Goal: Task Accomplishment & Management: Manage account settings

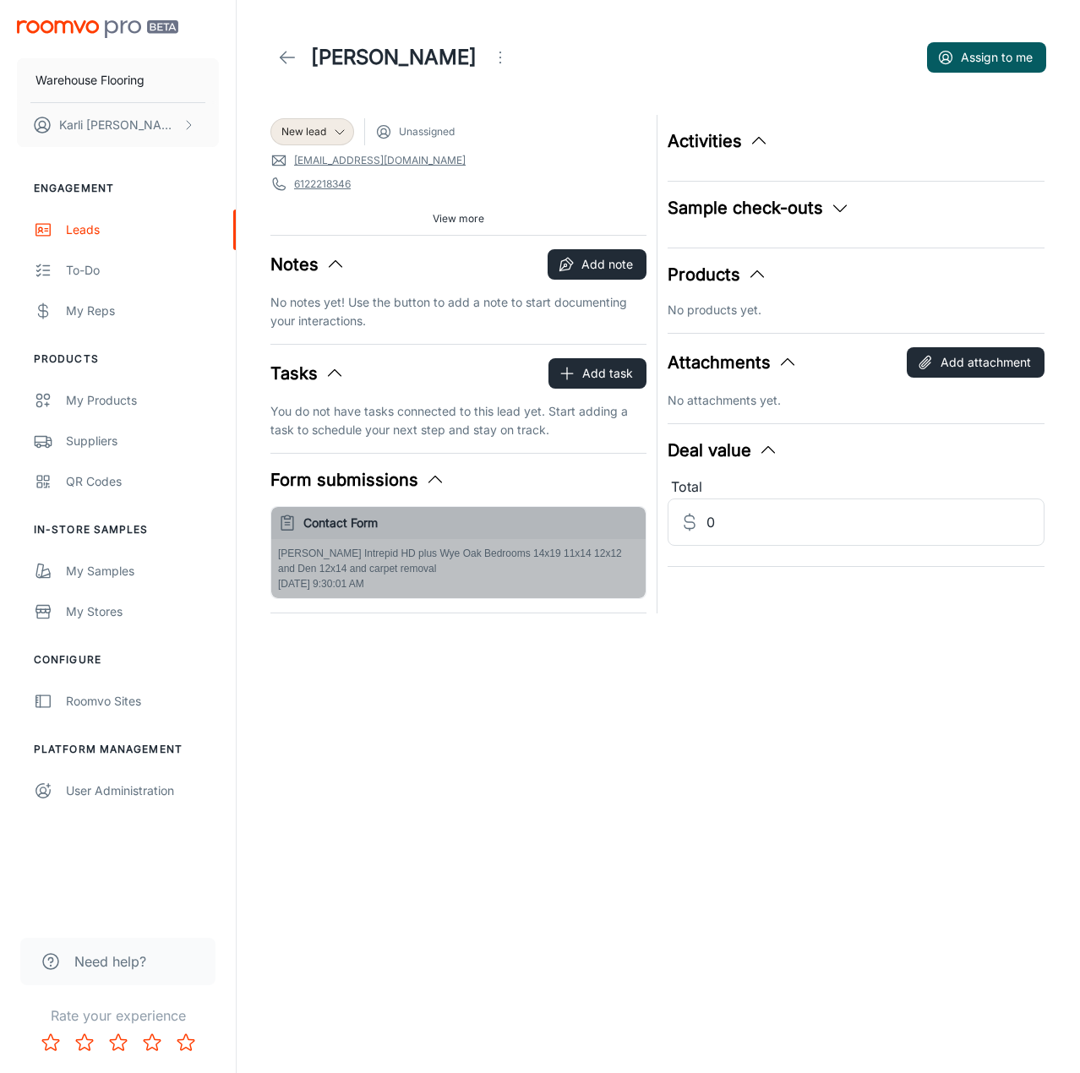
click at [409, 591] on div "[PERSON_NAME] Intrepid HD plus Wye Oak Bedrooms 14x19 11x14 12x12 and Den 12x14…" at bounding box center [458, 568] width 374 height 59
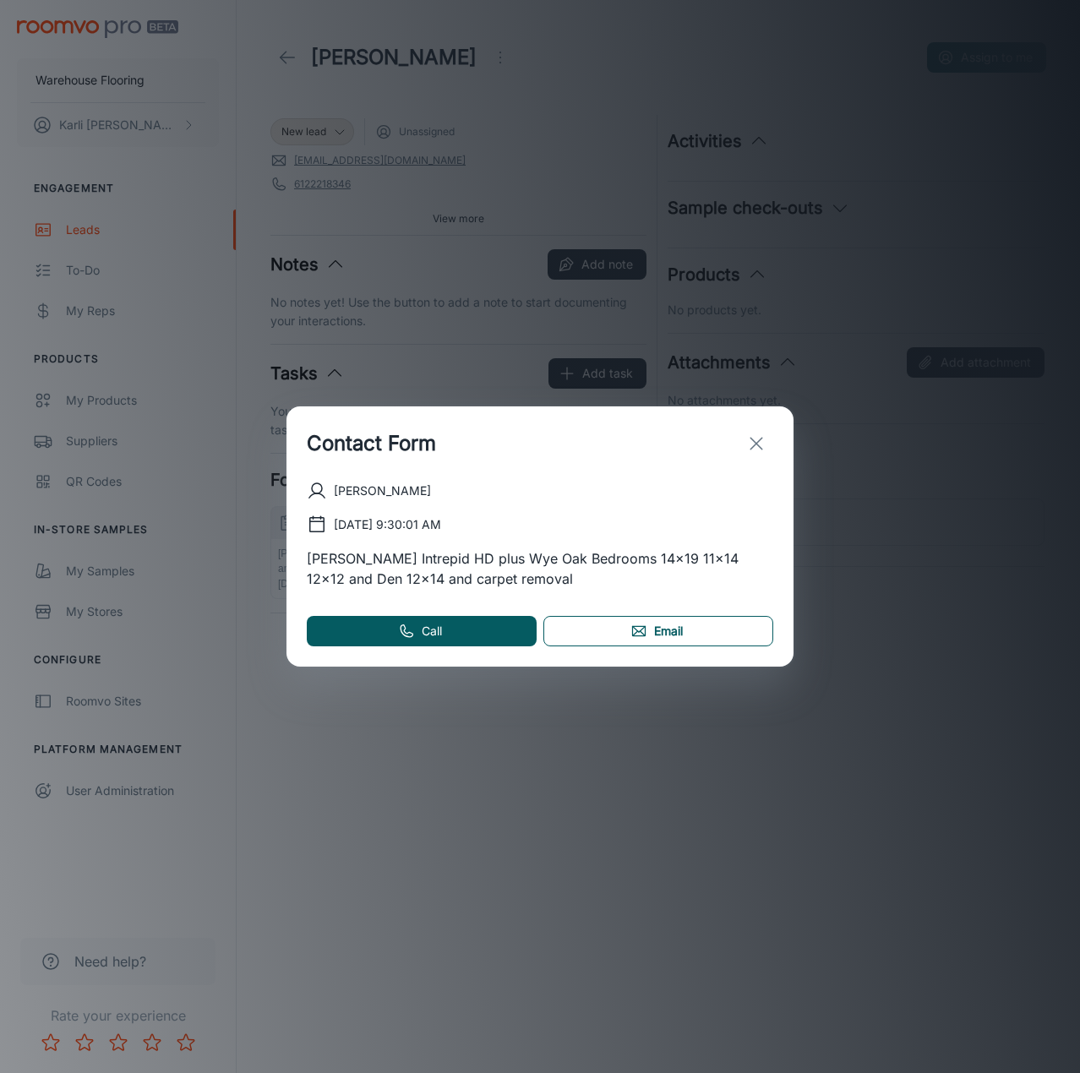
click at [601, 639] on link "Email" at bounding box center [658, 631] width 230 height 30
click at [752, 450] on icon "exit" at bounding box center [756, 443] width 20 height 20
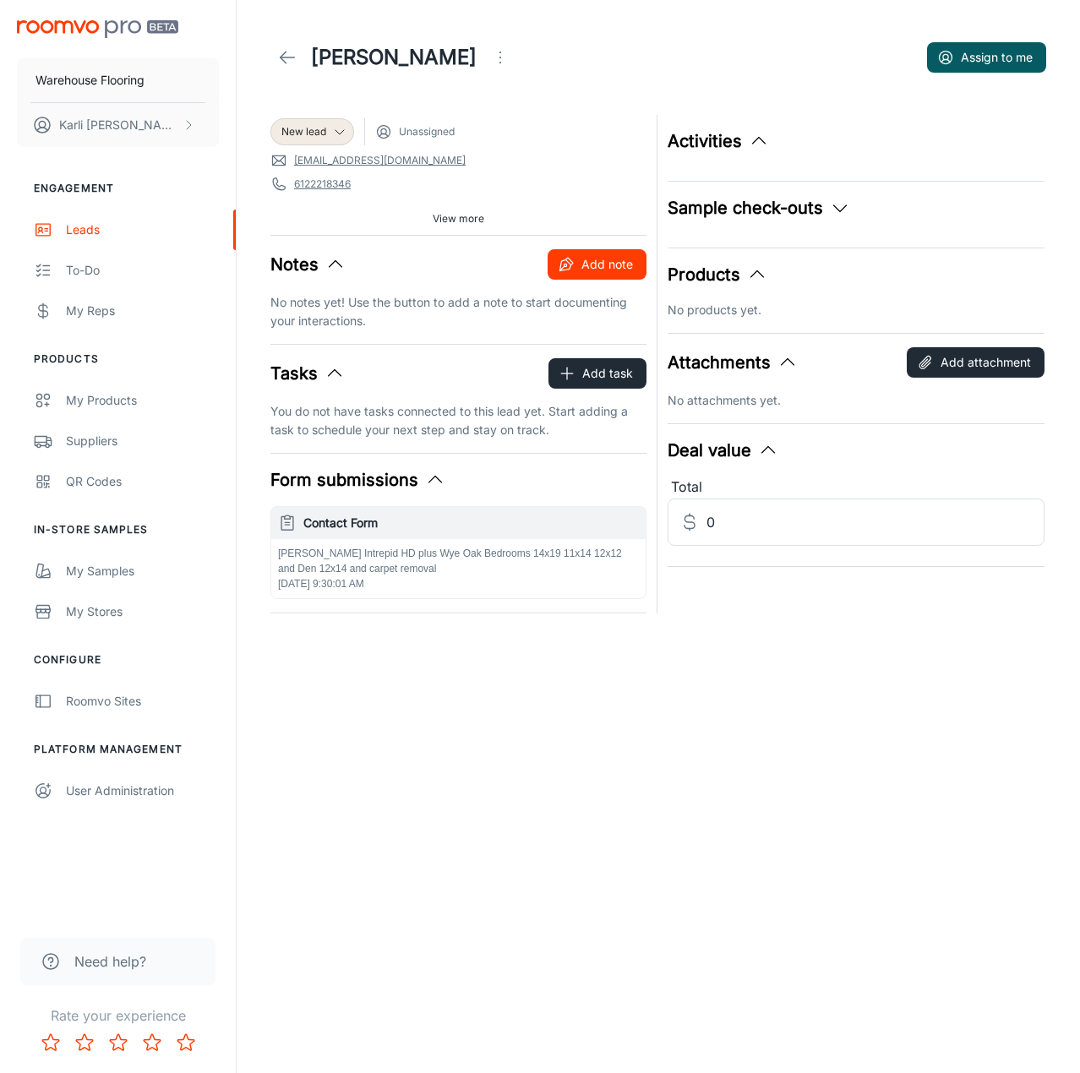
click at [557, 259] on button "Add note" at bounding box center [597, 264] width 99 height 30
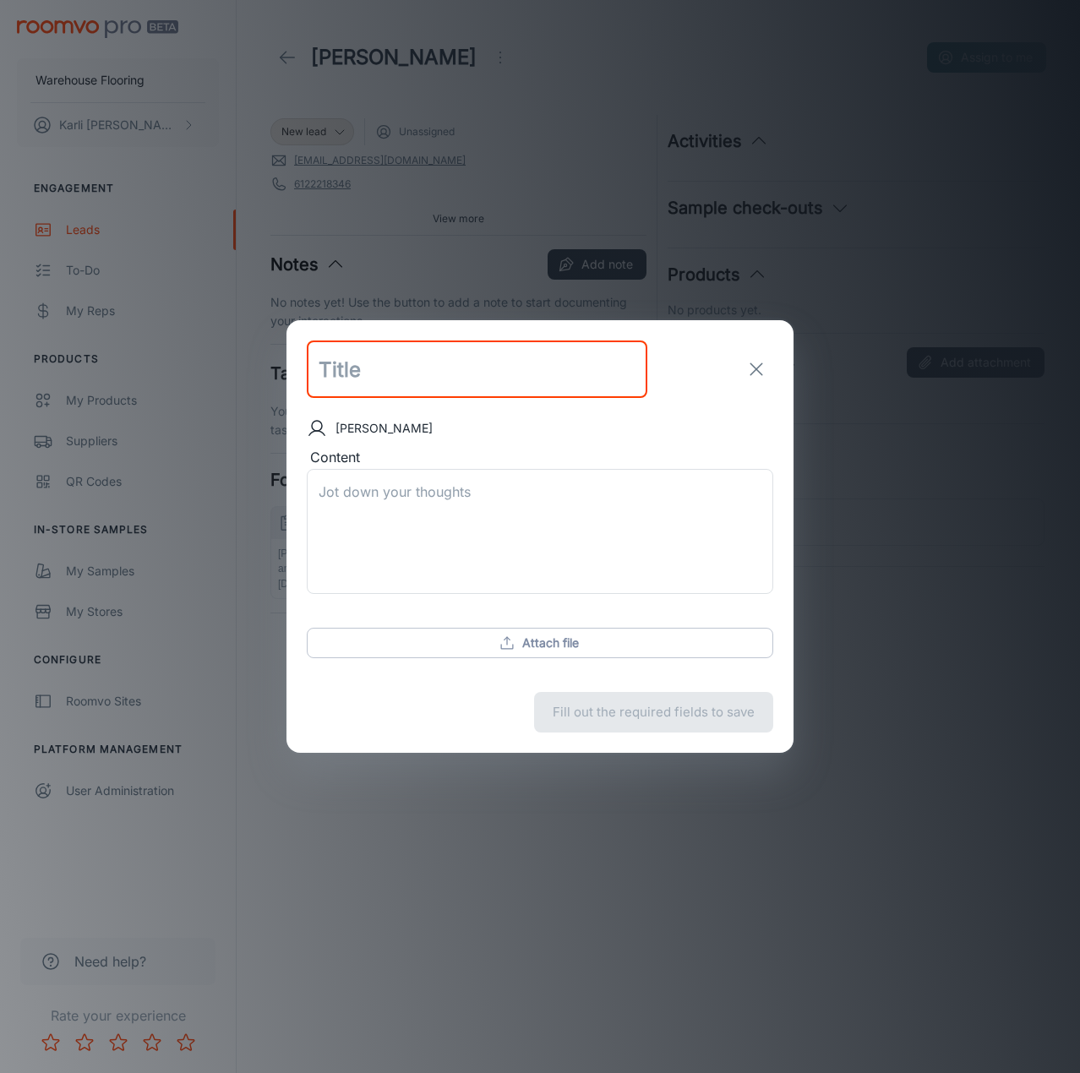
click at [429, 382] on input "text" at bounding box center [477, 369] width 341 height 57
type input "follow up email sent"
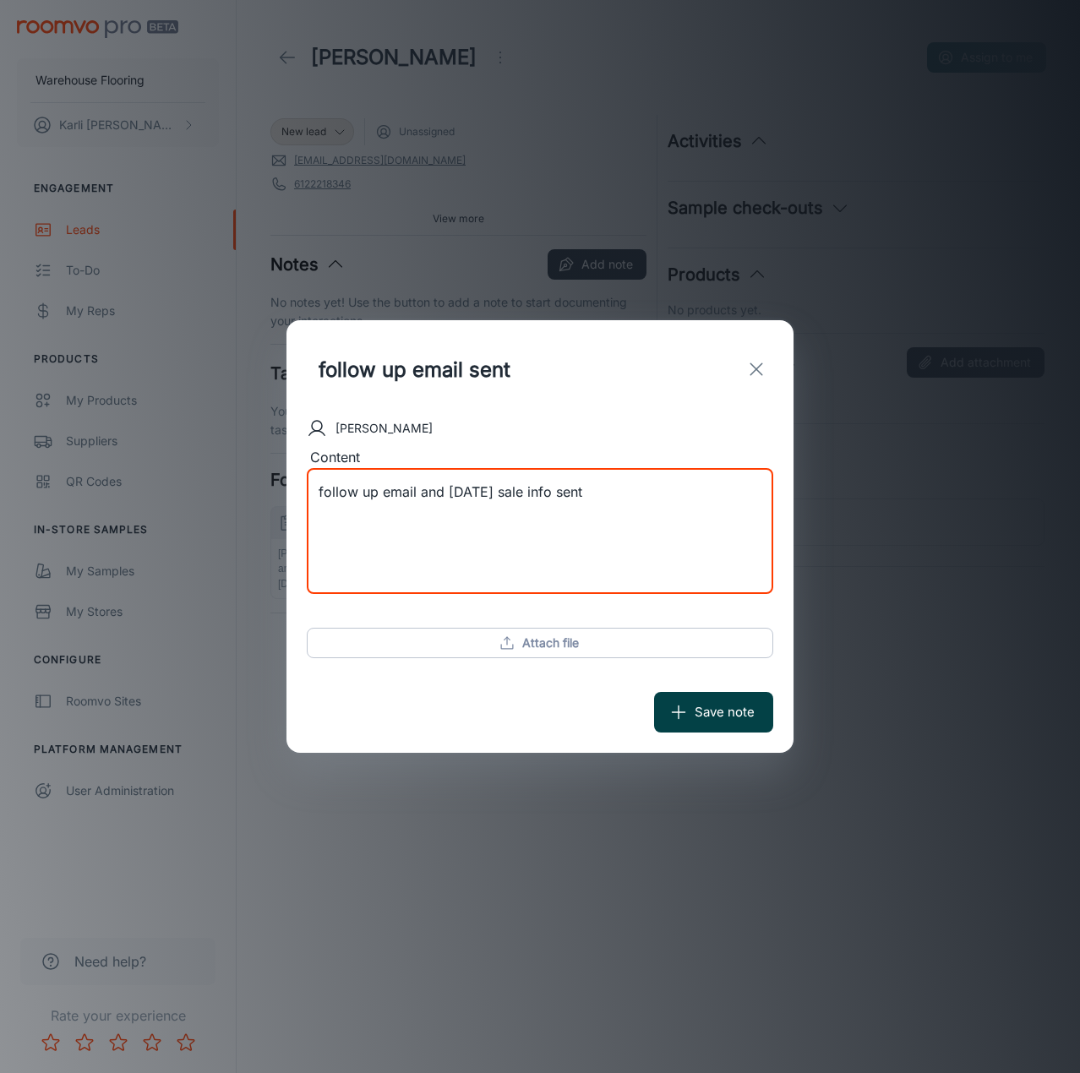
type textarea "follow up email and [DATE] sale info sent"
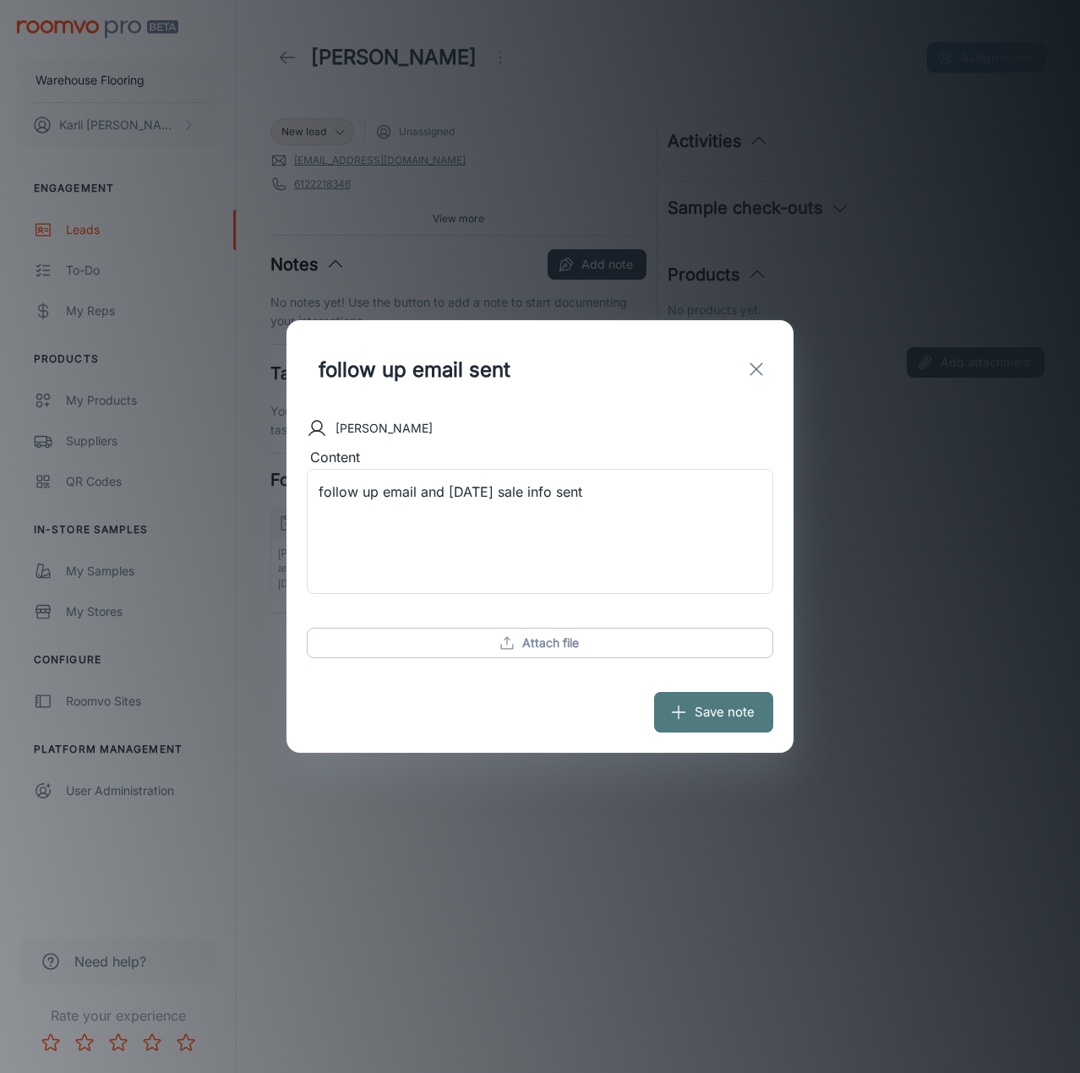
click at [744, 720] on button "Save note" at bounding box center [713, 712] width 119 height 41
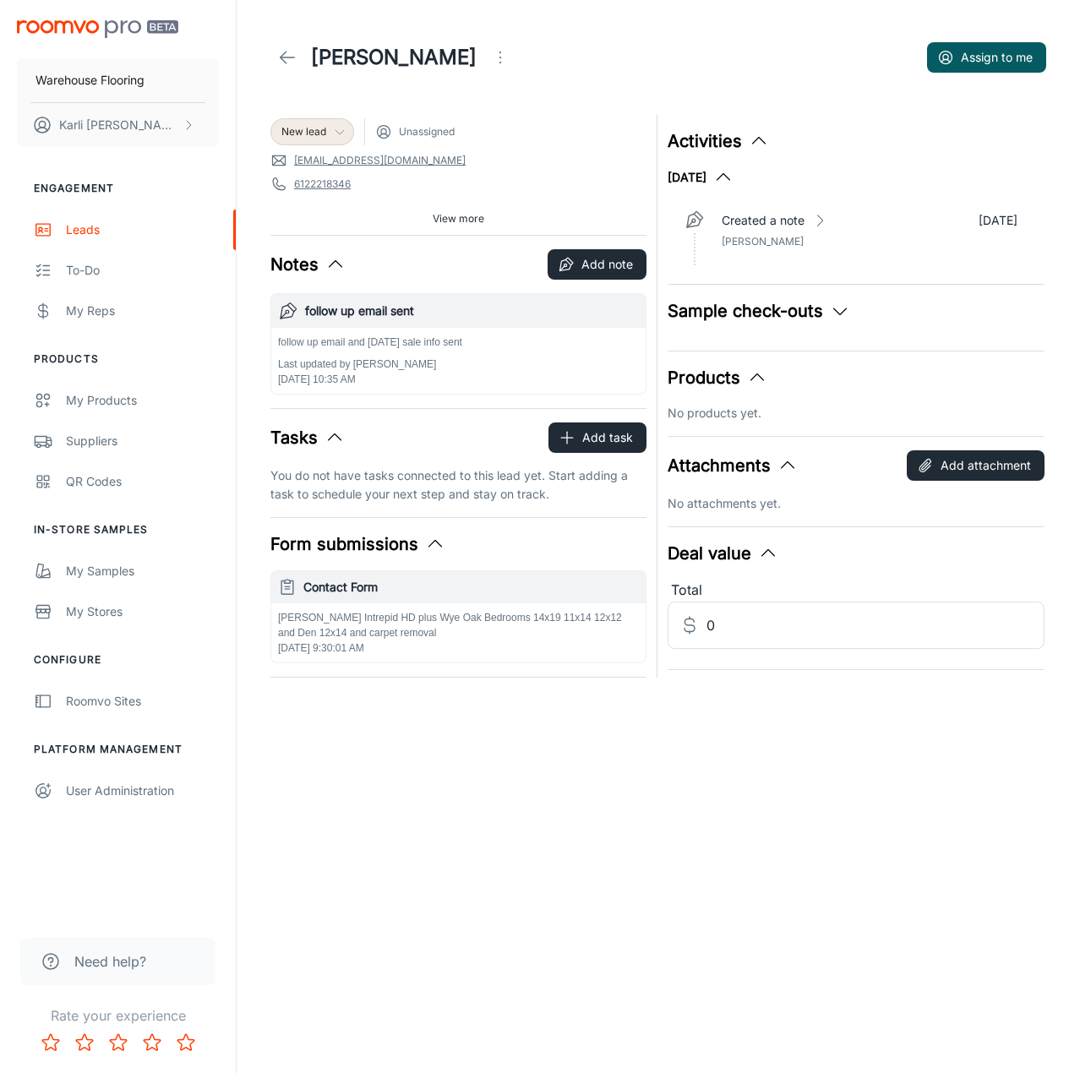
click at [322, 129] on span "New lead" at bounding box center [303, 131] width 45 height 15
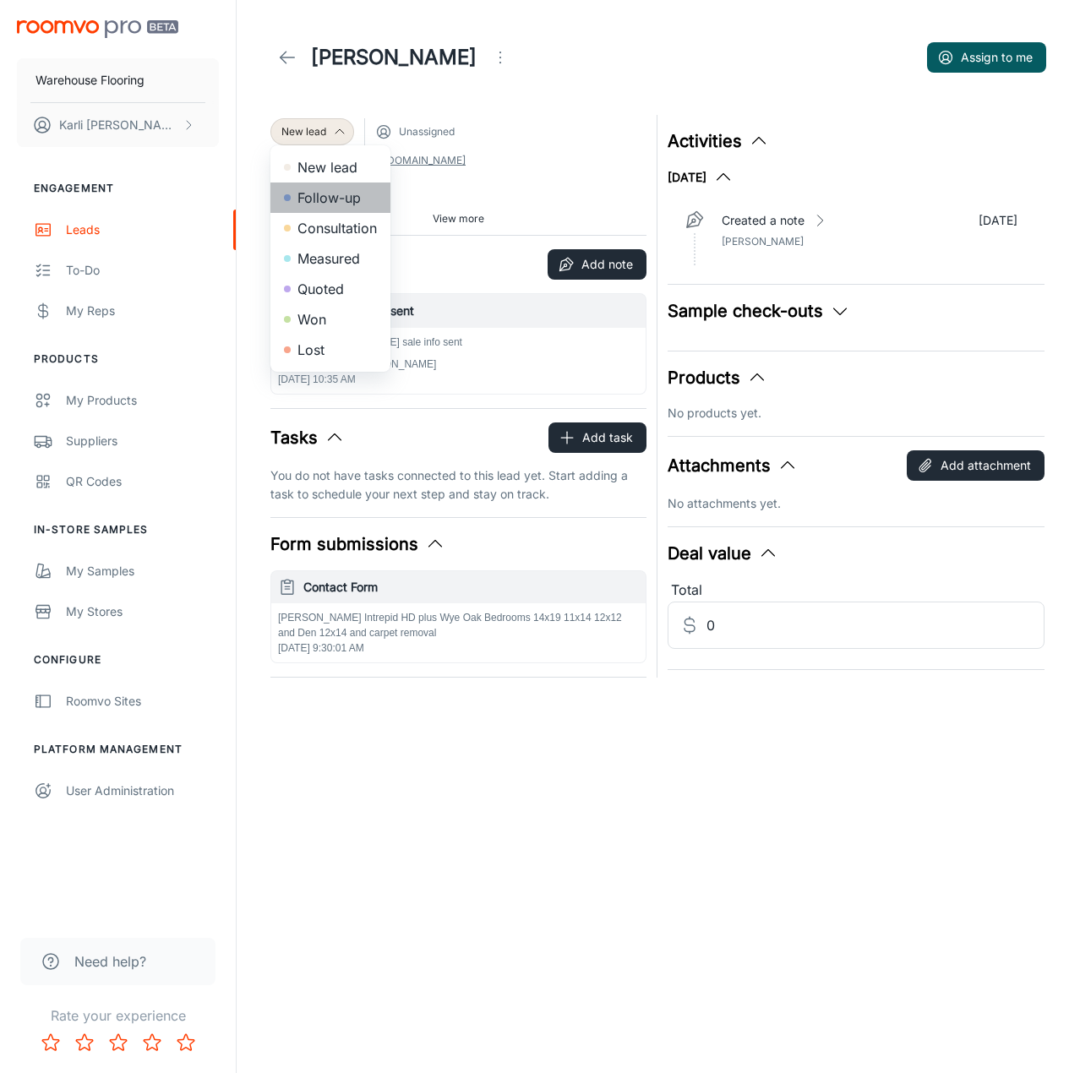
click at [321, 199] on li "Follow-up" at bounding box center [330, 198] width 120 height 30
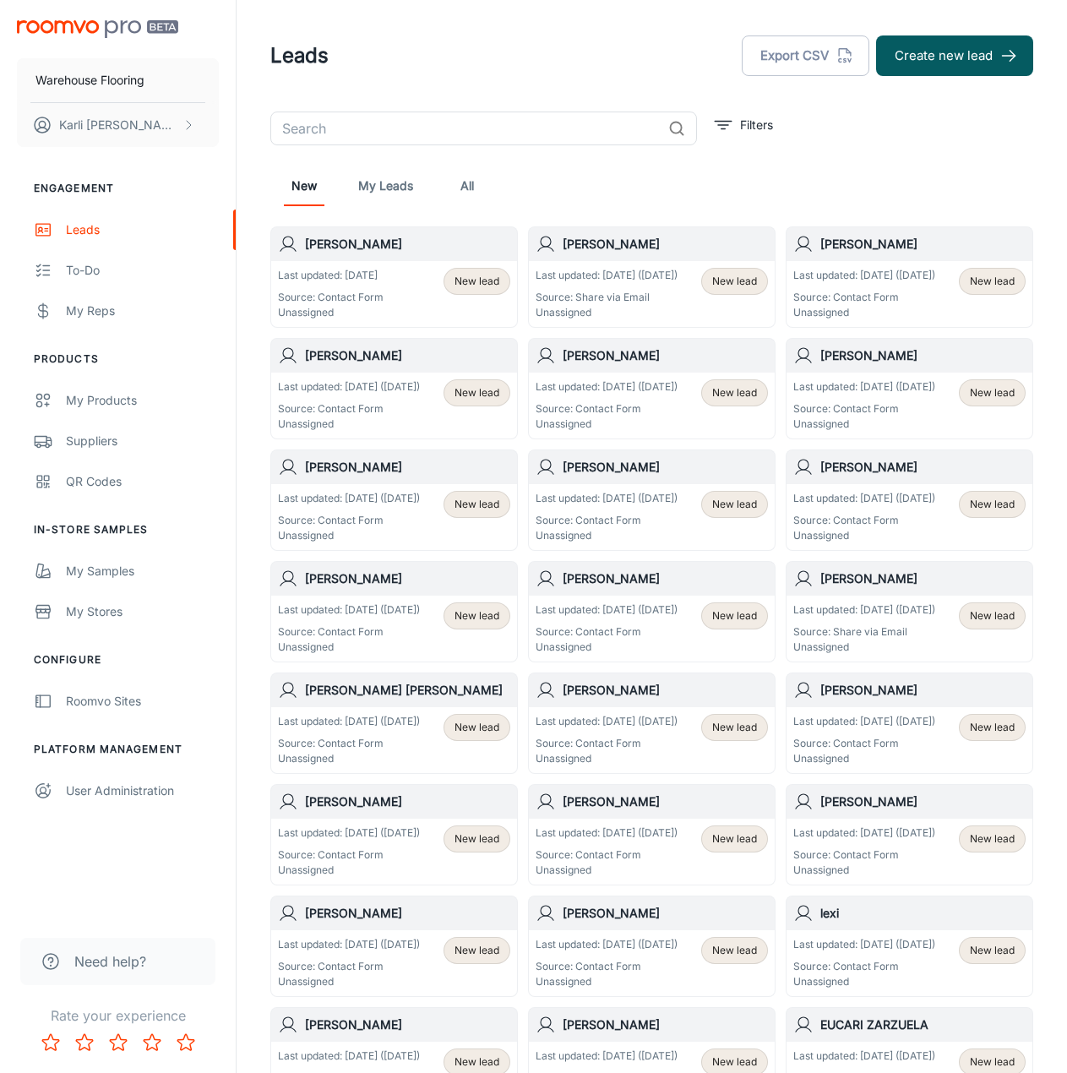
click at [401, 286] on div "Last updated: [DATE] Source: Contact Form Unassigned New lead" at bounding box center [394, 294] width 232 height 52
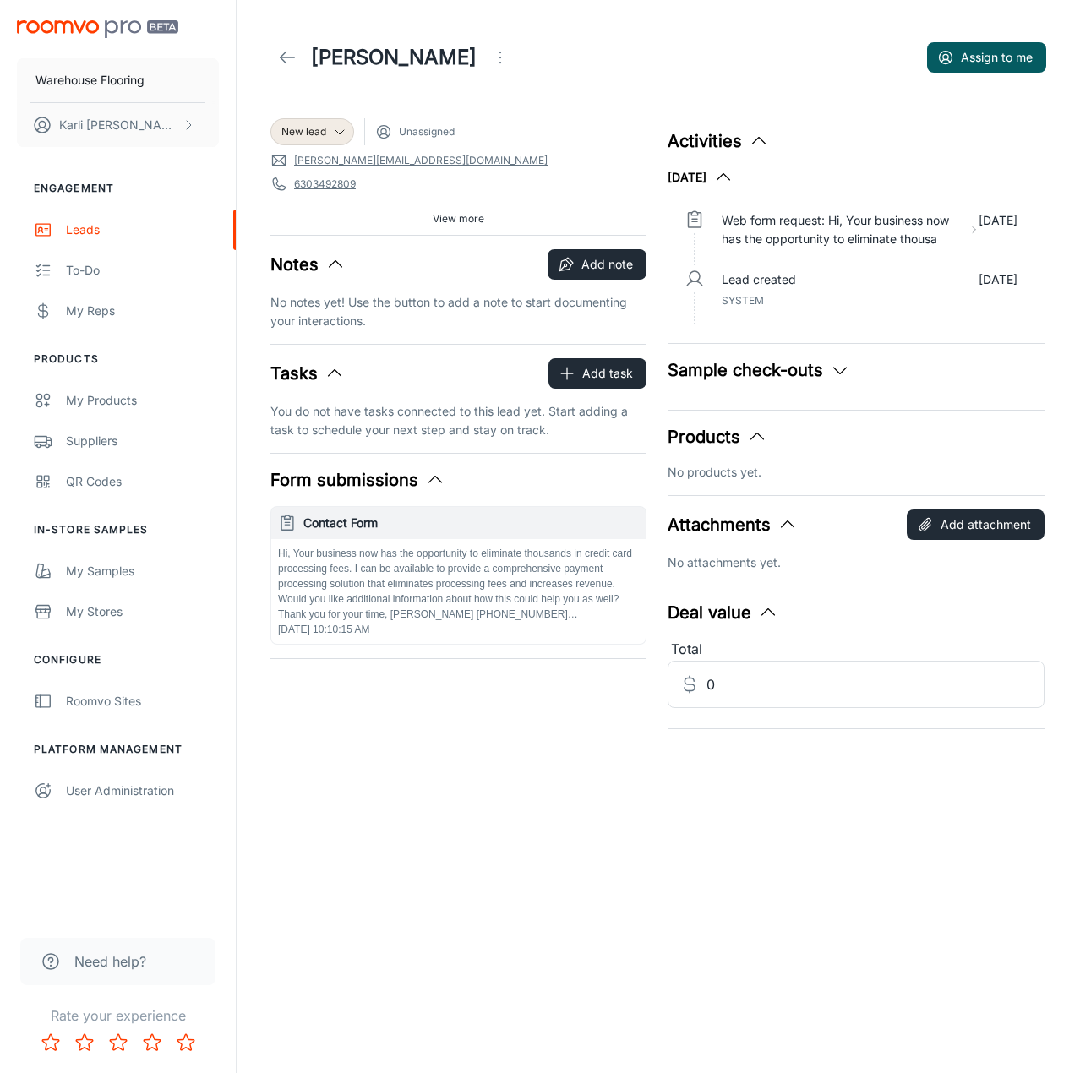
click at [490, 63] on icon "Open menu" at bounding box center [500, 57] width 20 height 20
click at [515, 151] on span "Mark as spam" at bounding box center [566, 157] width 109 height 20
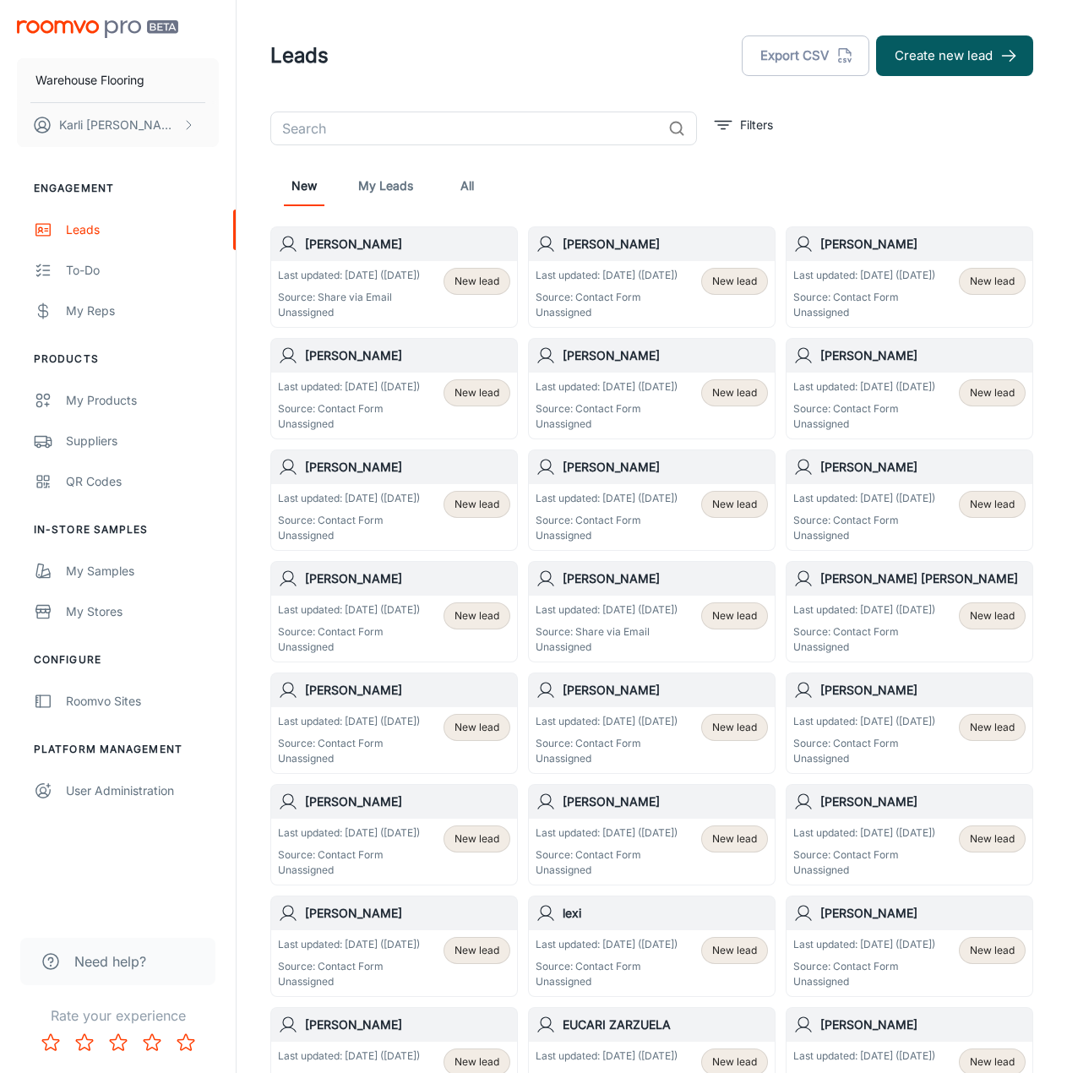
click at [362, 300] on div "Last updated: [DATE] ([DATE]) Source: Share via Email Unassigned" at bounding box center [349, 294] width 142 height 52
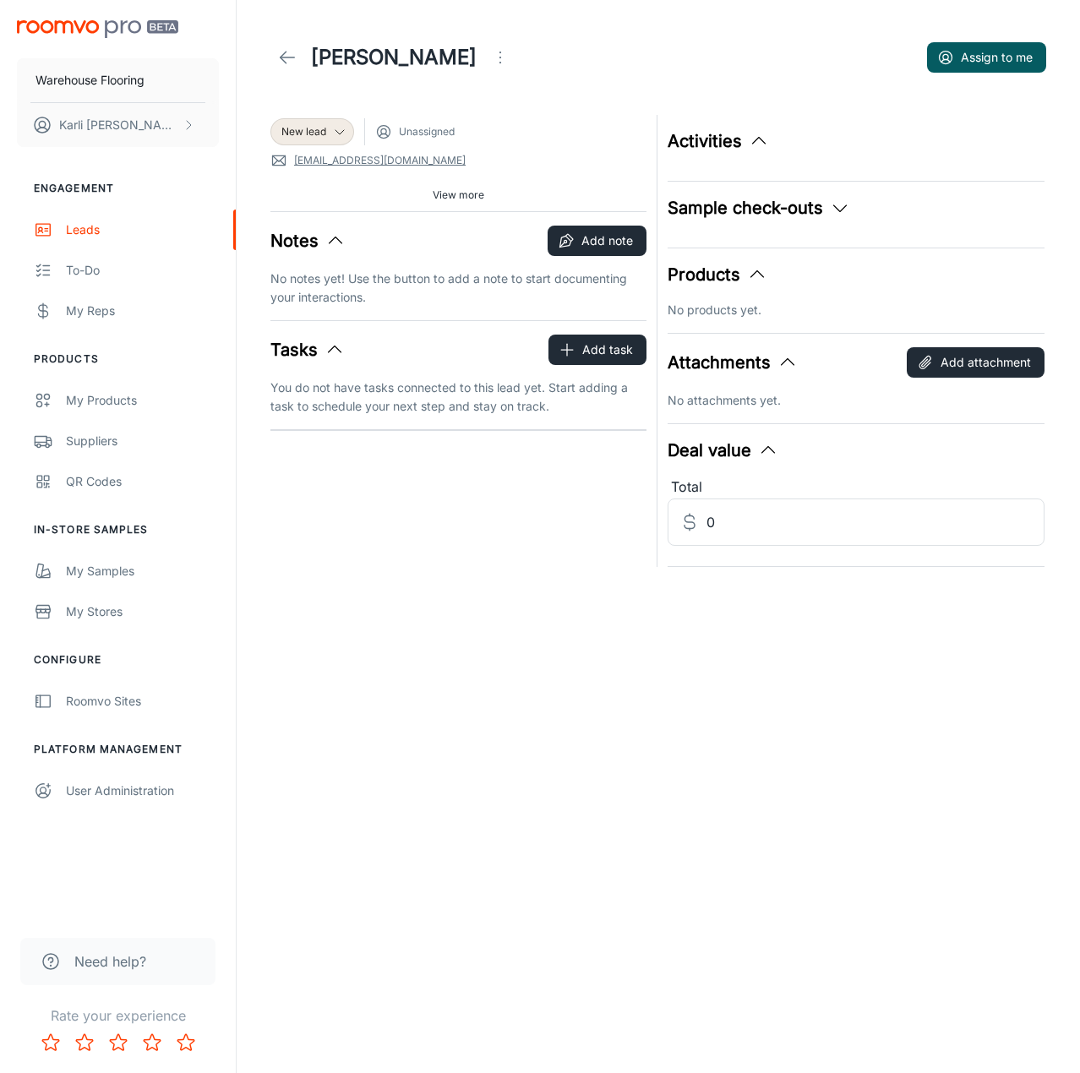
click at [474, 191] on span "View more" at bounding box center [459, 195] width 52 height 15
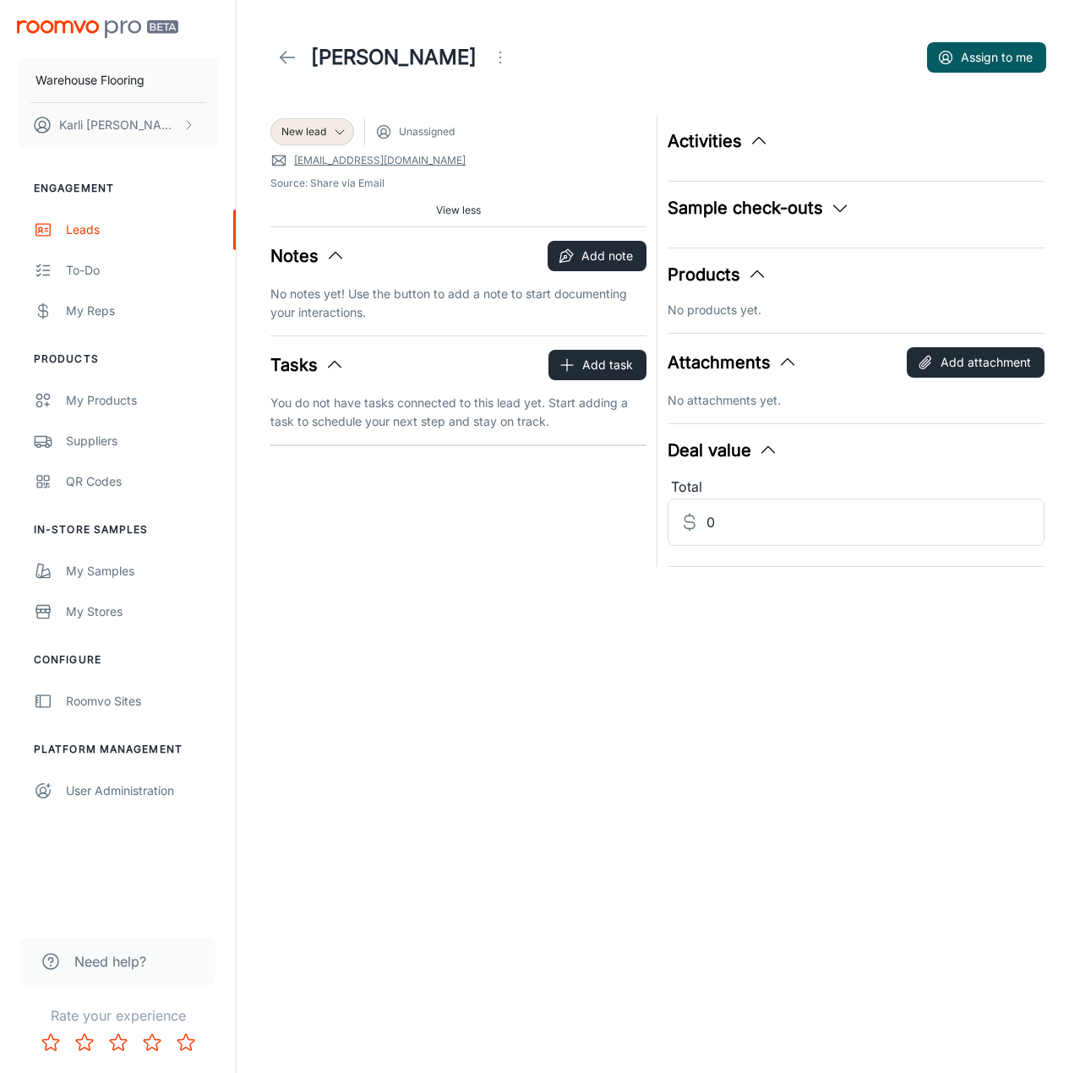
click at [370, 161] on link "[EMAIL_ADDRESS][DOMAIN_NAME]" at bounding box center [380, 160] width 172 height 15
click at [294, 134] on span "New lead" at bounding box center [303, 131] width 45 height 15
click at [324, 199] on li "Follow-up" at bounding box center [330, 198] width 120 height 30
click at [591, 262] on button "Add note" at bounding box center [597, 256] width 99 height 30
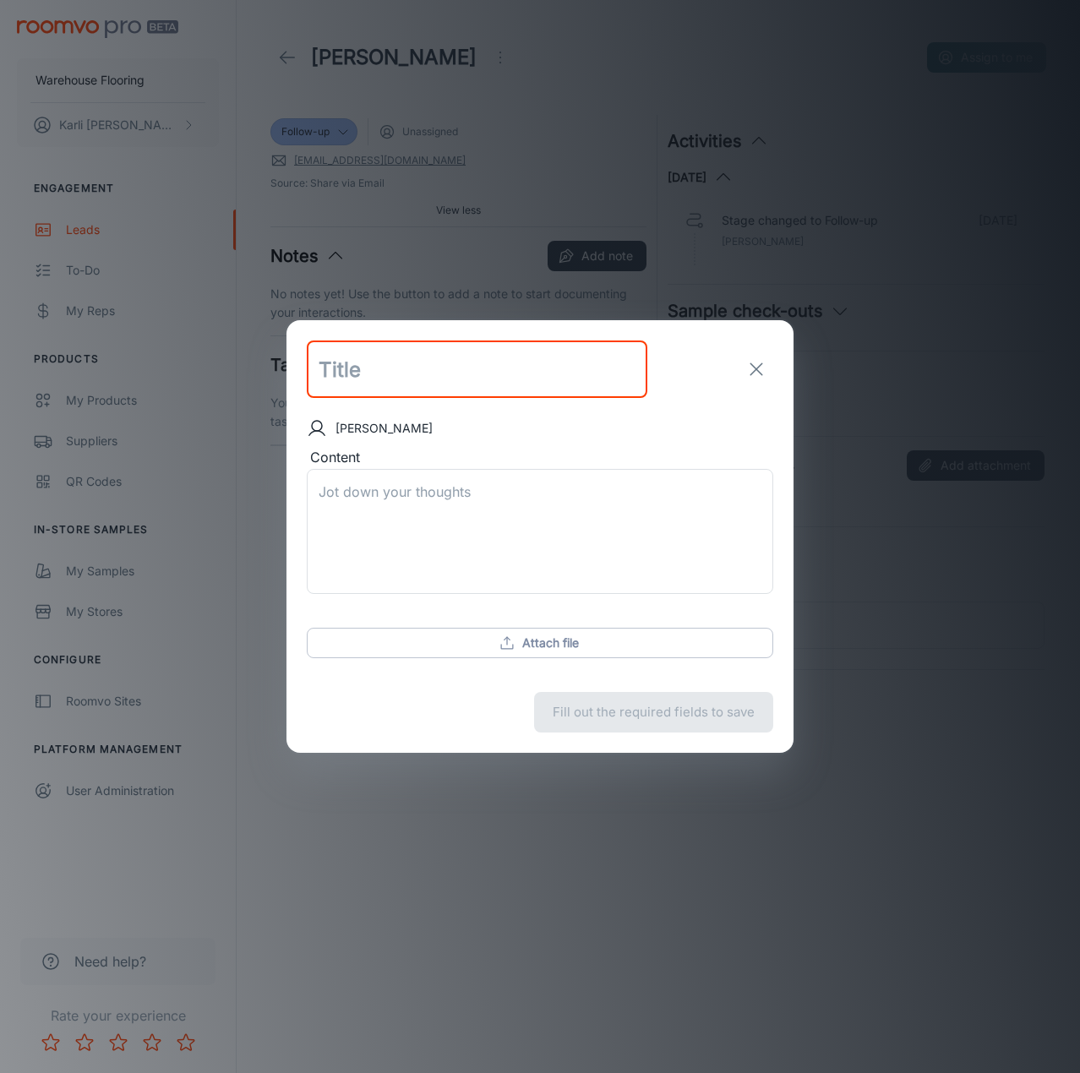
click at [406, 373] on input "text" at bounding box center [477, 369] width 341 height 57
type input "follow up email sent"
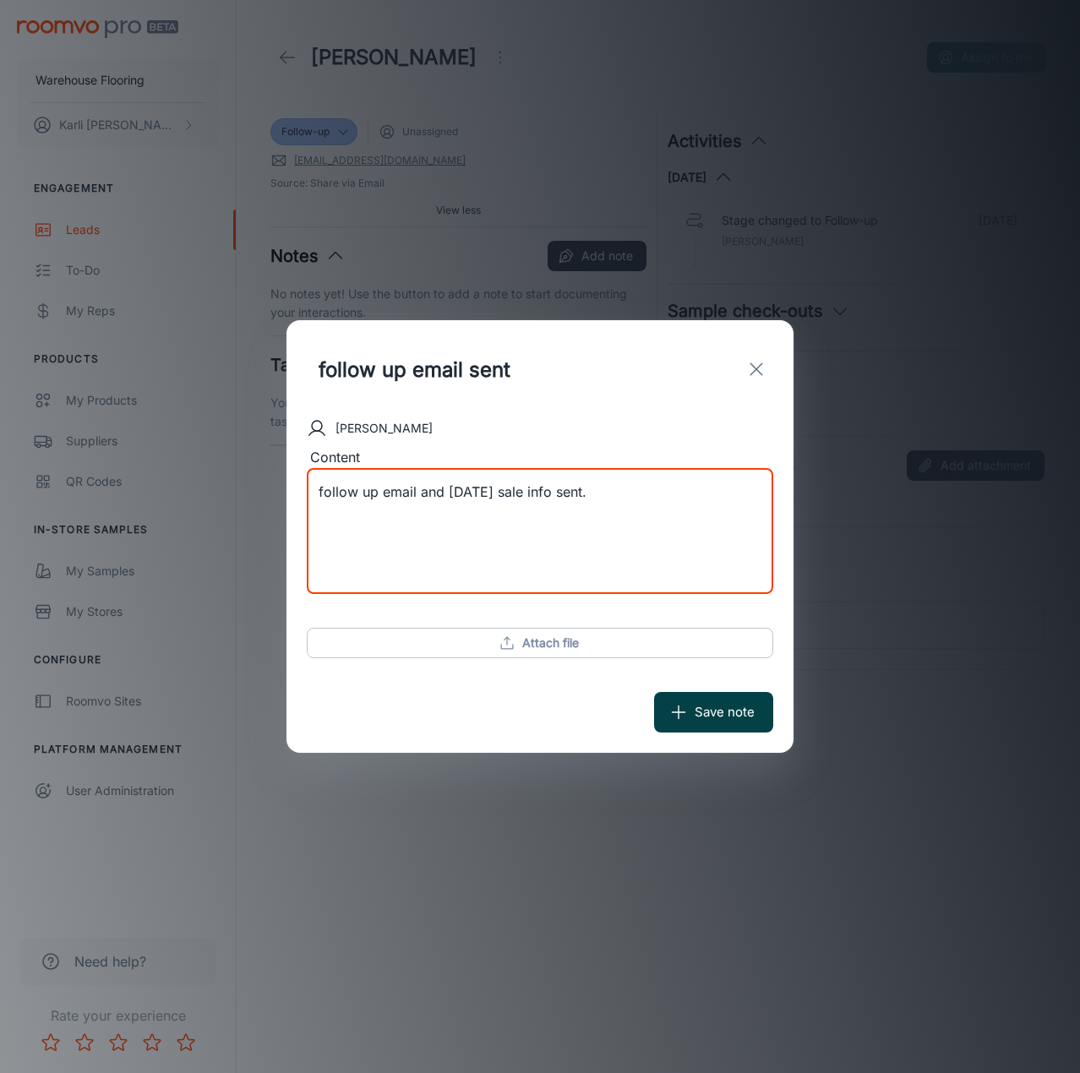
type textarea "follow up email and [DATE] sale info sent."
click at [726, 715] on button "Save note" at bounding box center [713, 712] width 119 height 41
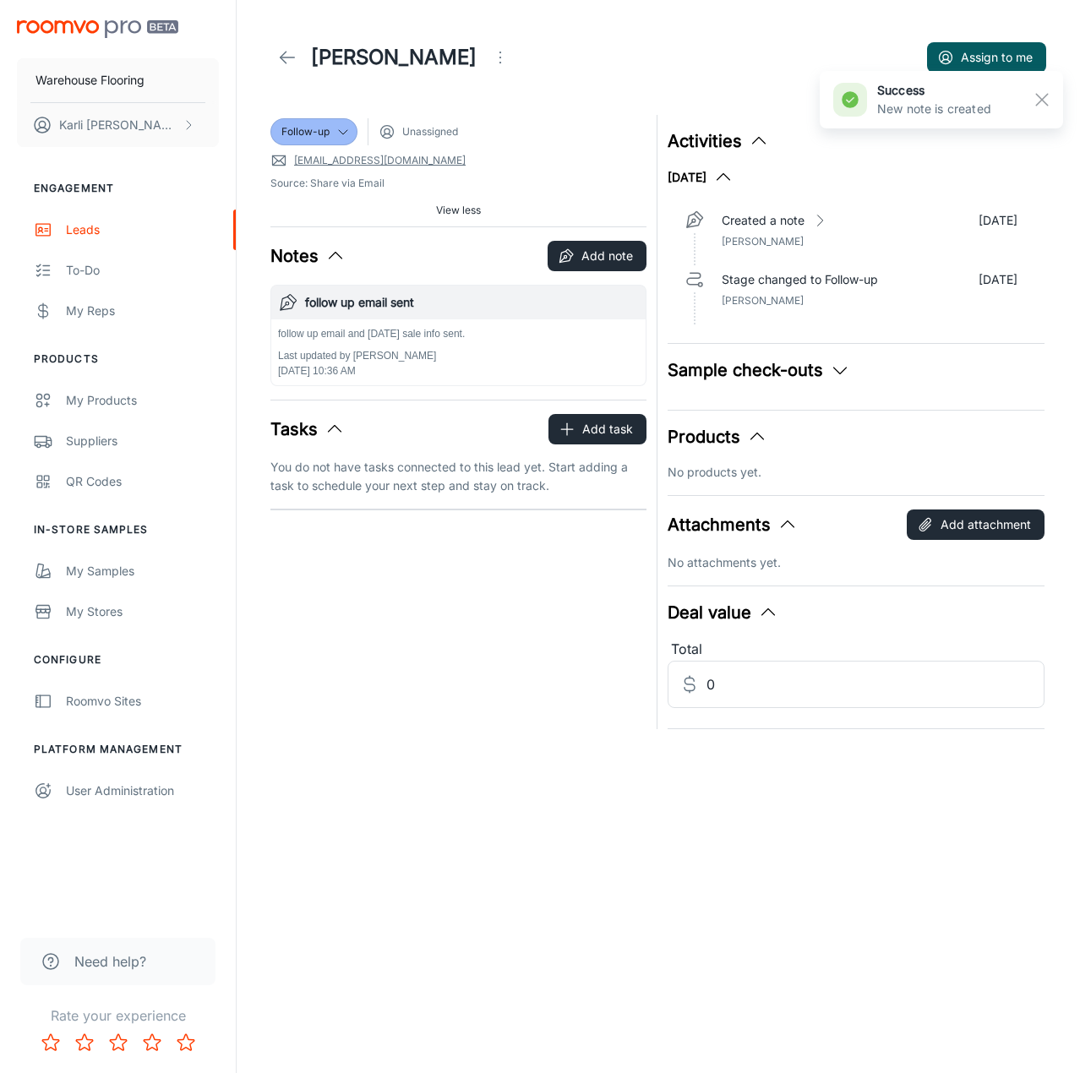
click at [288, 57] on icon at bounding box center [287, 57] width 20 height 20
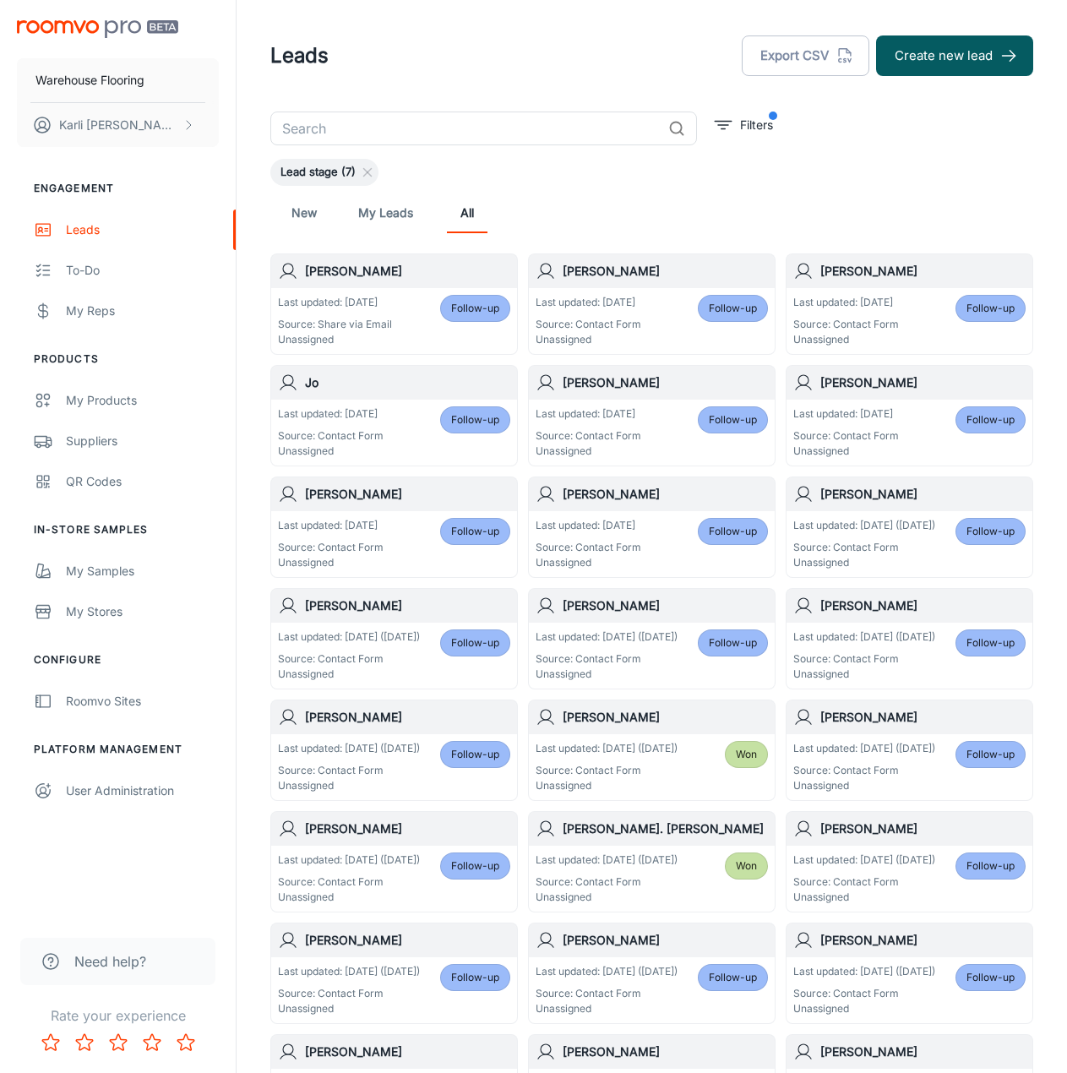
click at [306, 215] on link "New" at bounding box center [304, 213] width 41 height 41
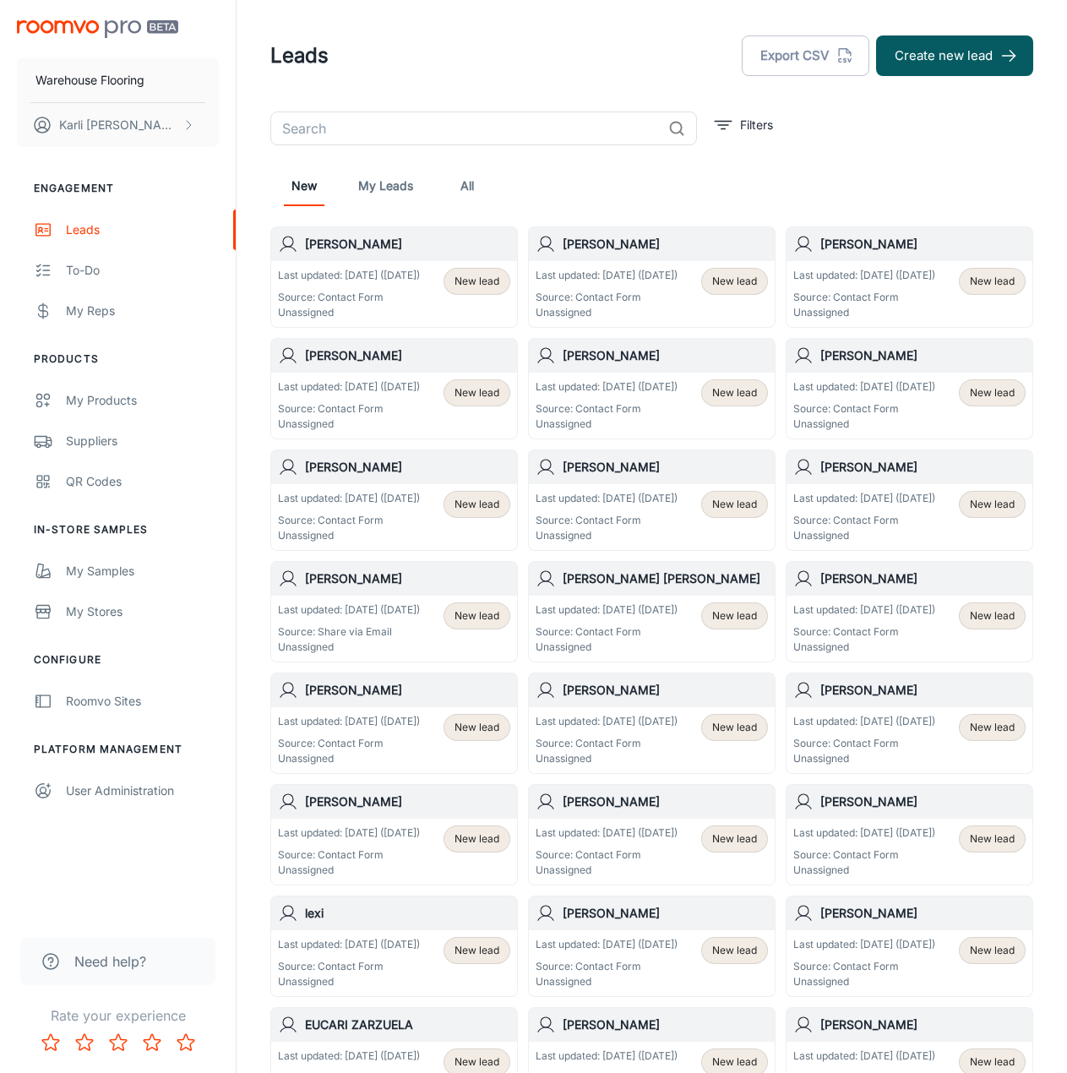
click at [375, 305] on p "Source: Contact Form" at bounding box center [349, 297] width 142 height 15
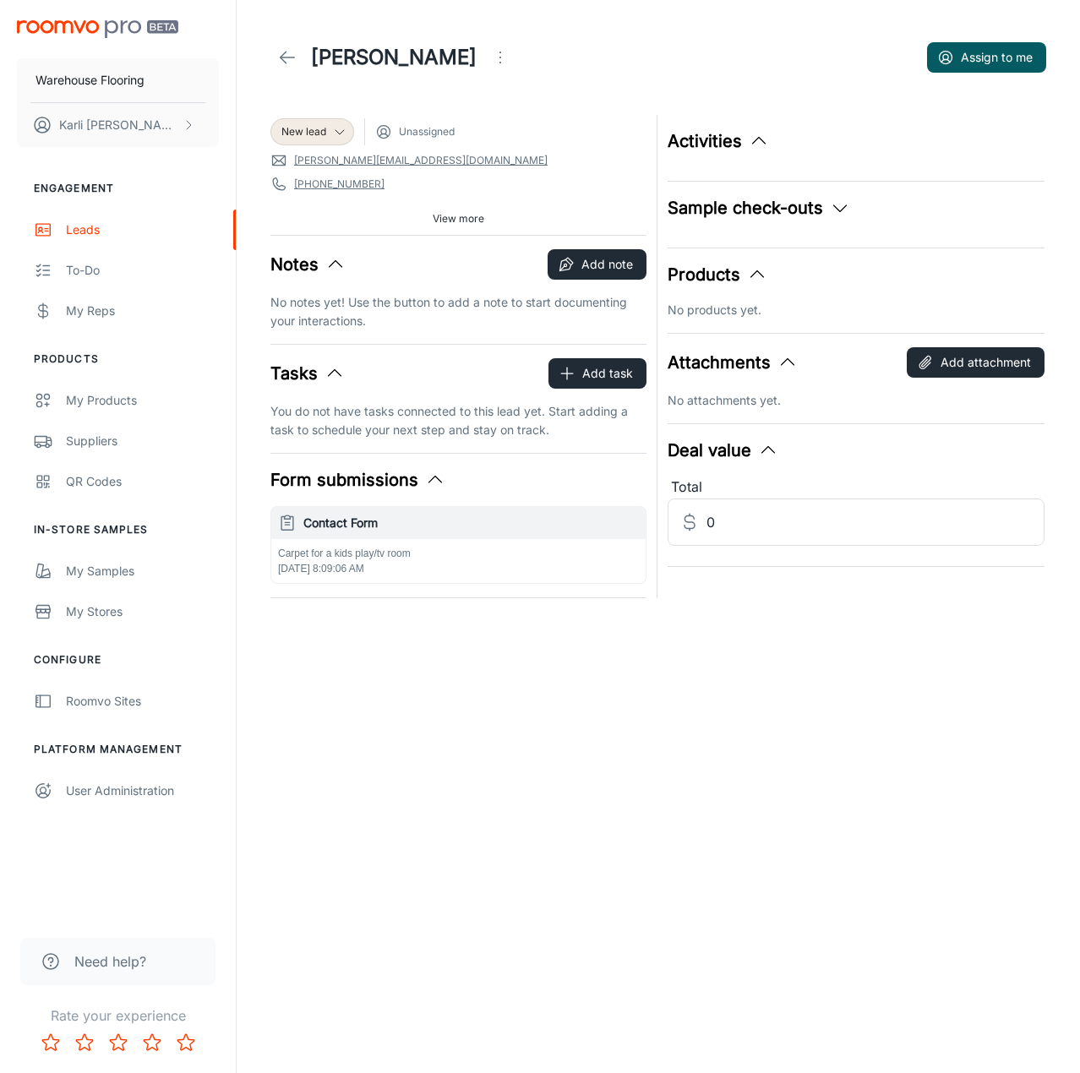
click at [480, 558] on p "Carpet for a kids play/tv room" at bounding box center [458, 553] width 361 height 15
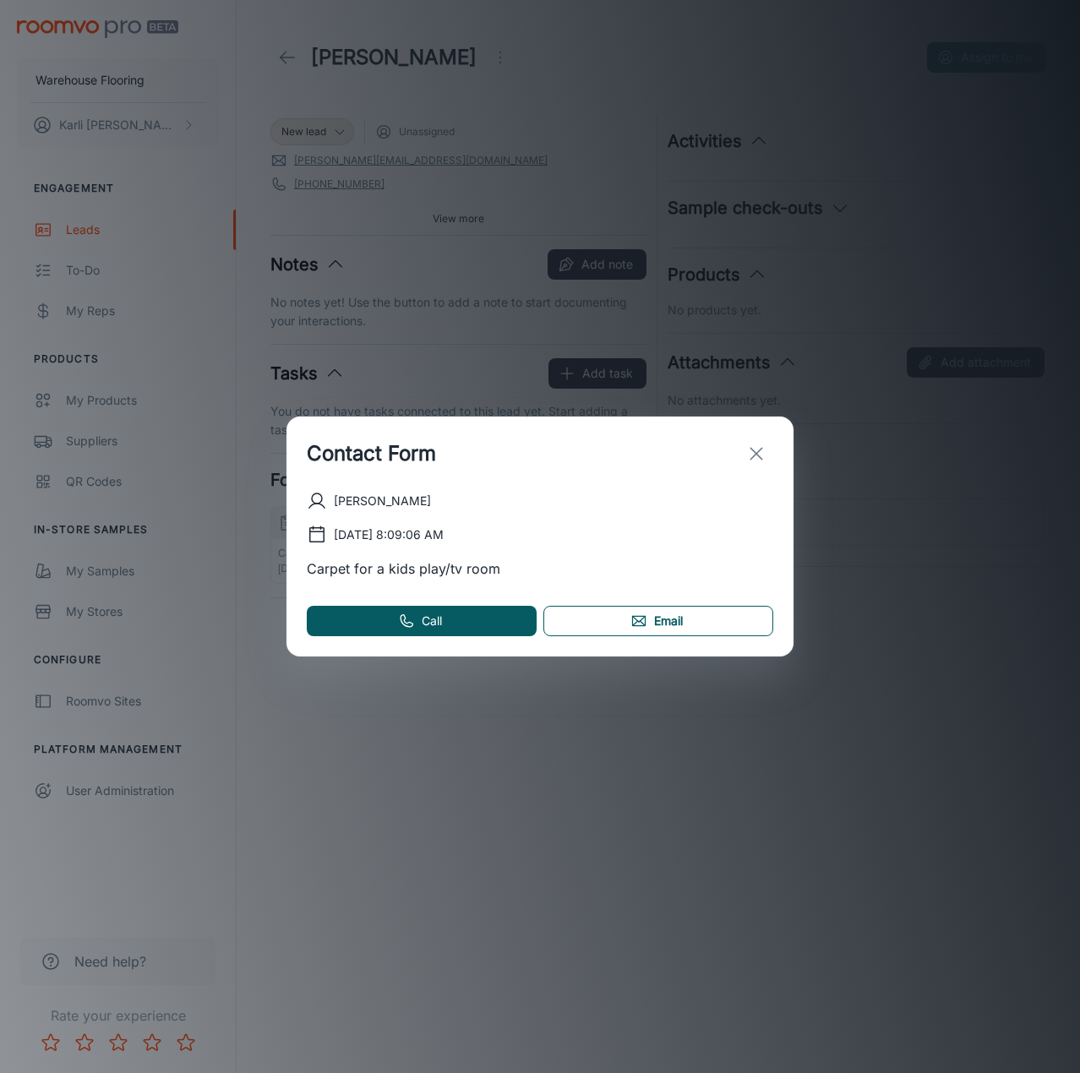
click at [645, 622] on icon at bounding box center [639, 620] width 13 height 9
click at [766, 458] on icon "exit" at bounding box center [756, 454] width 20 height 20
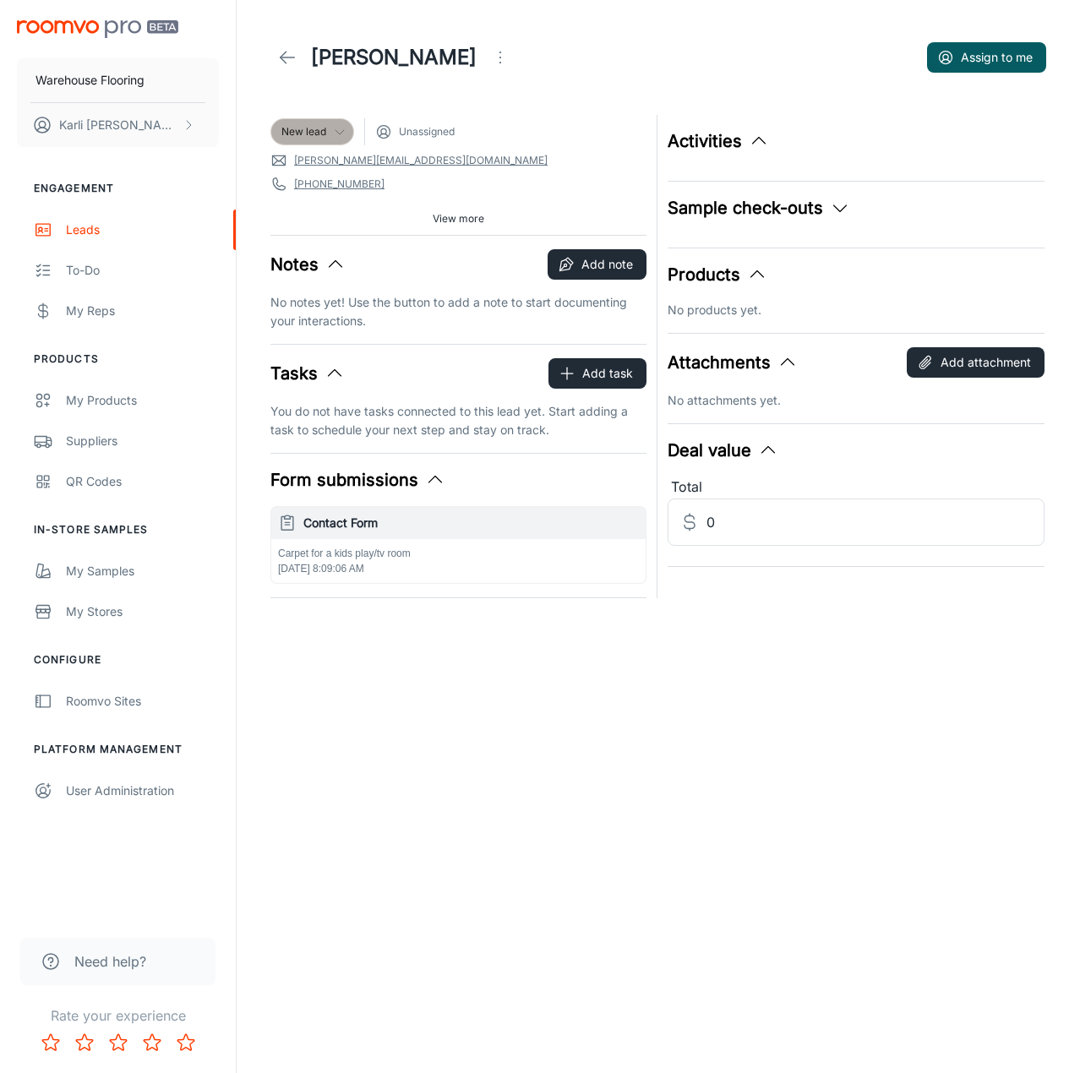
click at [324, 141] on div "New lead" at bounding box center [312, 131] width 84 height 27
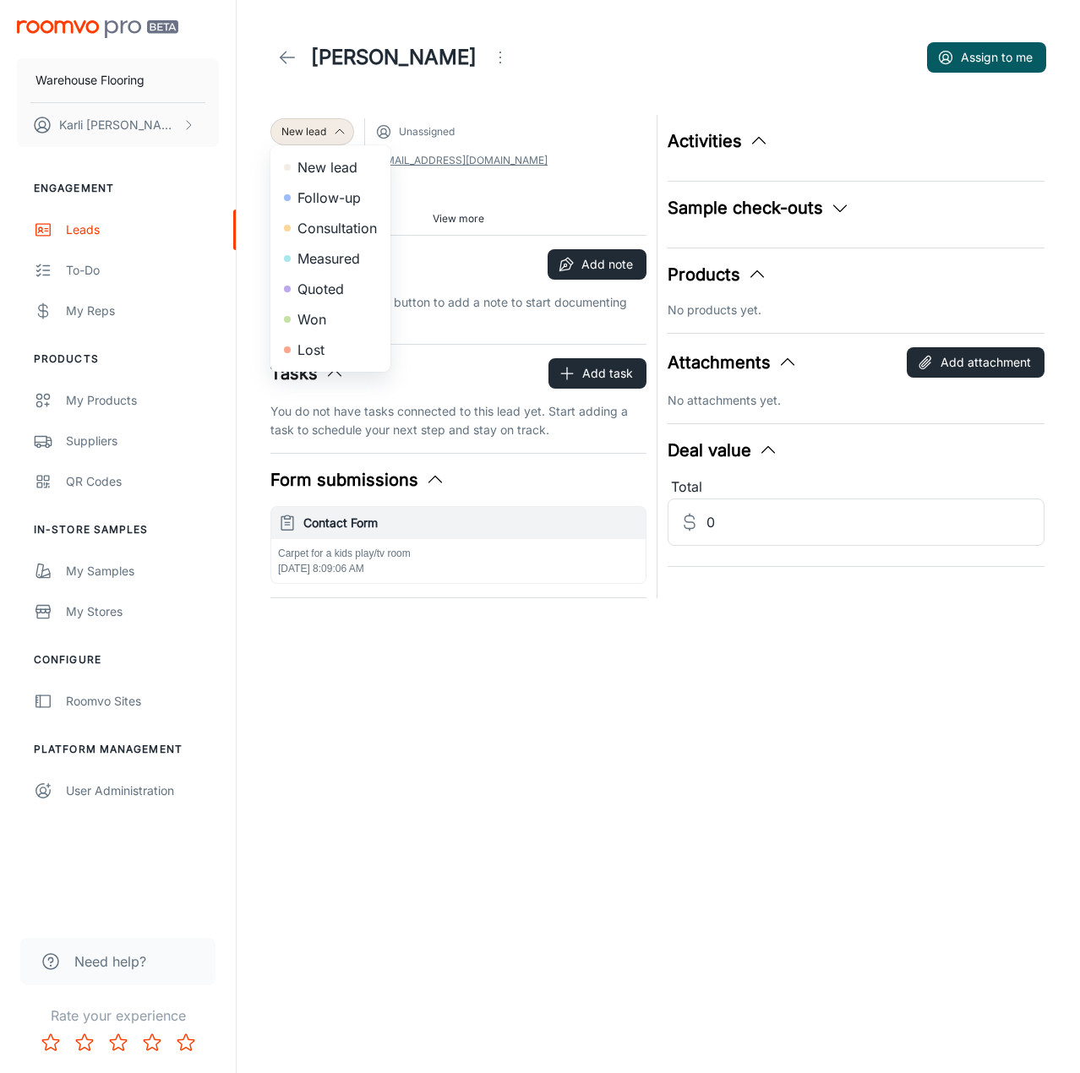
click at [328, 192] on li "Follow-up" at bounding box center [330, 198] width 120 height 30
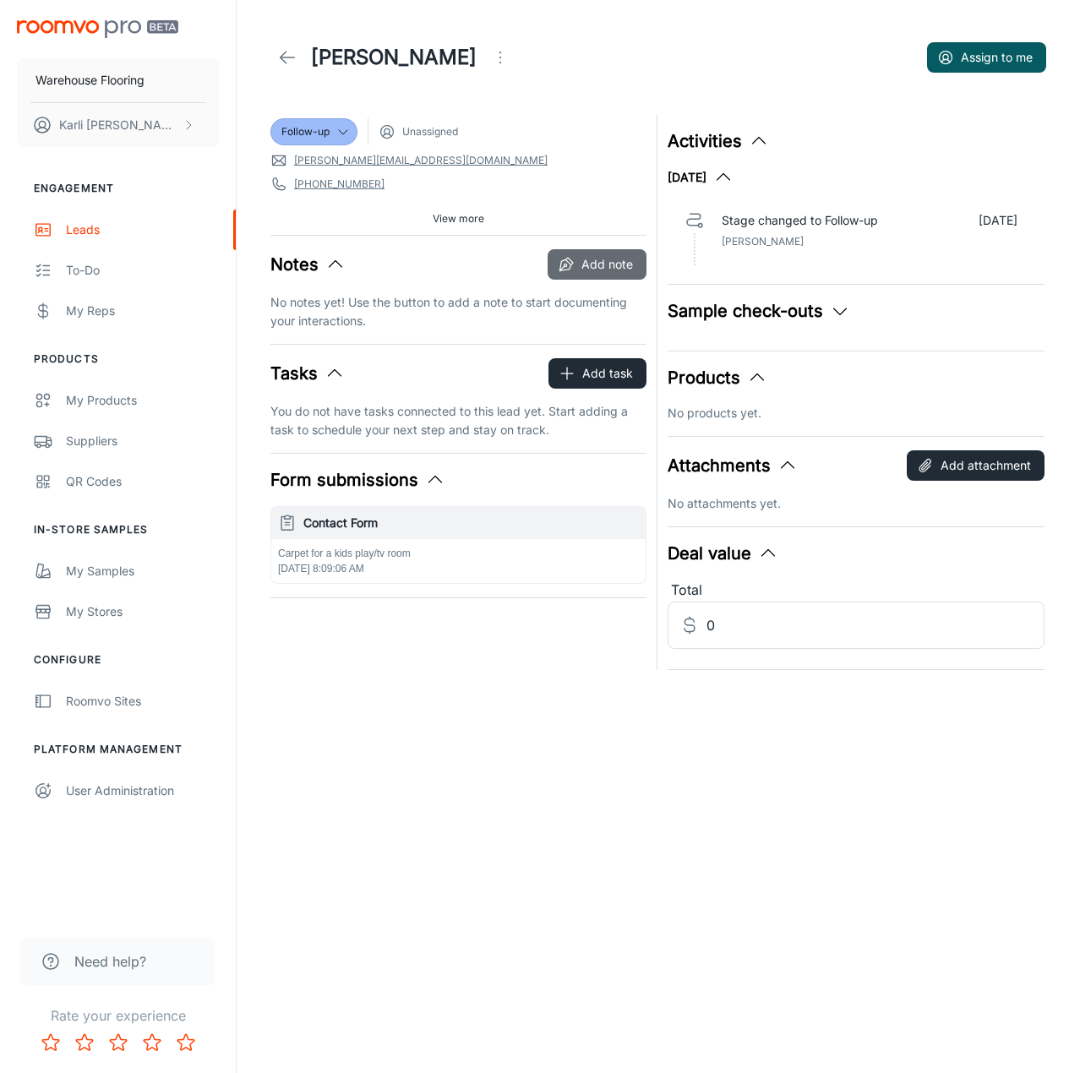
click at [623, 259] on button "Add note" at bounding box center [597, 264] width 99 height 30
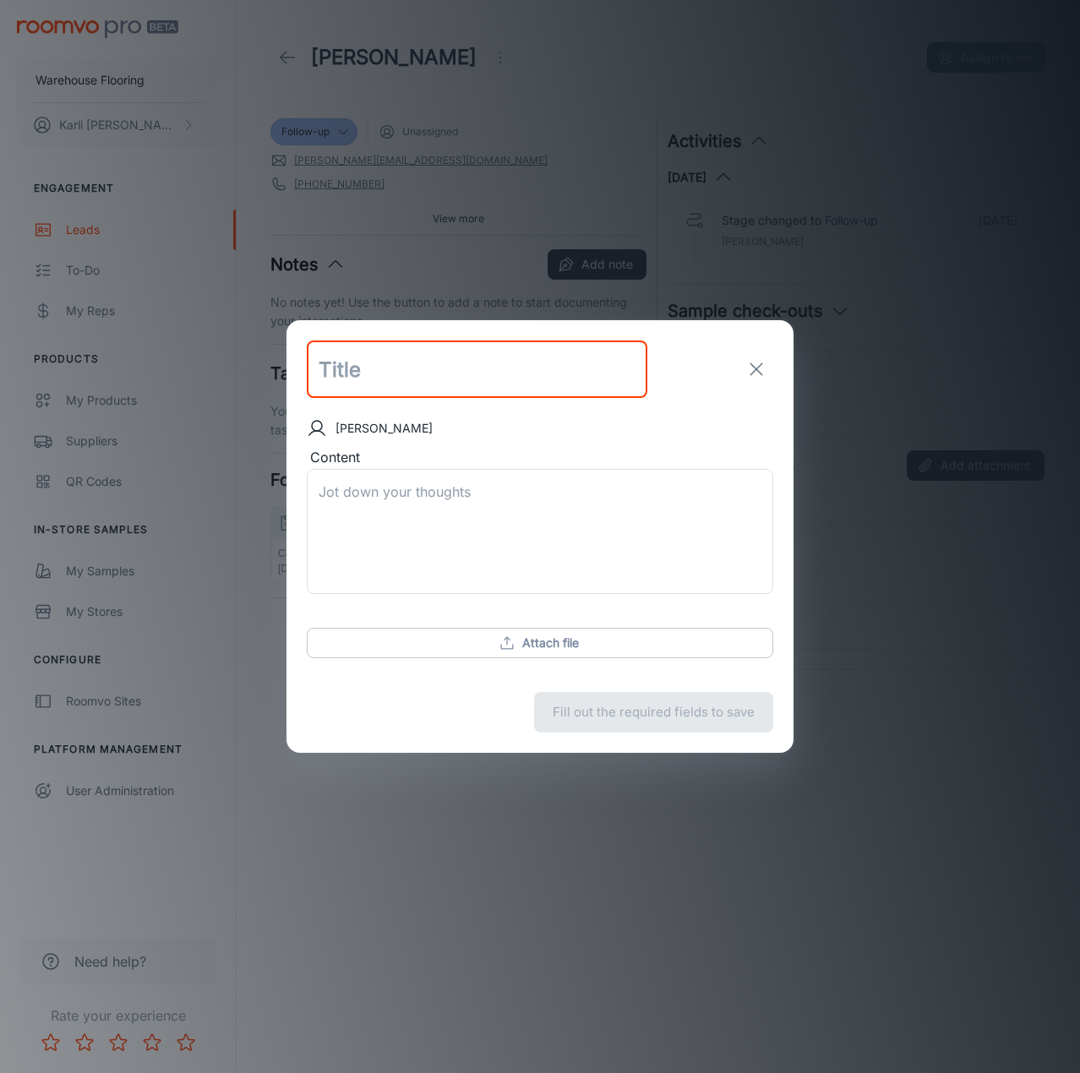
click at [438, 373] on input "text" at bounding box center [477, 369] width 341 height 57
type input "follow up sent"
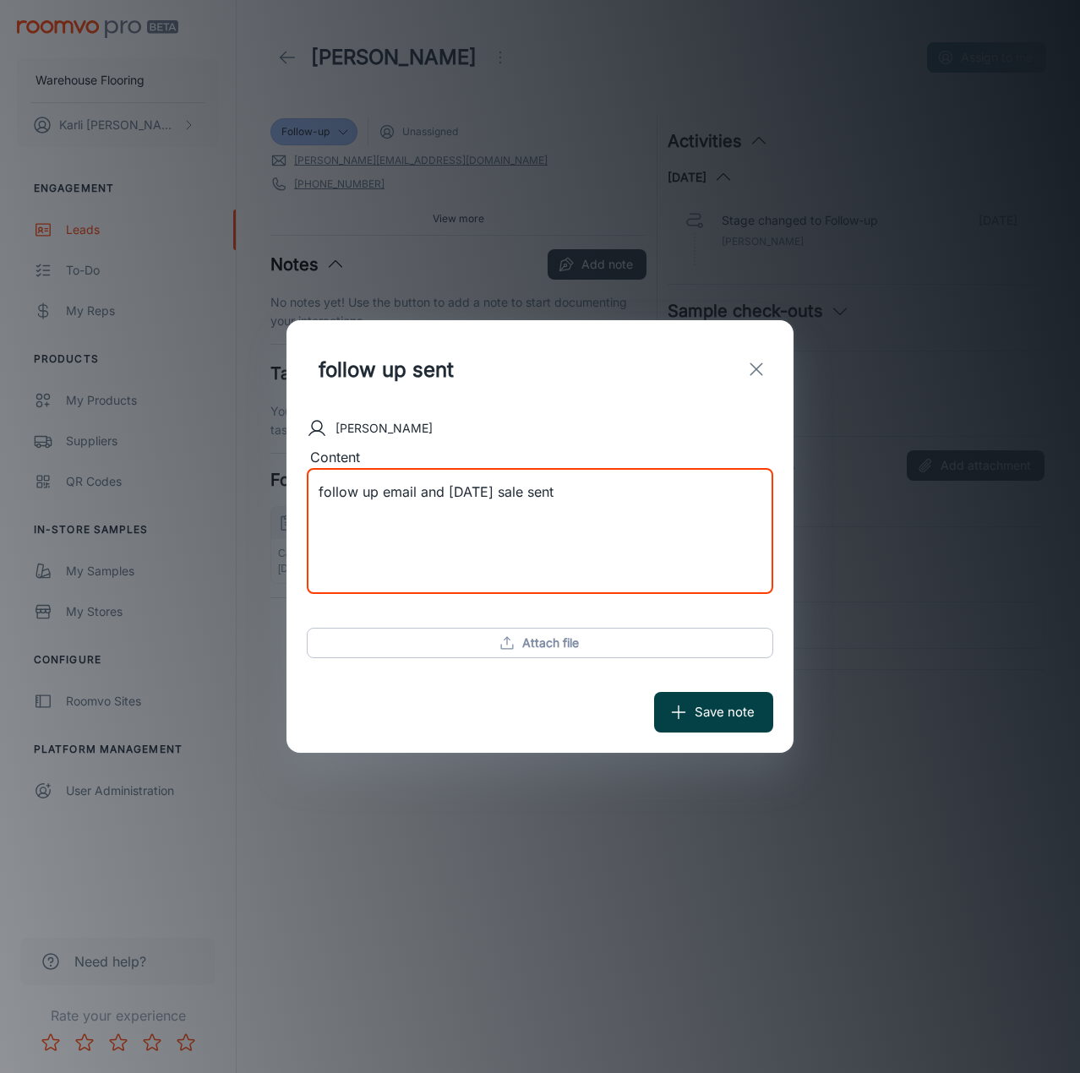
type textarea "follow up email and [DATE] sale sent"
click at [735, 711] on button "Save note" at bounding box center [713, 712] width 119 height 41
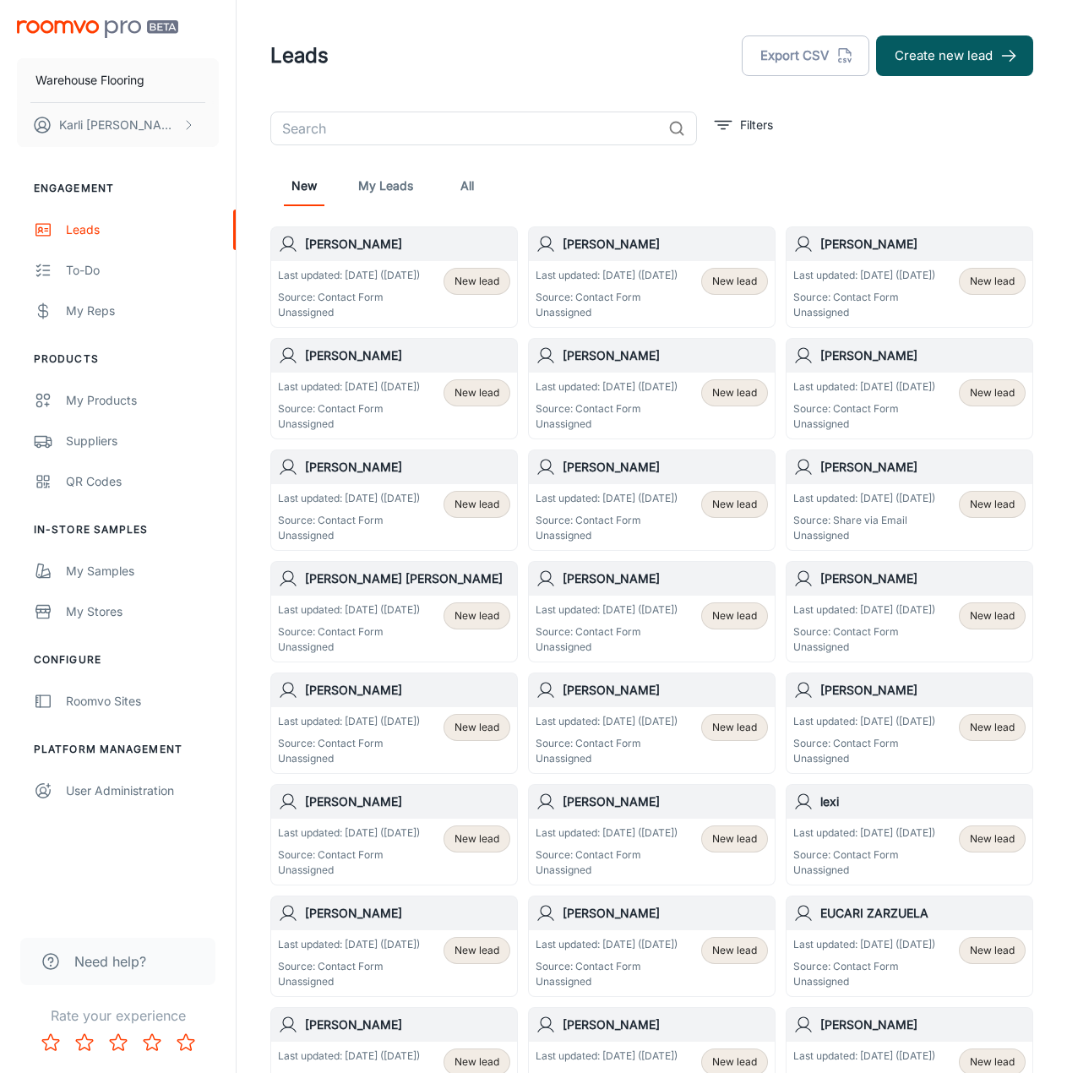
click at [384, 283] on p "Last updated: [DATE] ([DATE])" at bounding box center [349, 275] width 142 height 15
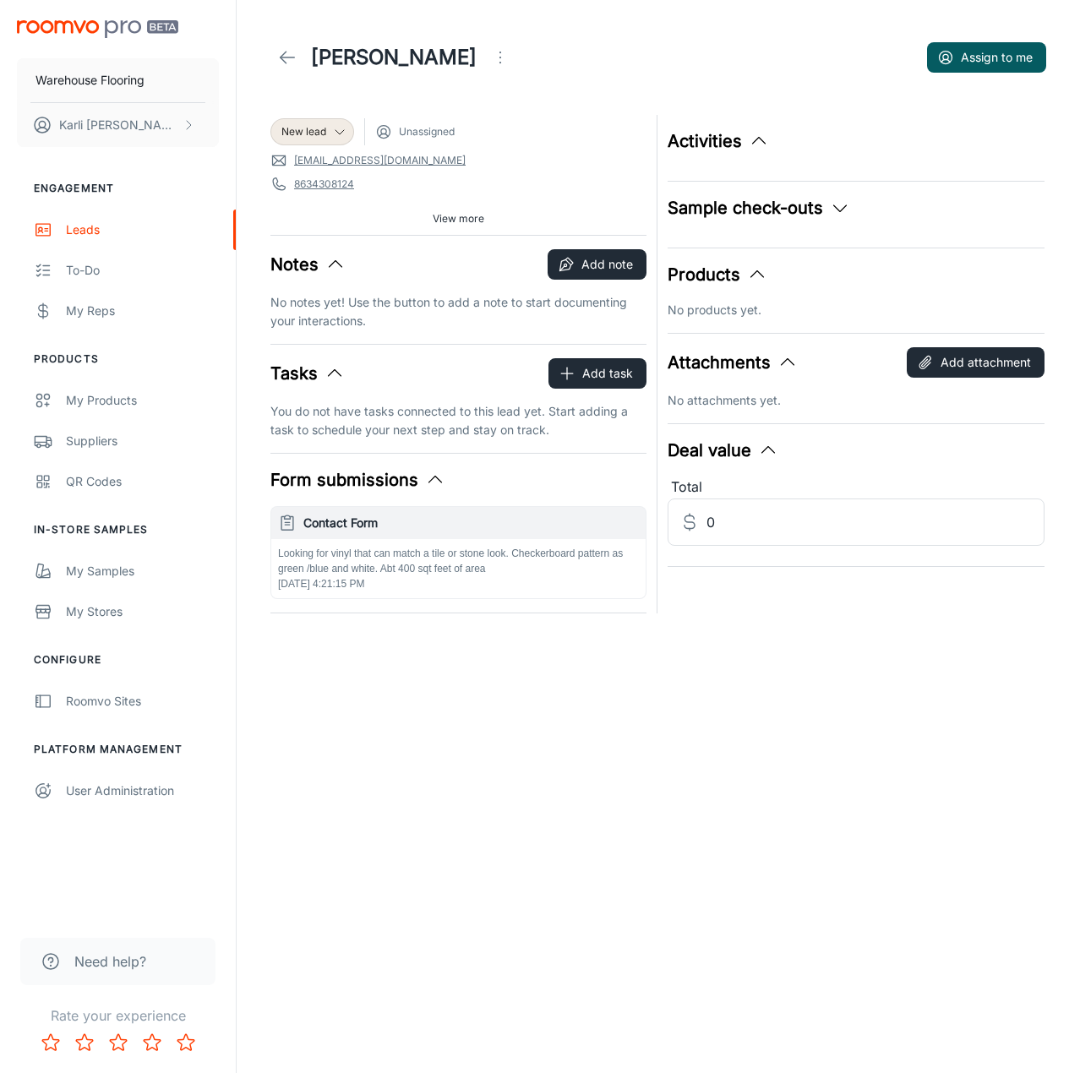
click at [477, 563] on p "Looking for vinyl that can match a tile or stone look. Checkerboard pattern as …" at bounding box center [458, 561] width 361 height 30
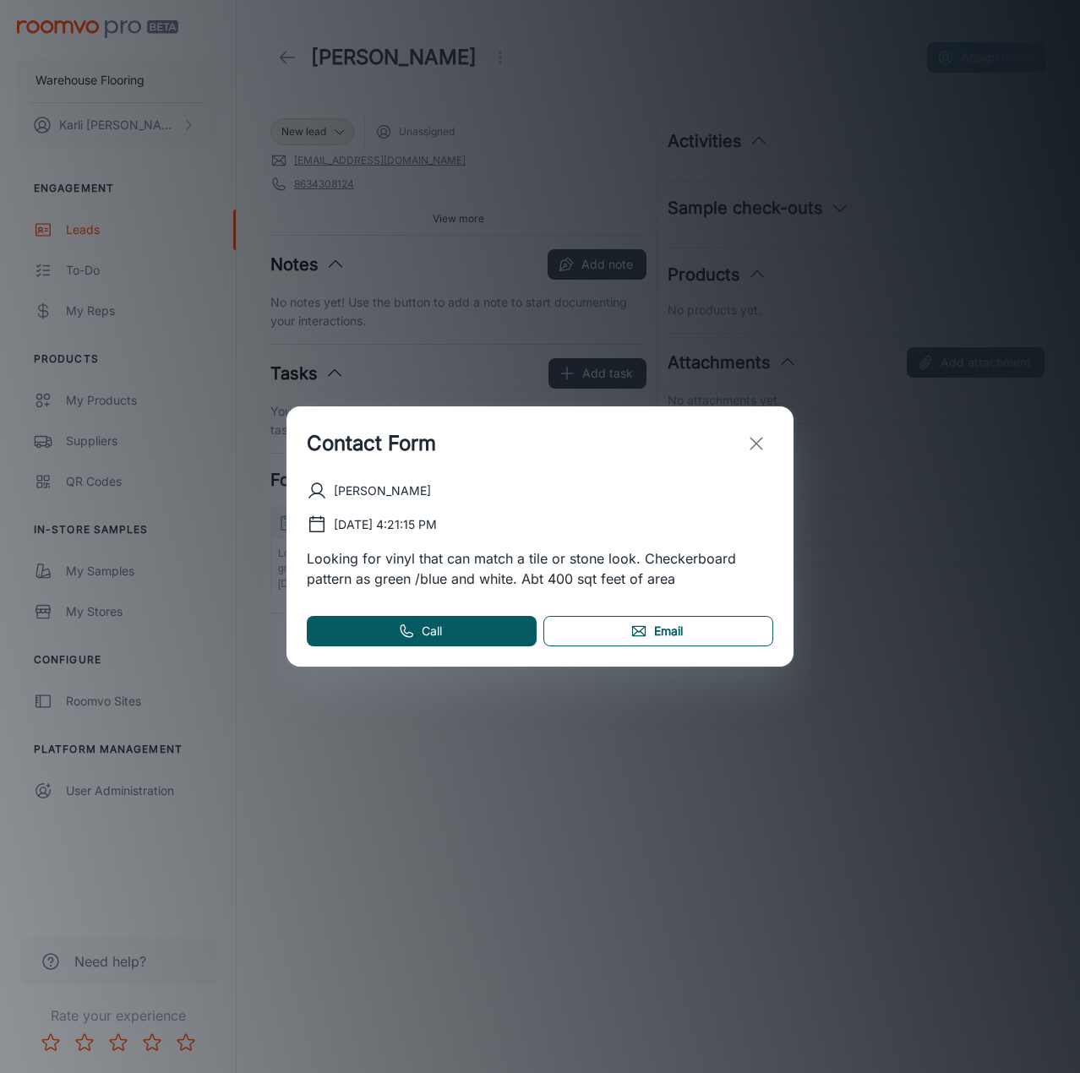
click at [710, 624] on link "Email" at bounding box center [658, 631] width 230 height 30
click at [757, 446] on icon "exit" at bounding box center [756, 443] width 20 height 20
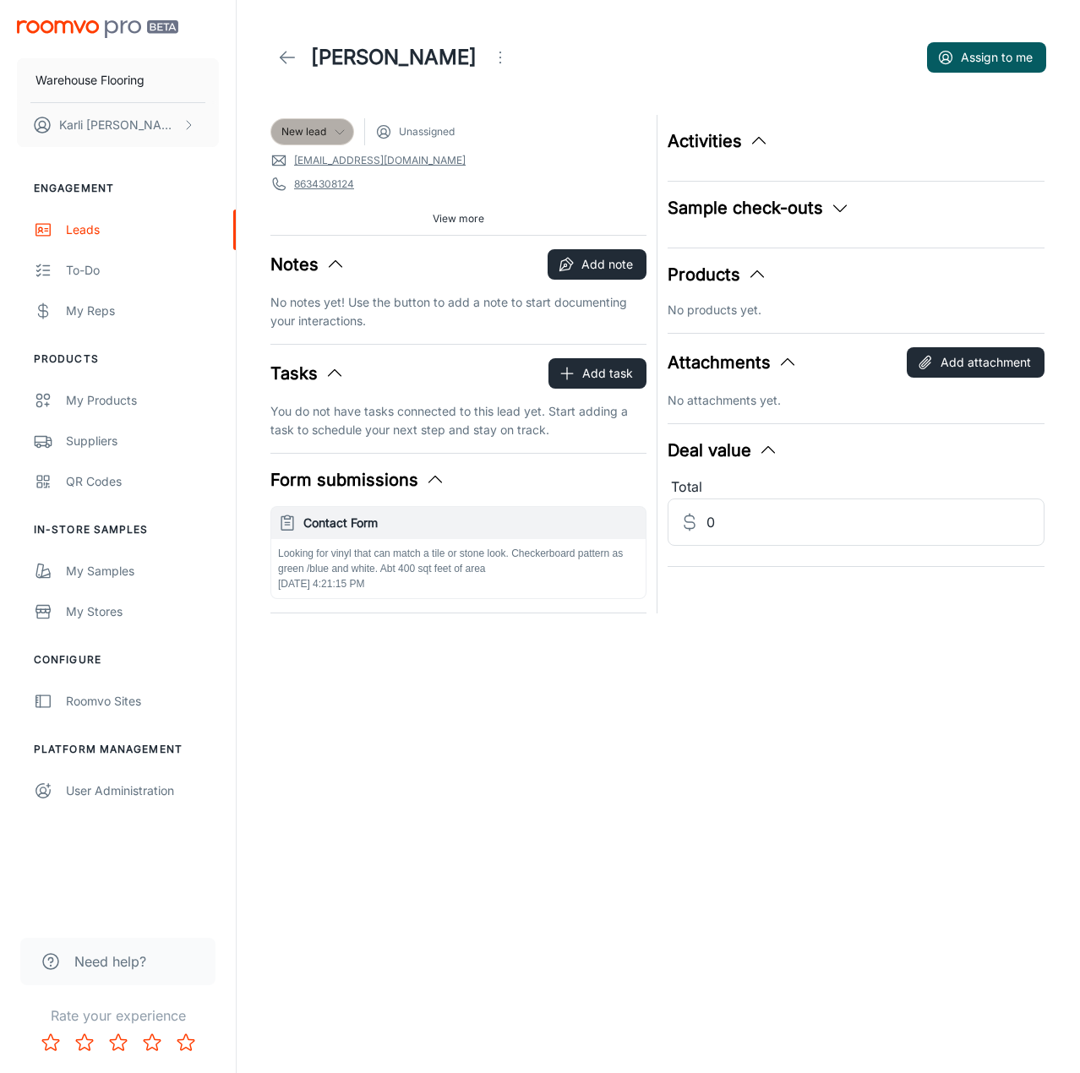
click at [290, 132] on span "New lead" at bounding box center [303, 131] width 45 height 15
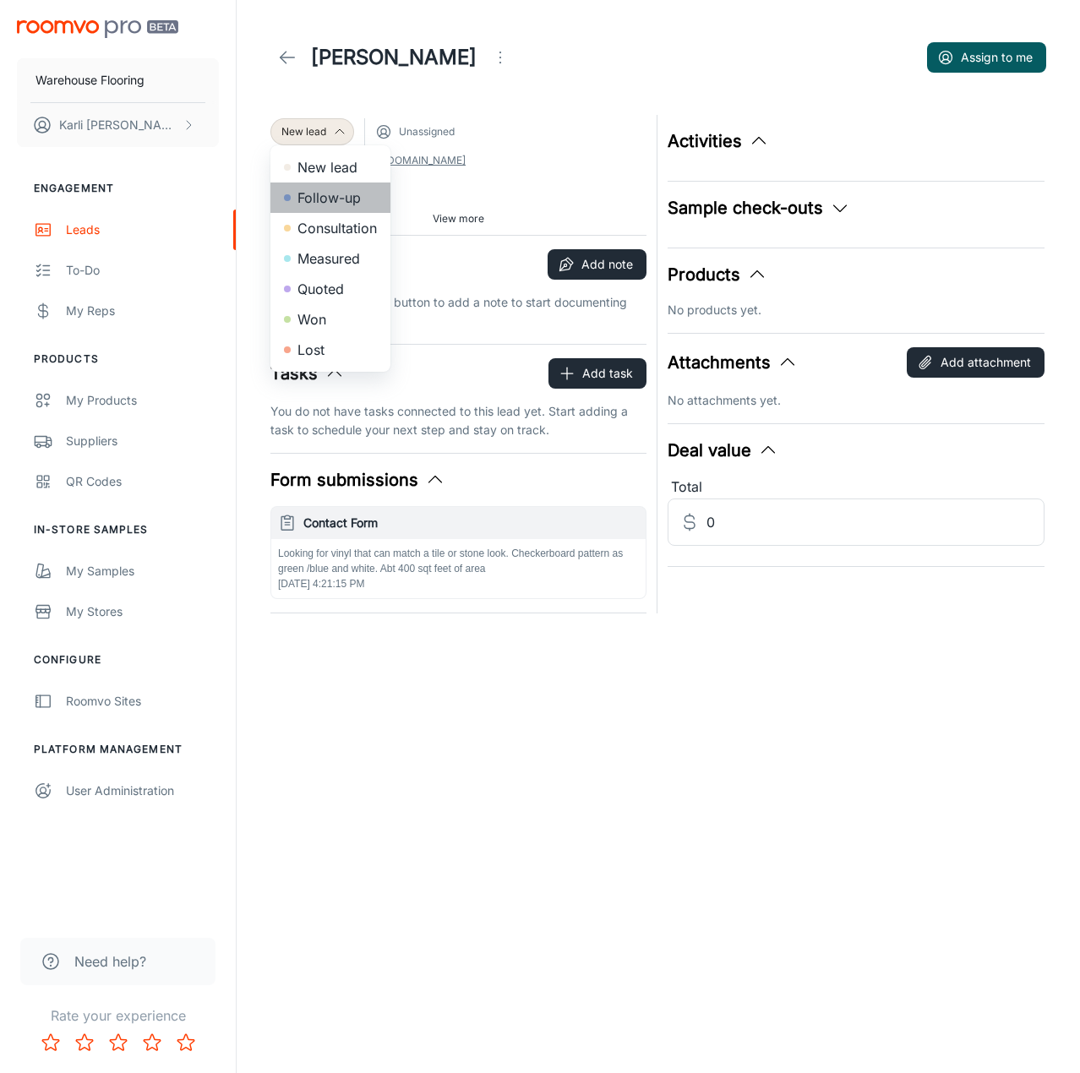
click at [329, 195] on li "Follow-up" at bounding box center [330, 198] width 120 height 30
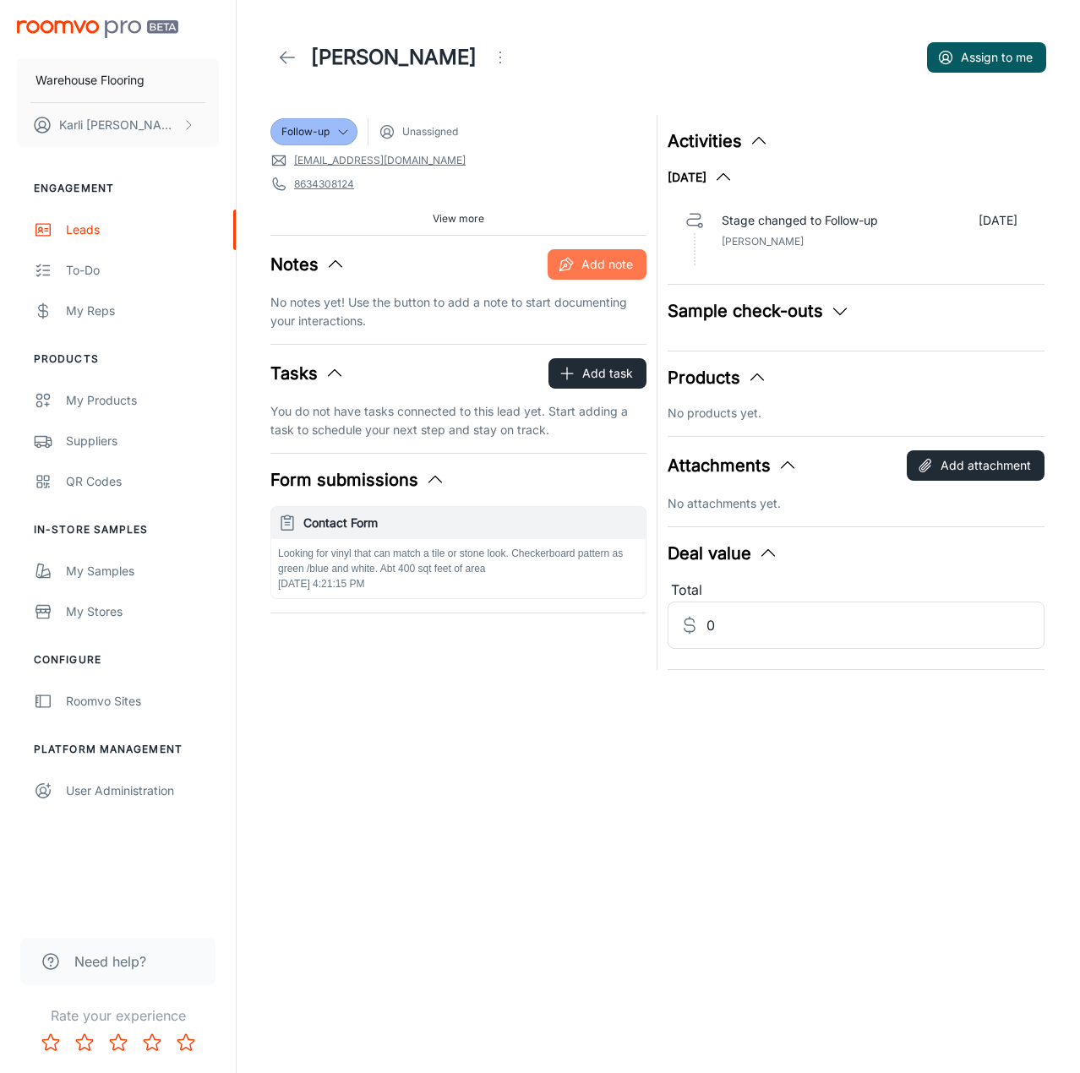
click at [596, 264] on button "Add note" at bounding box center [597, 264] width 99 height 30
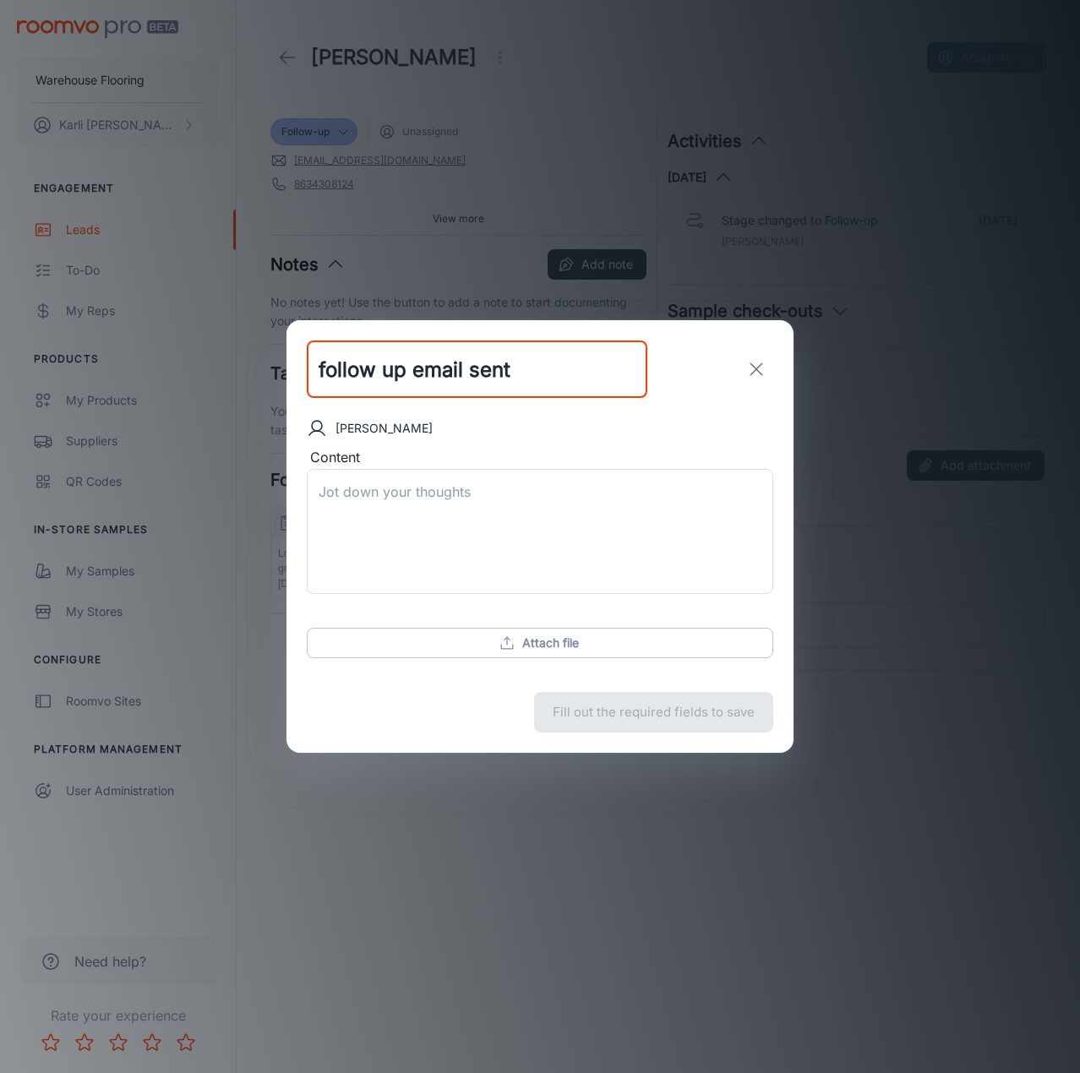
type input "follow up email sent"
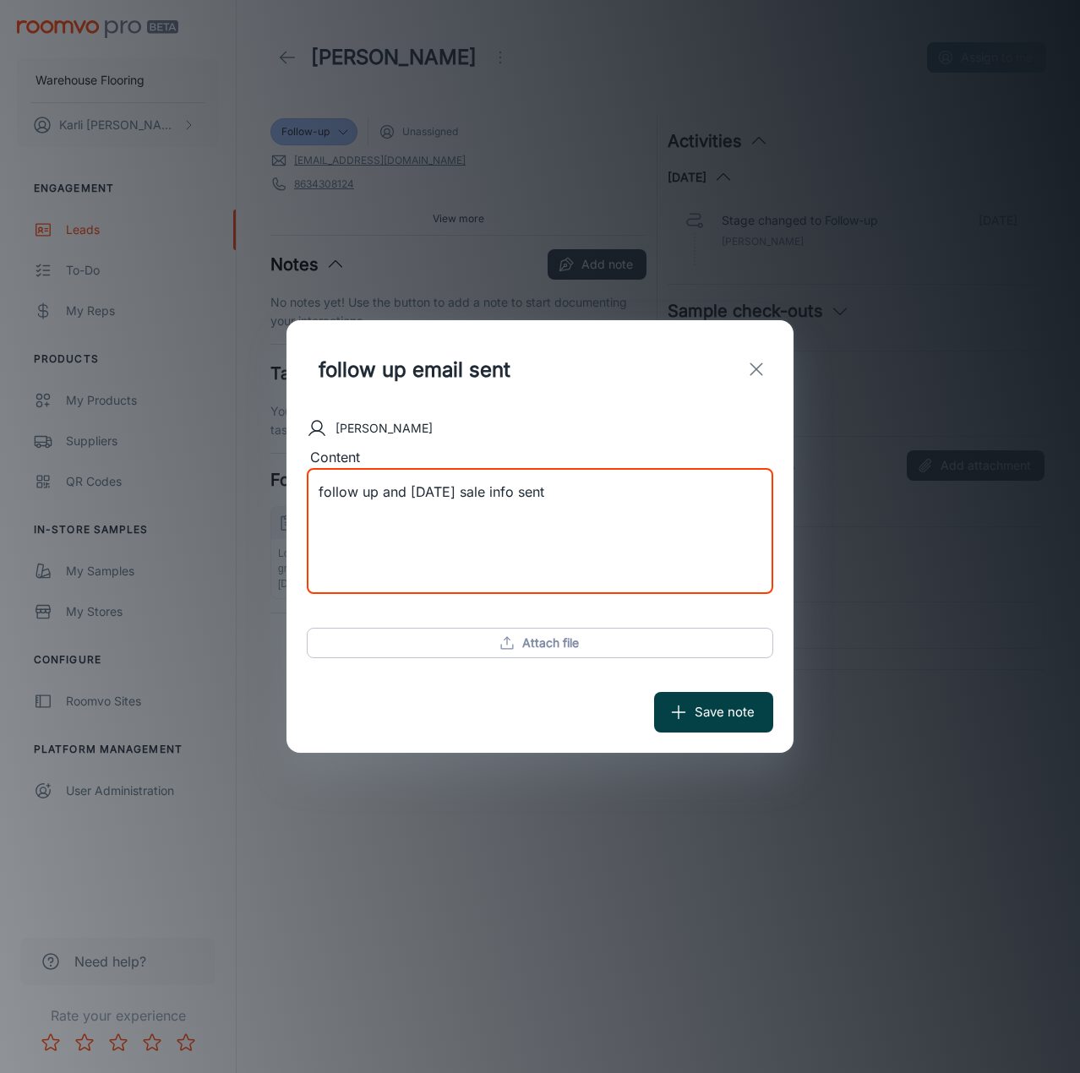
type textarea "follow up and [DATE] sale info sent"
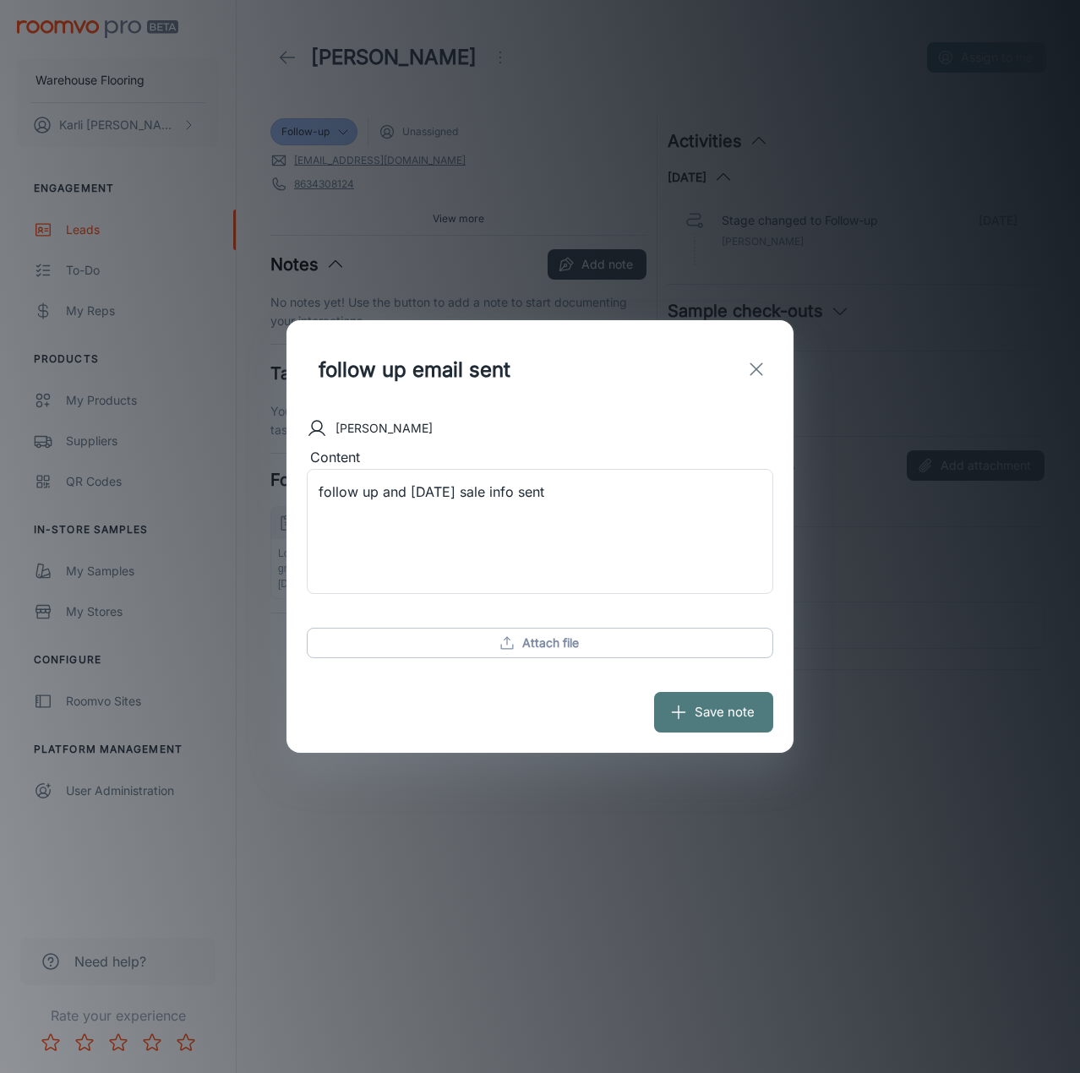
click at [738, 710] on button "Save note" at bounding box center [713, 712] width 119 height 41
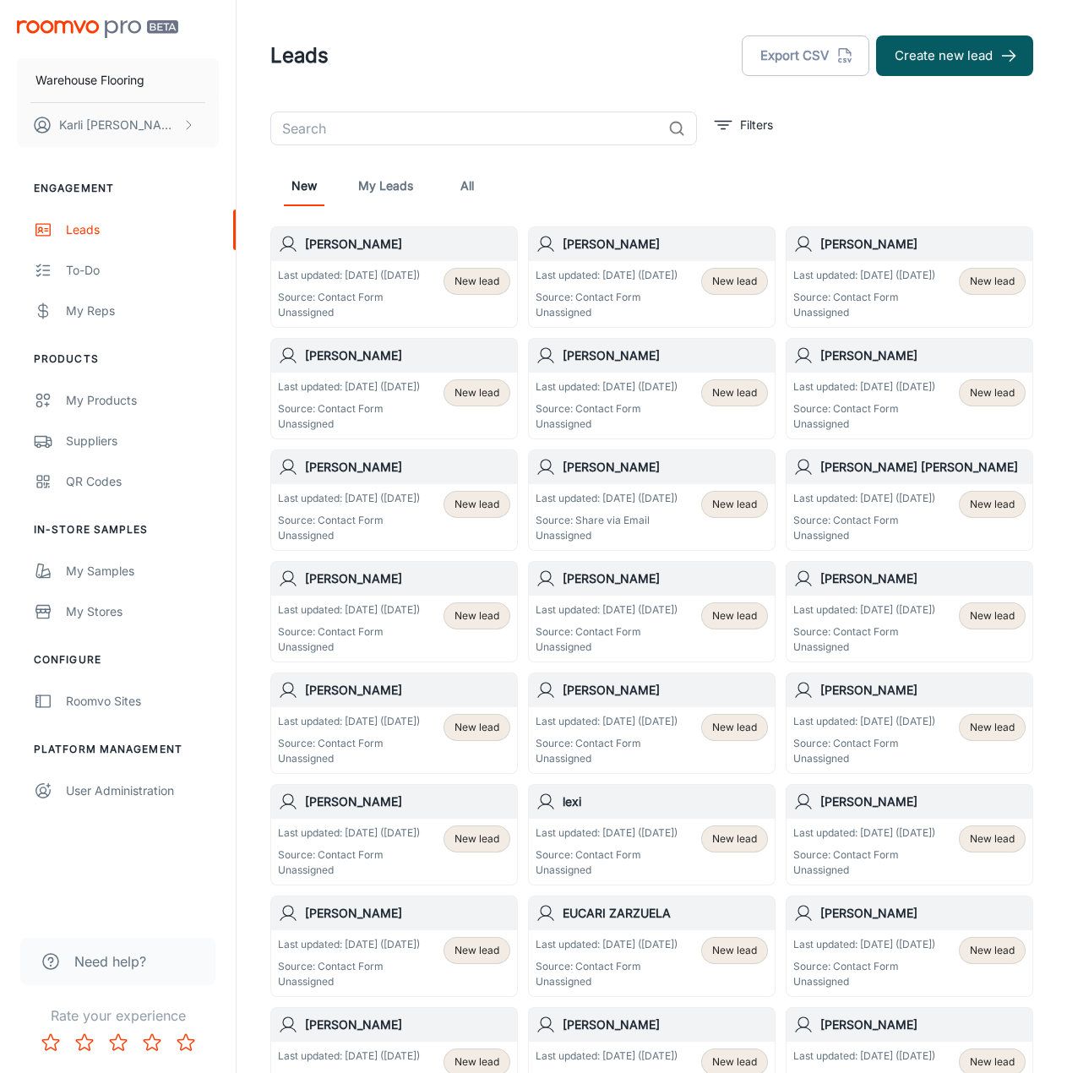
click at [446, 313] on div "New lead" at bounding box center [477, 294] width 67 height 52
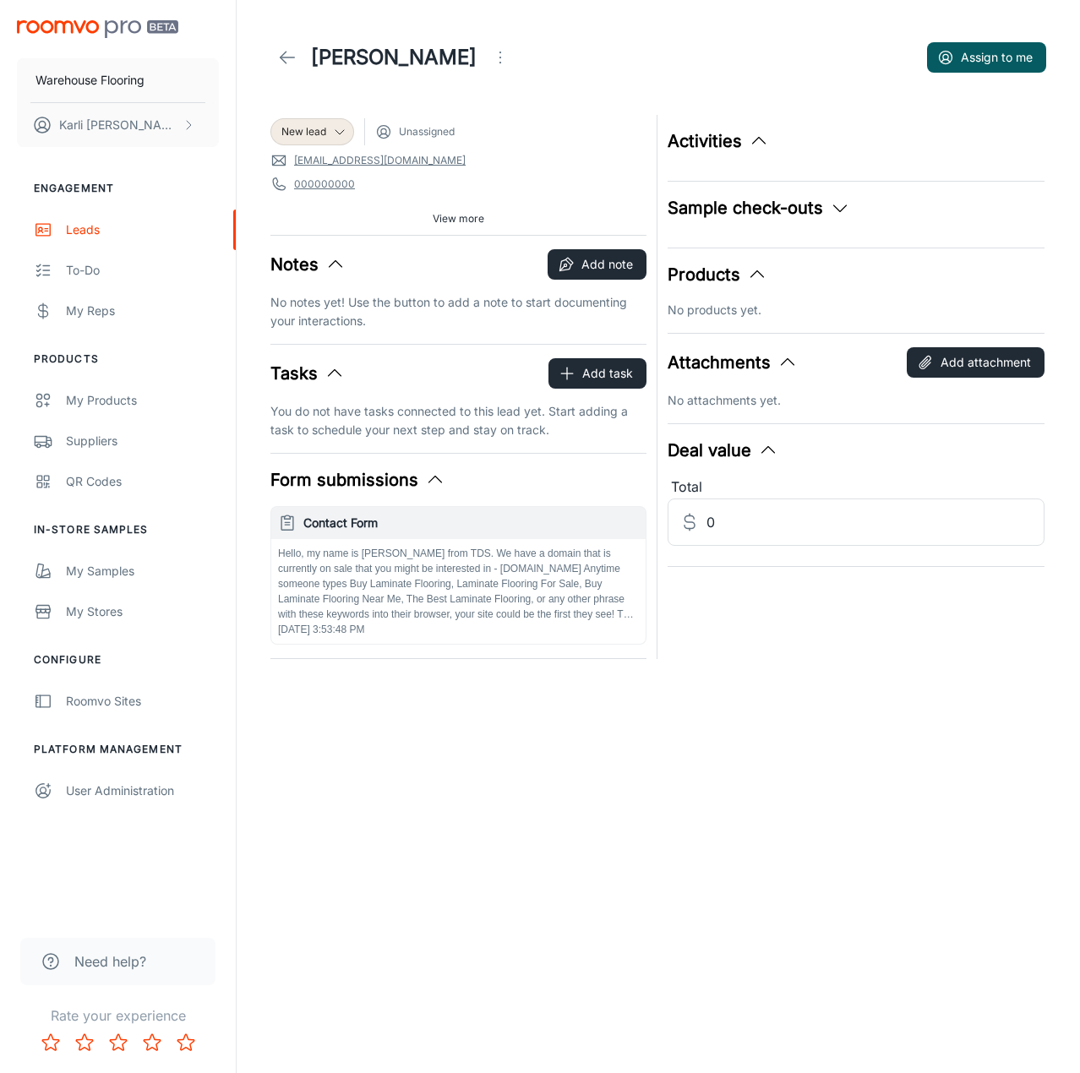
click at [510, 58] on icon "Open menu" at bounding box center [500, 57] width 20 height 20
click at [594, 161] on span "Mark as spam" at bounding box center [614, 157] width 109 height 20
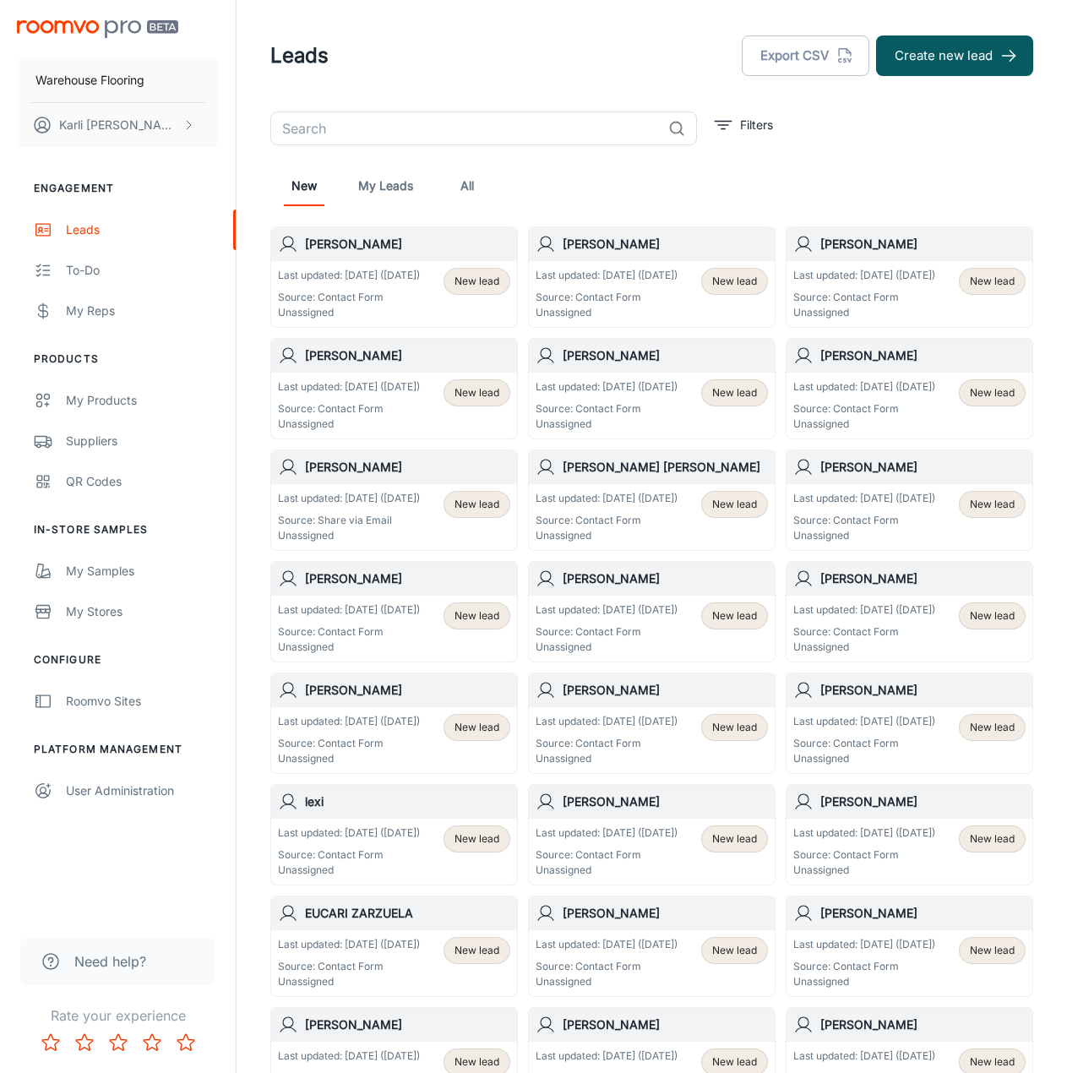
click at [346, 283] on p "Last updated: [DATE] ([DATE])" at bounding box center [349, 275] width 142 height 15
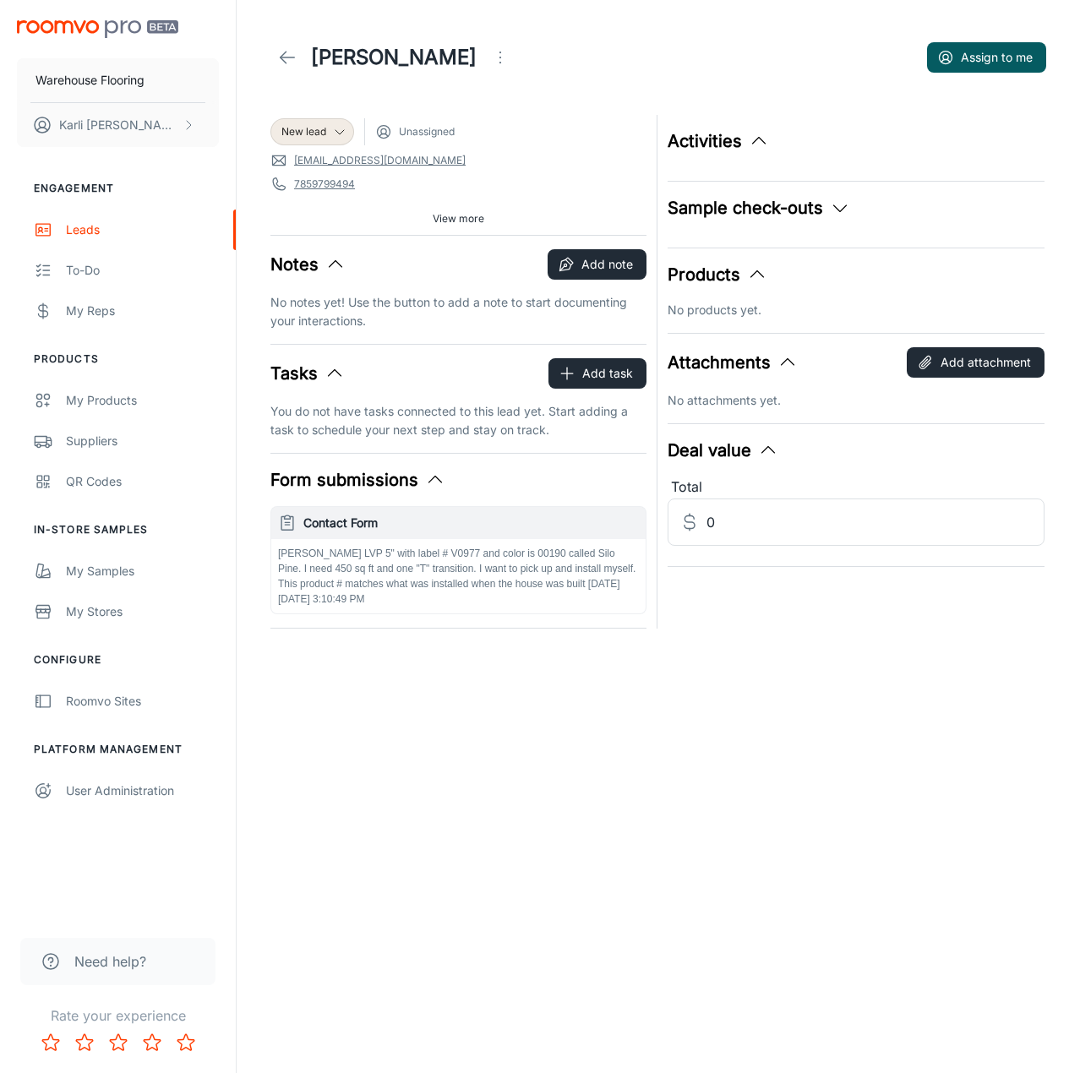
click at [471, 572] on p "[PERSON_NAME] LVP 5" with label # V0977 and color is 00190 called Silo Pine. I …" at bounding box center [458, 569] width 361 height 46
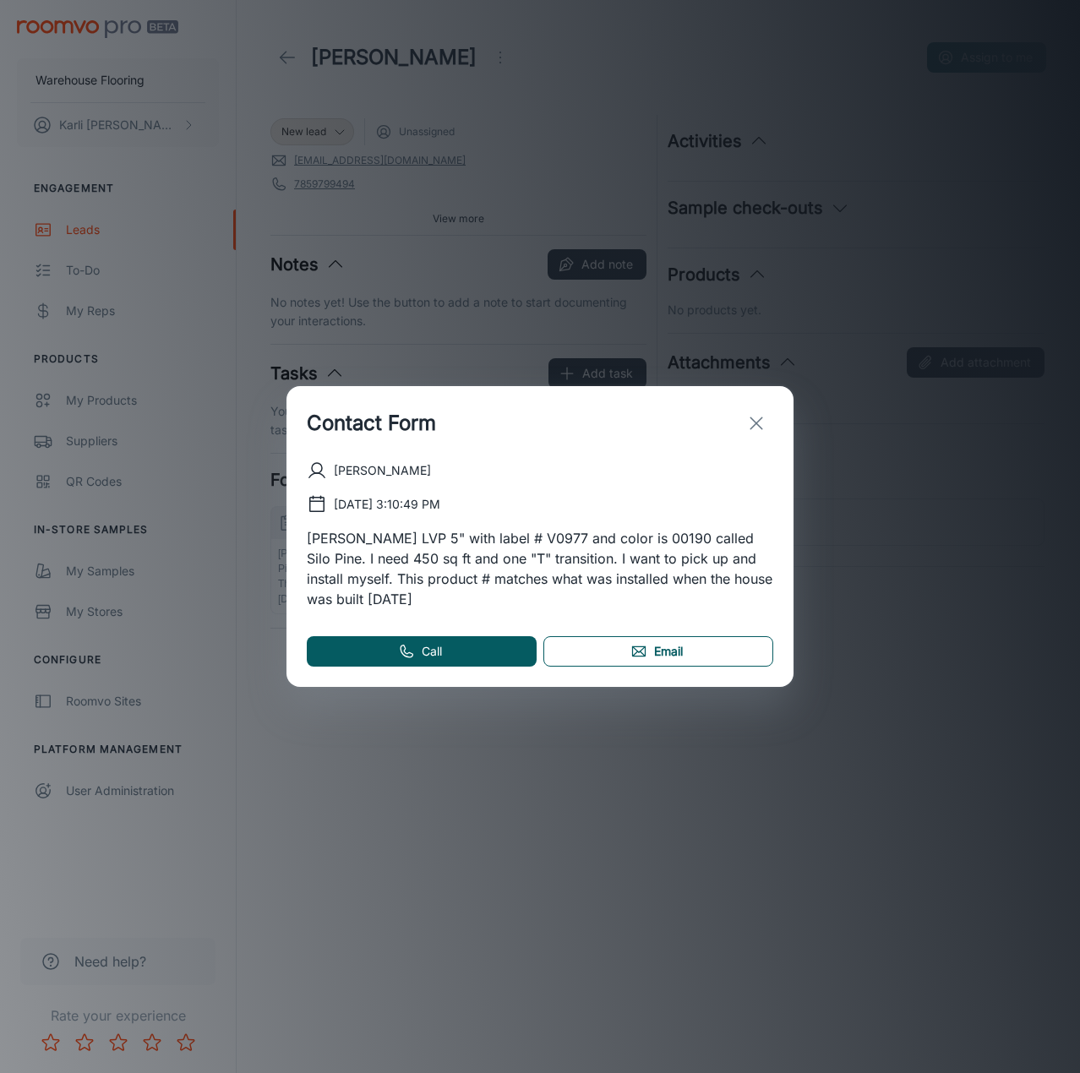
click at [601, 647] on link "Email" at bounding box center [658, 651] width 230 height 30
drag, startPoint x: 761, startPoint y: 418, endPoint x: 748, endPoint y: 408, distance: 16.9
click at [761, 418] on line "exit" at bounding box center [756, 423] width 12 height 12
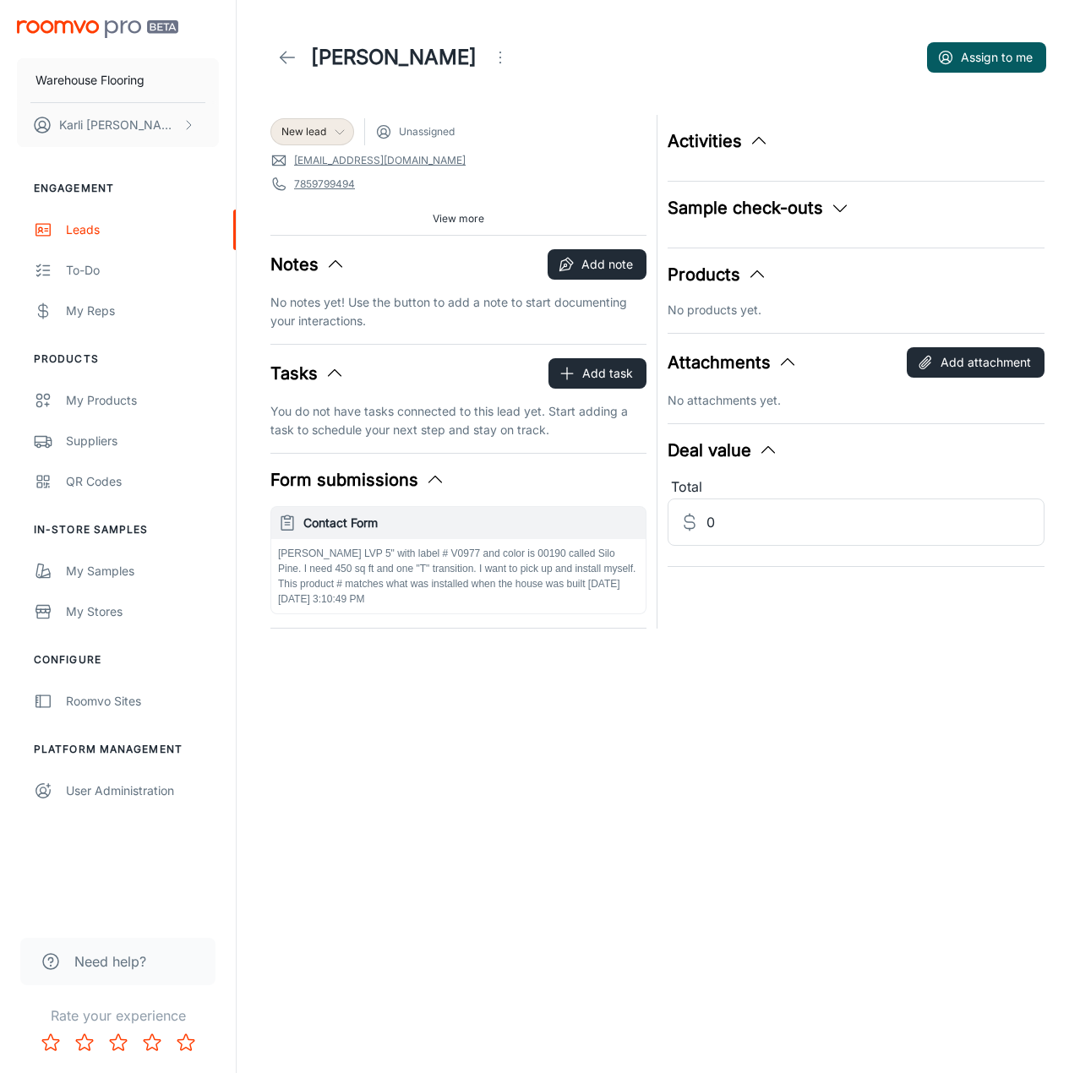
click at [328, 135] on div "New lead" at bounding box center [312, 131] width 62 height 15
click at [327, 208] on li "Follow-up" at bounding box center [330, 198] width 120 height 30
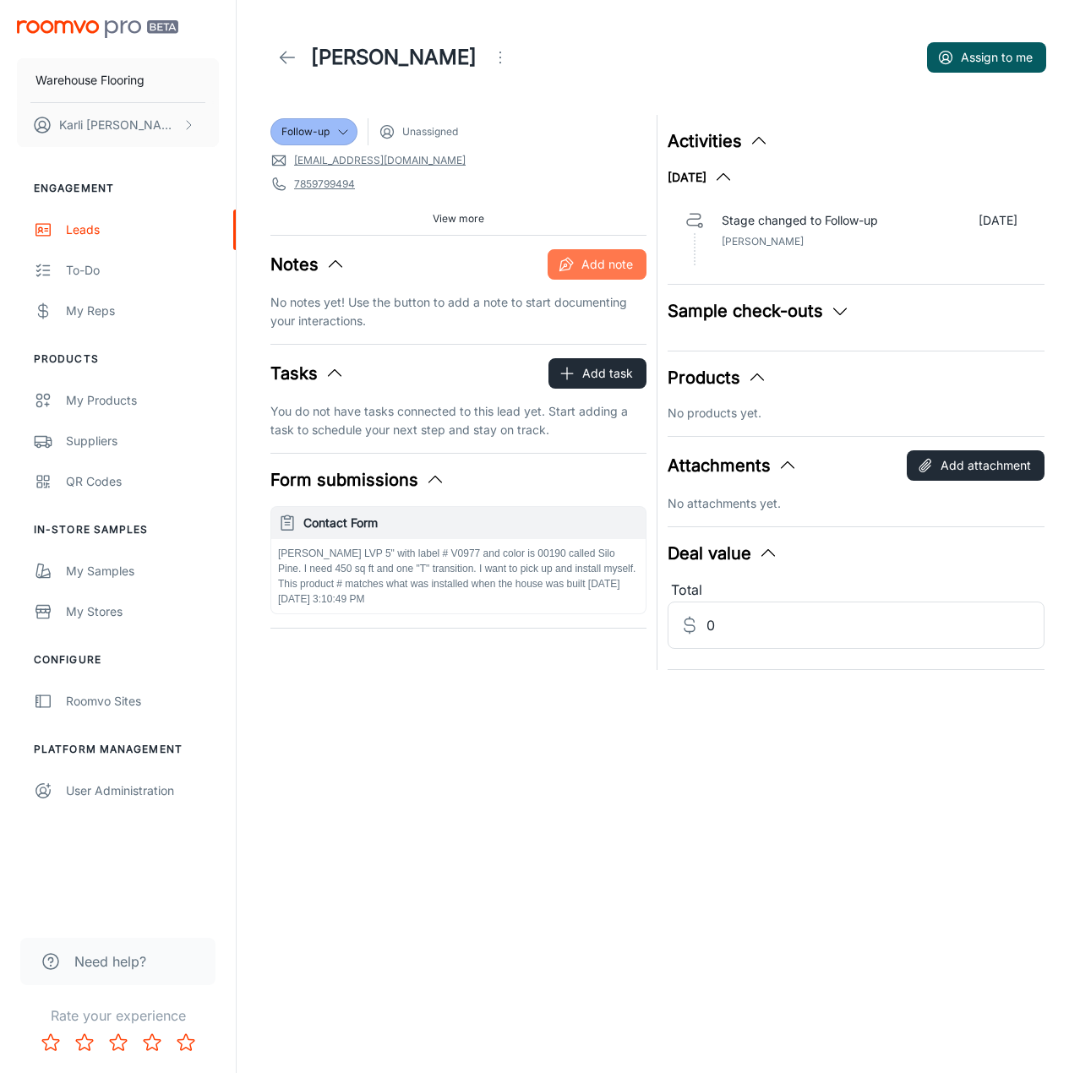
click at [577, 264] on button "Add note" at bounding box center [597, 264] width 99 height 30
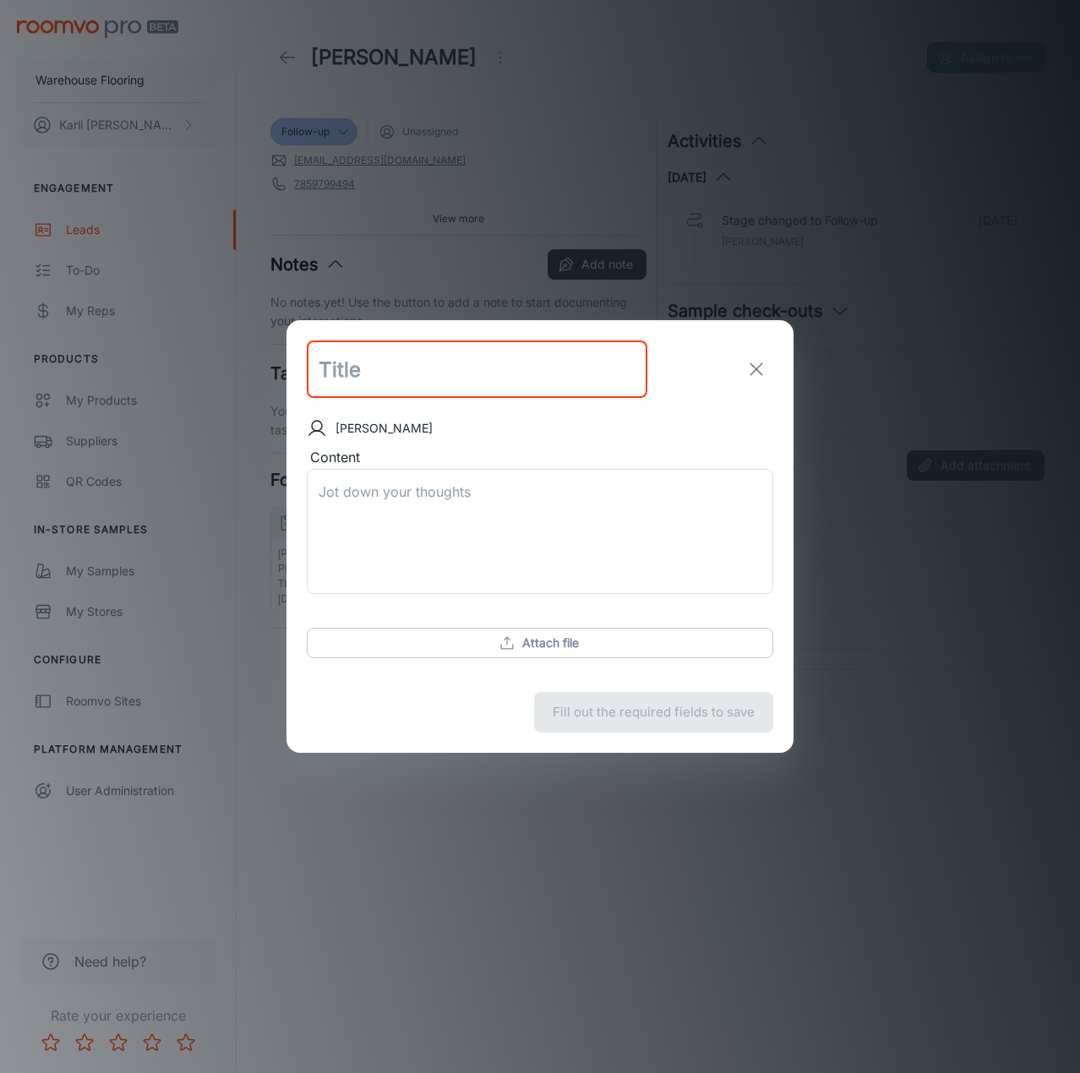
click at [380, 374] on input "text" at bounding box center [477, 369] width 341 height 57
type input "follow up email sent"
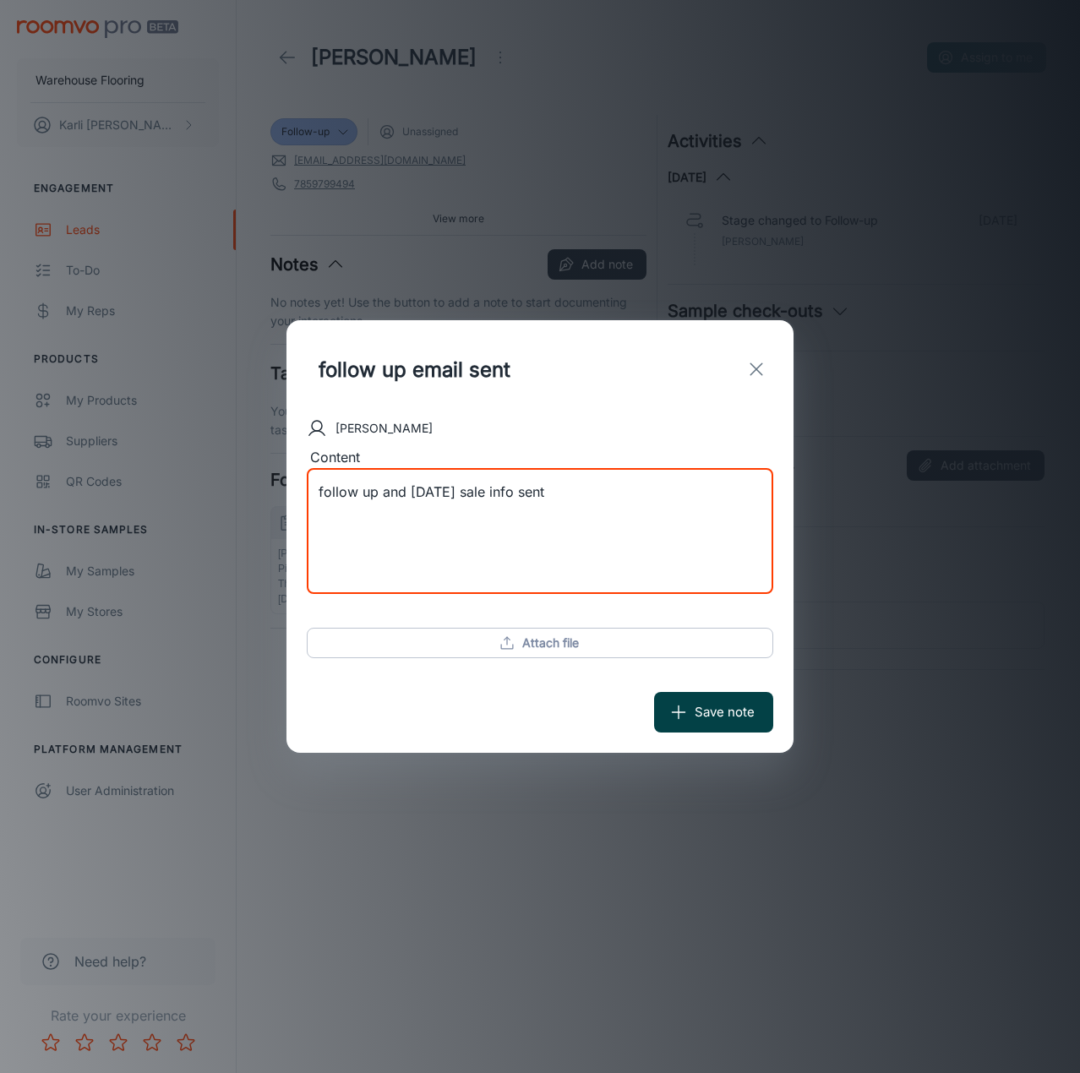
type textarea "follow up and [DATE] sale info sent"
click at [688, 716] on icon "submit" at bounding box center [678, 712] width 19 height 19
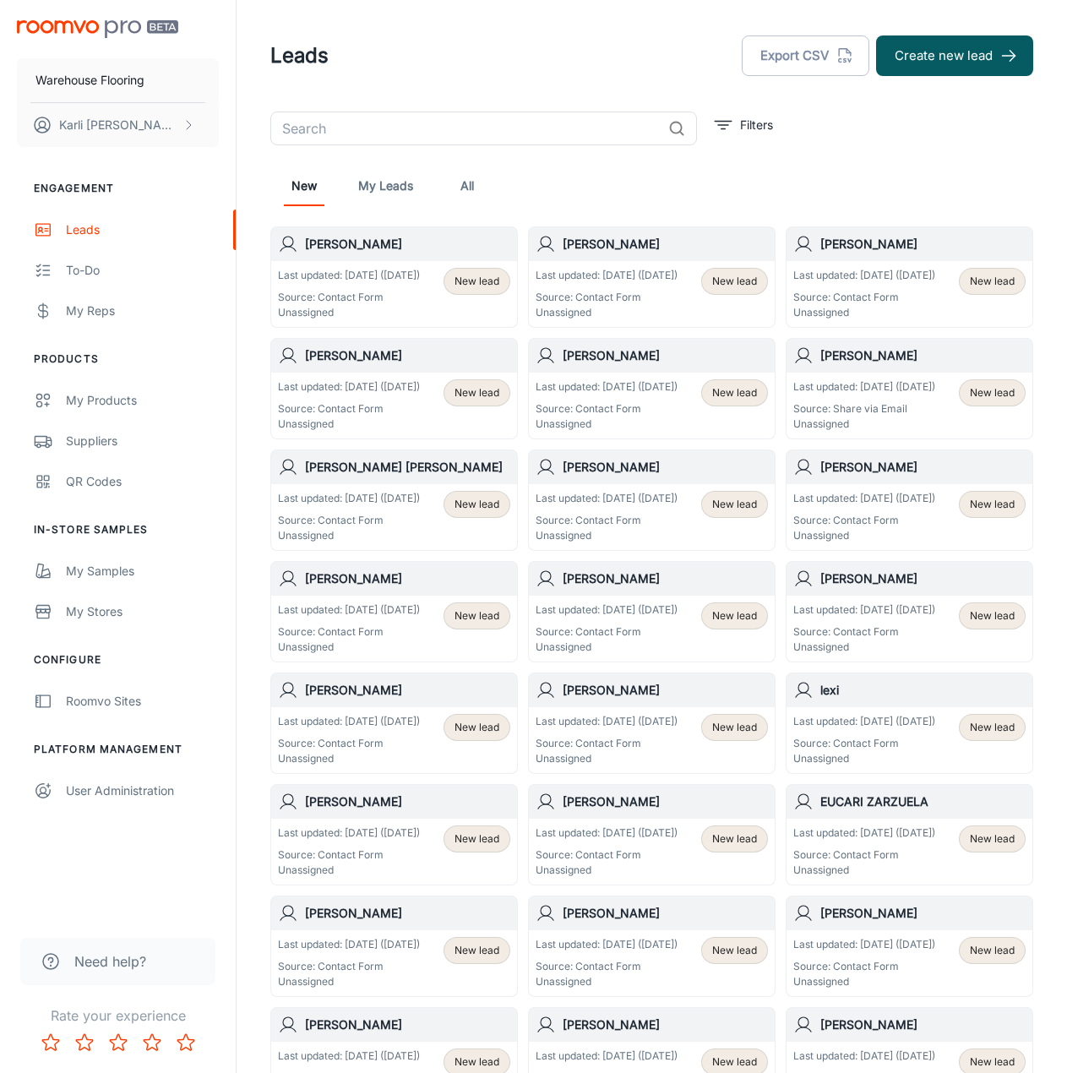
click at [394, 305] on p "Source: Contact Form" at bounding box center [349, 297] width 142 height 15
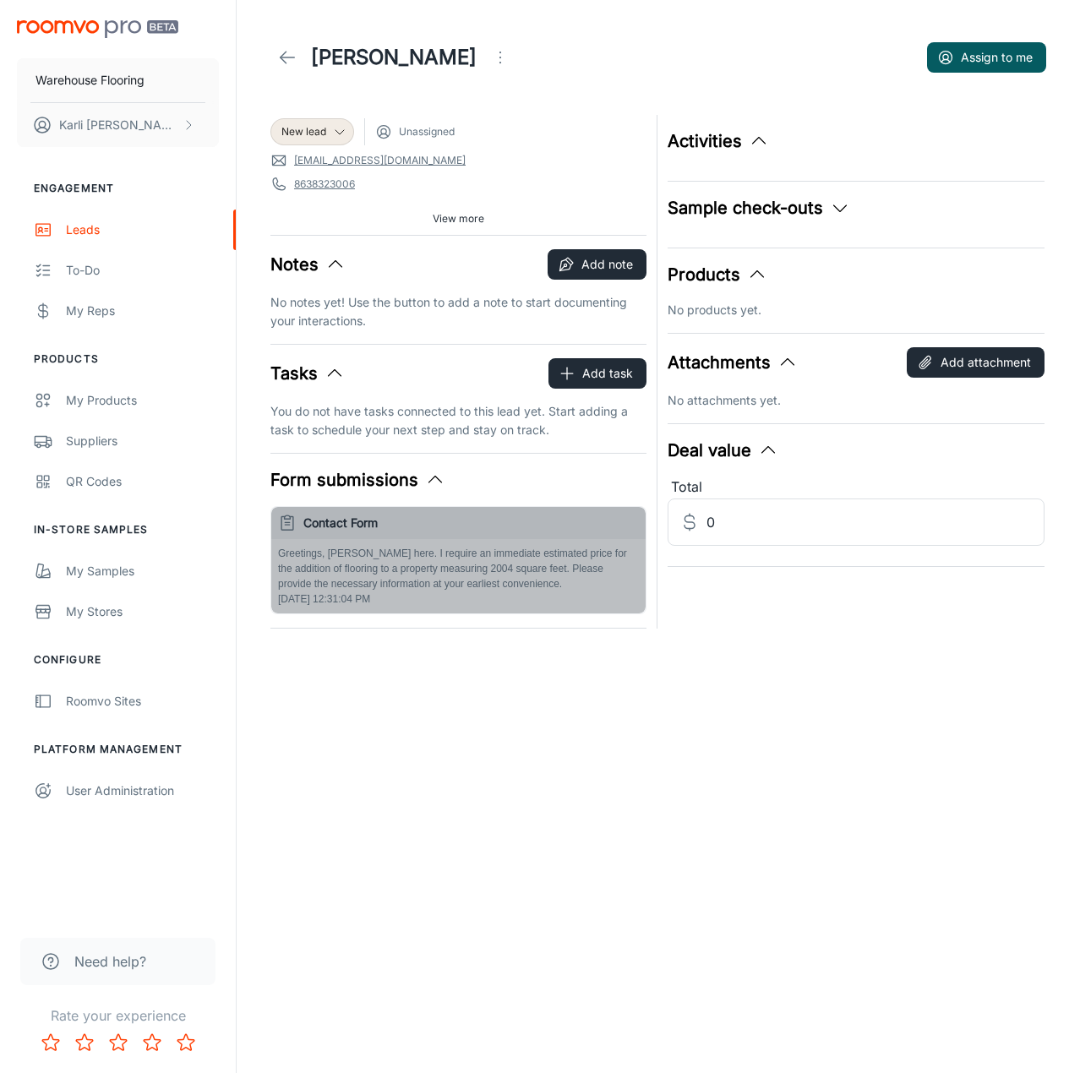
click at [544, 564] on p "Greetings, [PERSON_NAME] here. I require an immediate estimated price for the a…" at bounding box center [458, 569] width 361 height 46
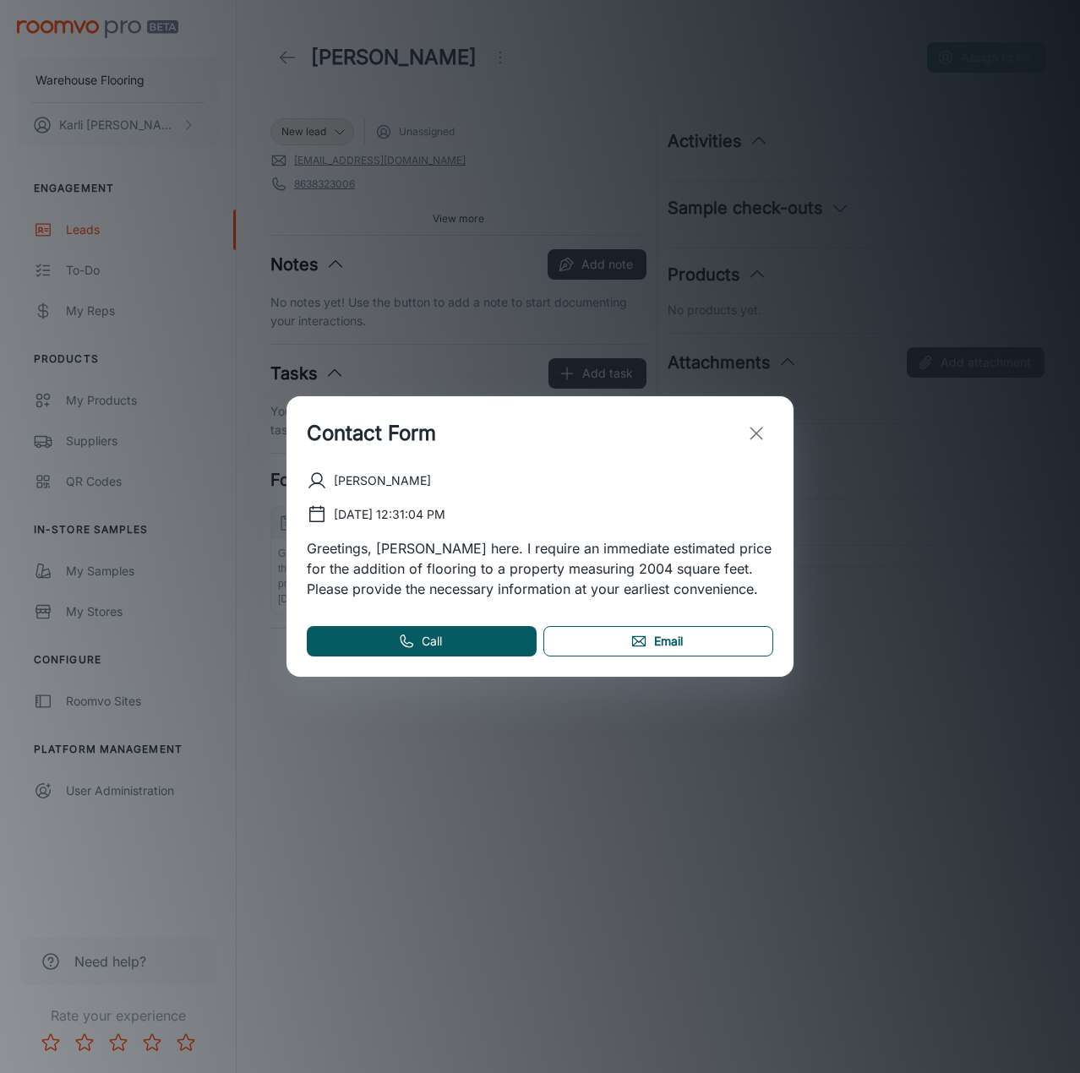
click at [614, 637] on link "Email" at bounding box center [658, 641] width 230 height 30
click at [765, 434] on icon "exit" at bounding box center [756, 433] width 20 height 20
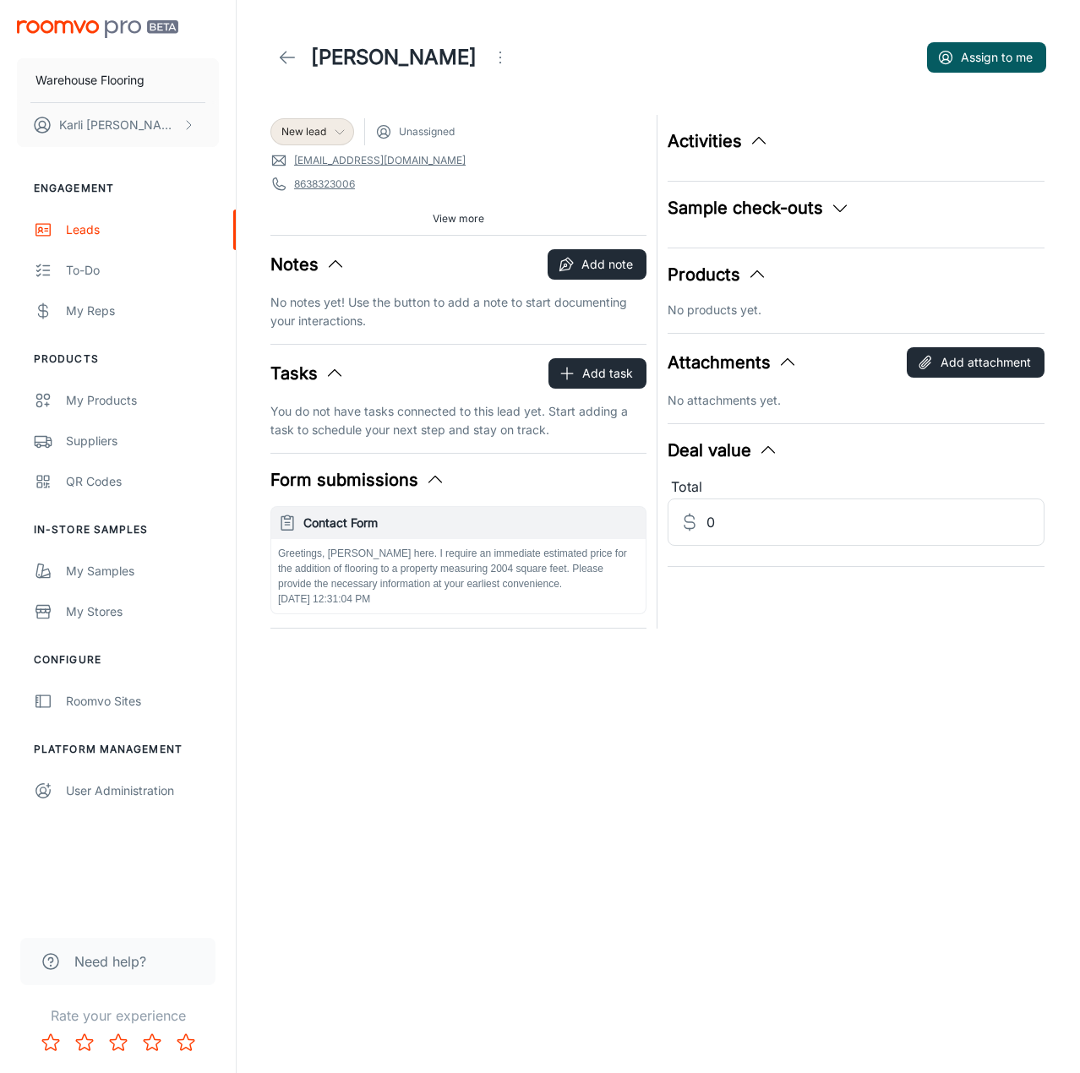
click at [336, 134] on icon at bounding box center [340, 132] width 14 height 14
click at [316, 206] on li "Follow-up" at bounding box center [330, 198] width 120 height 30
click at [614, 265] on button "Add note" at bounding box center [597, 264] width 99 height 30
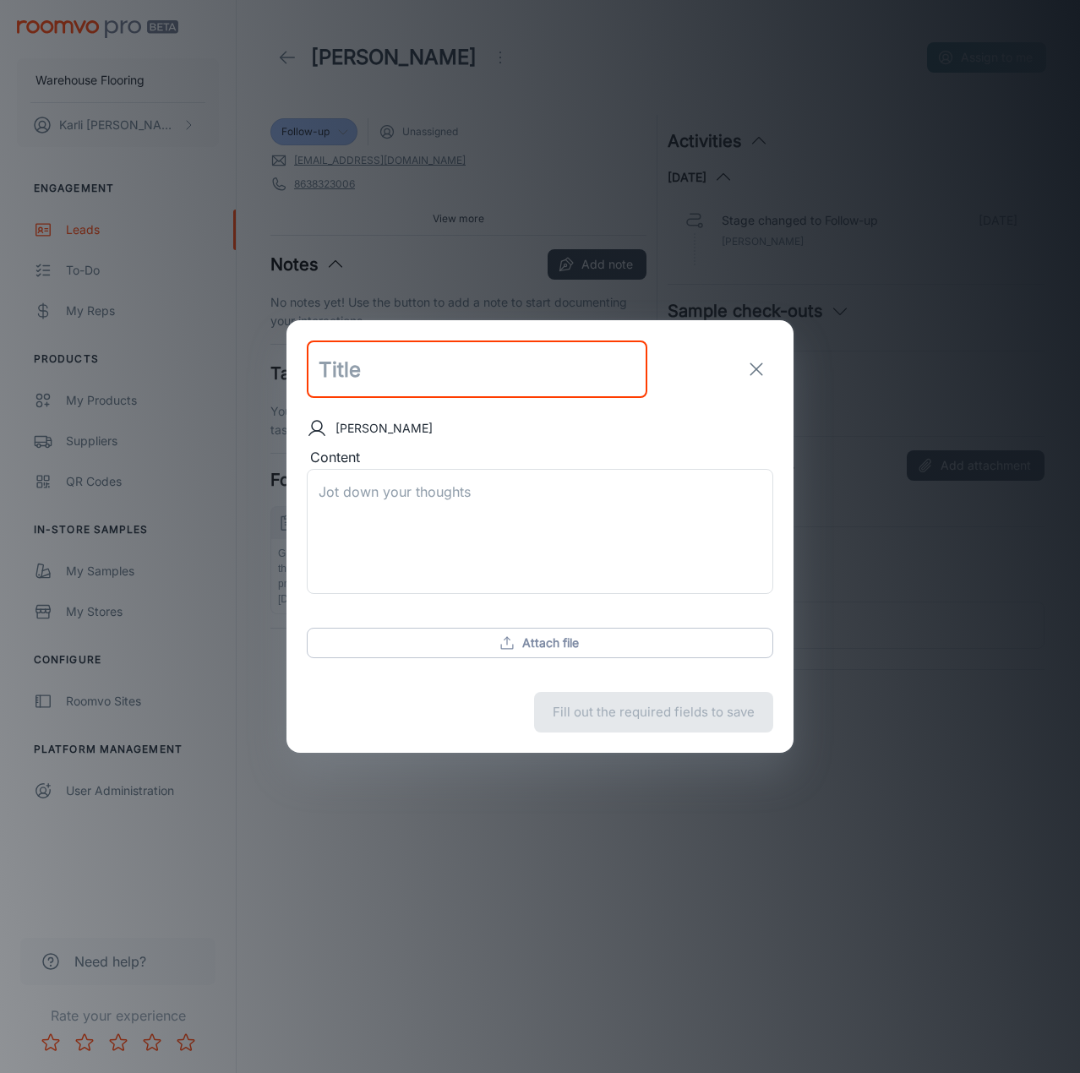
click at [406, 386] on input "text" at bounding box center [477, 369] width 341 height 57
type input "follow up email sent"
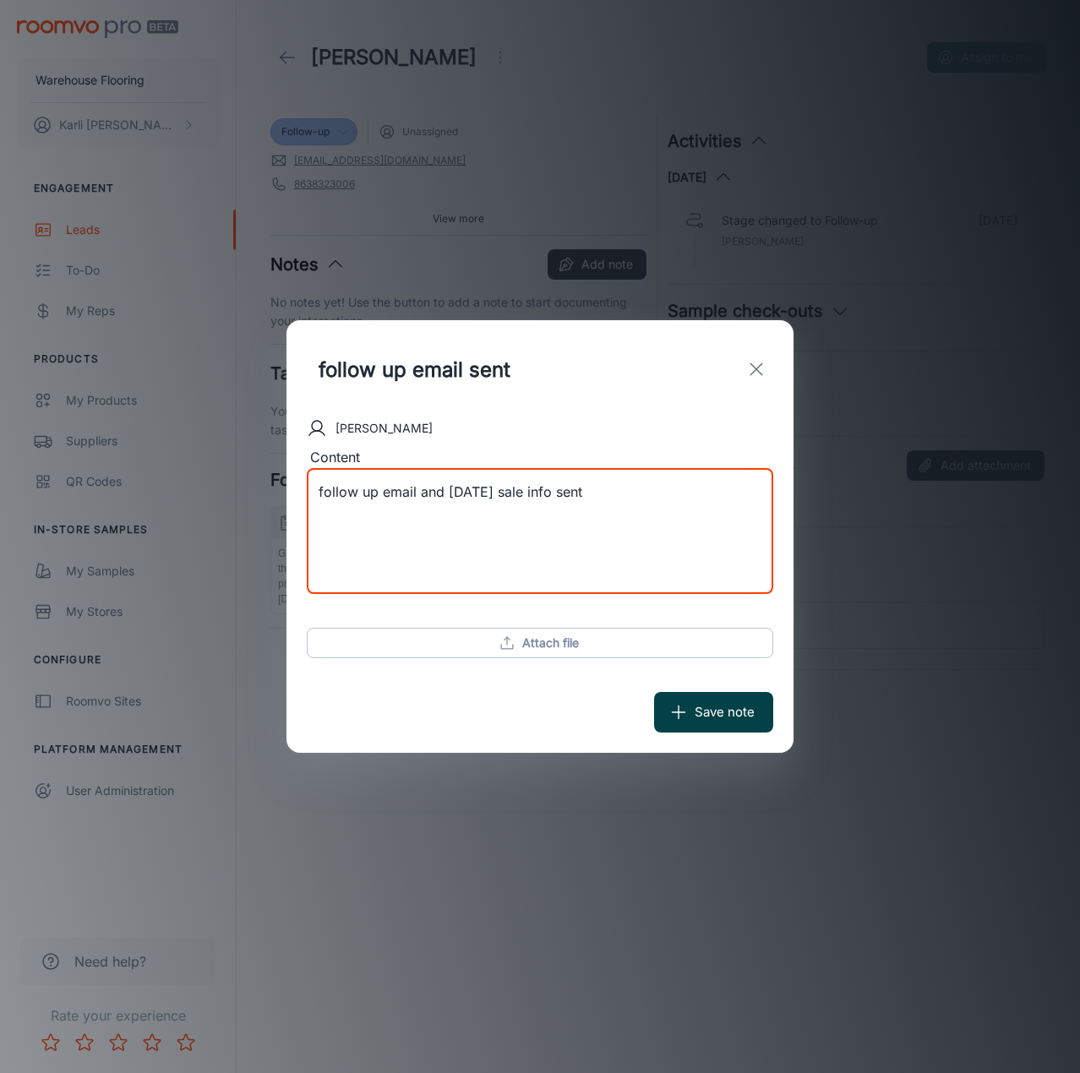
type textarea "follow up email and [DATE] sale info sent"
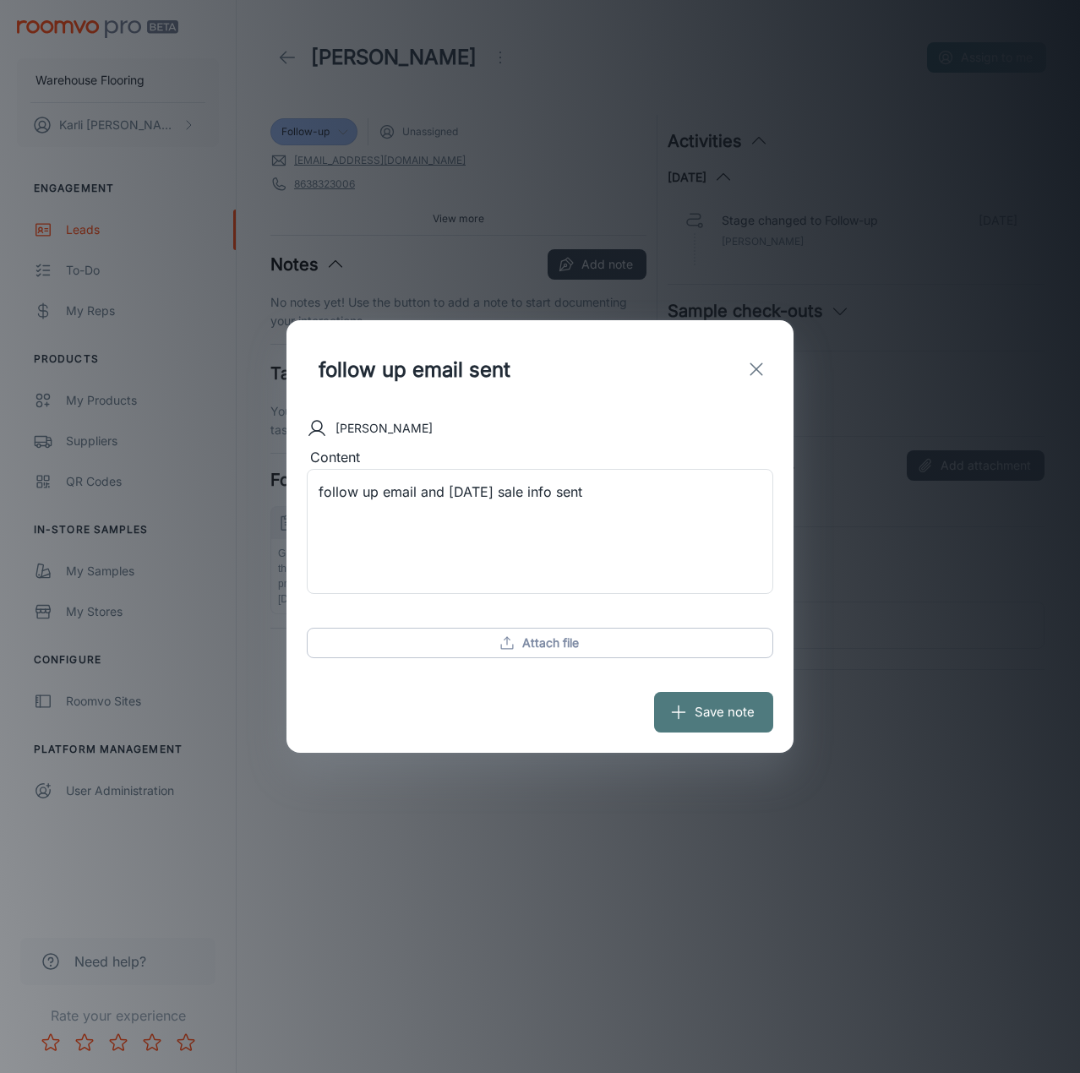
click at [705, 722] on button "Save note" at bounding box center [713, 712] width 119 height 41
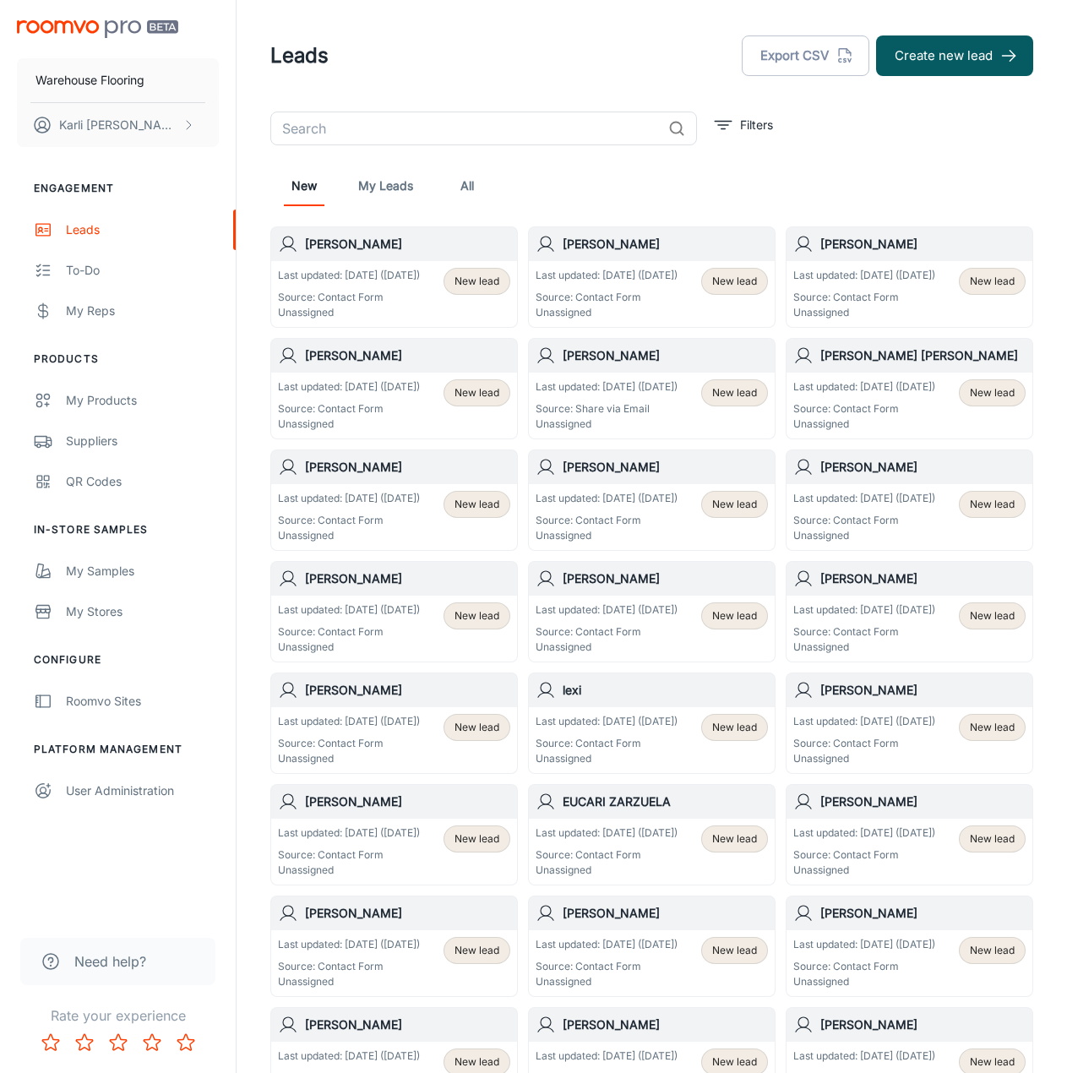
click at [370, 305] on p "Source: Contact Form" at bounding box center [349, 297] width 142 height 15
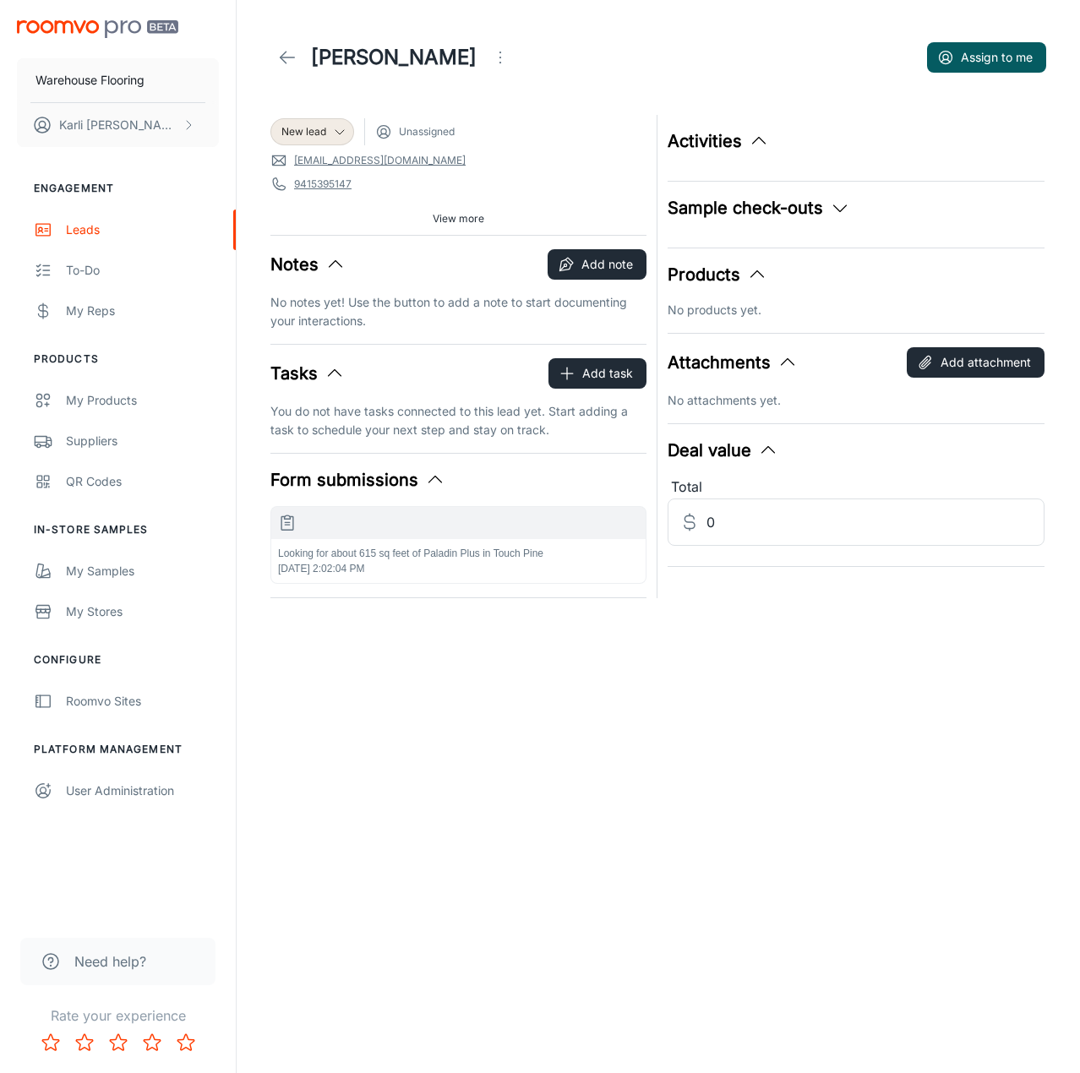
click at [473, 561] on div "Looking for about 615 sq feet of Paladin Plus in Touch Pine [DATE] 2:02:04 PM" at bounding box center [458, 561] width 374 height 44
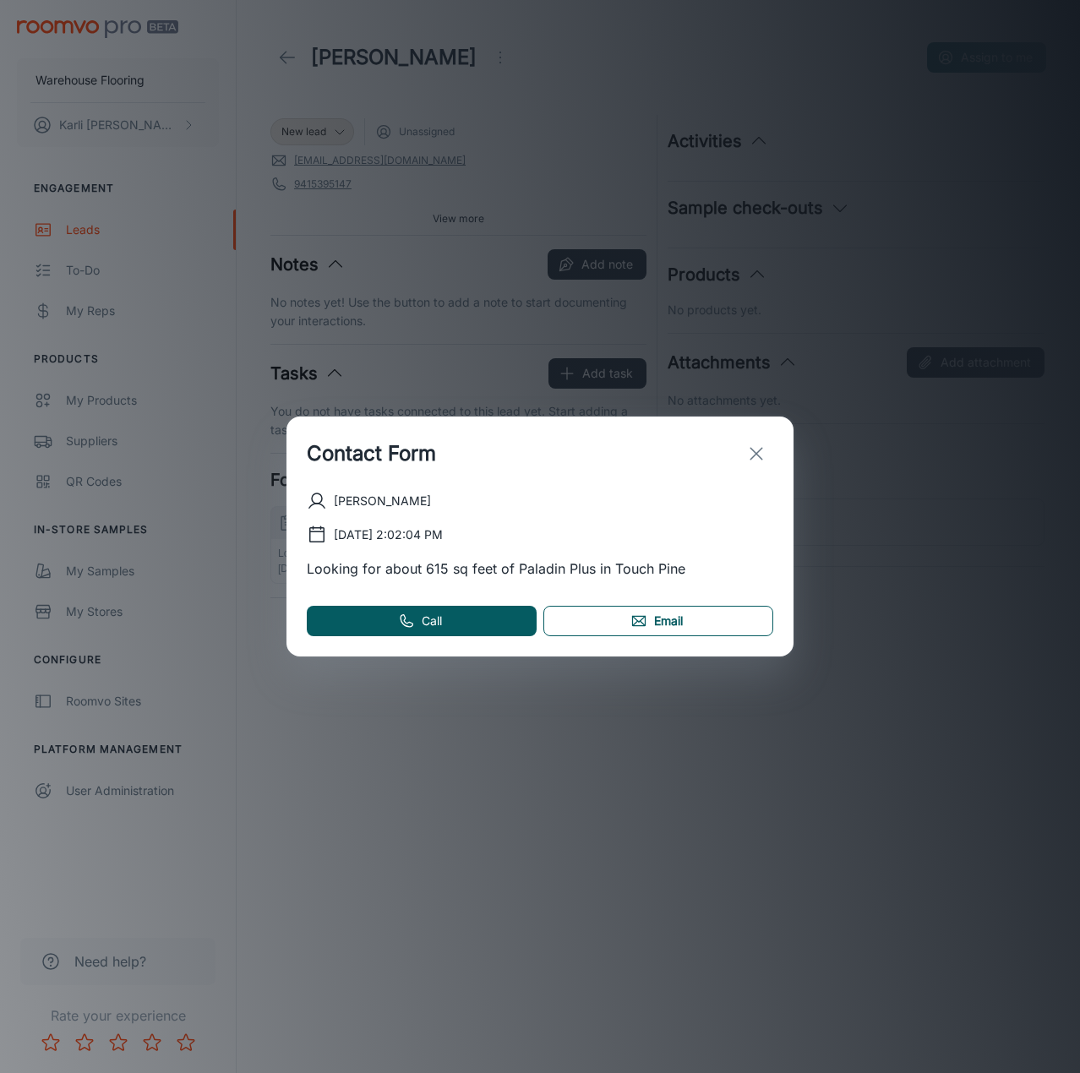
click at [613, 614] on link "Email" at bounding box center [658, 621] width 230 height 30
click at [760, 455] on icon "exit" at bounding box center [756, 454] width 20 height 20
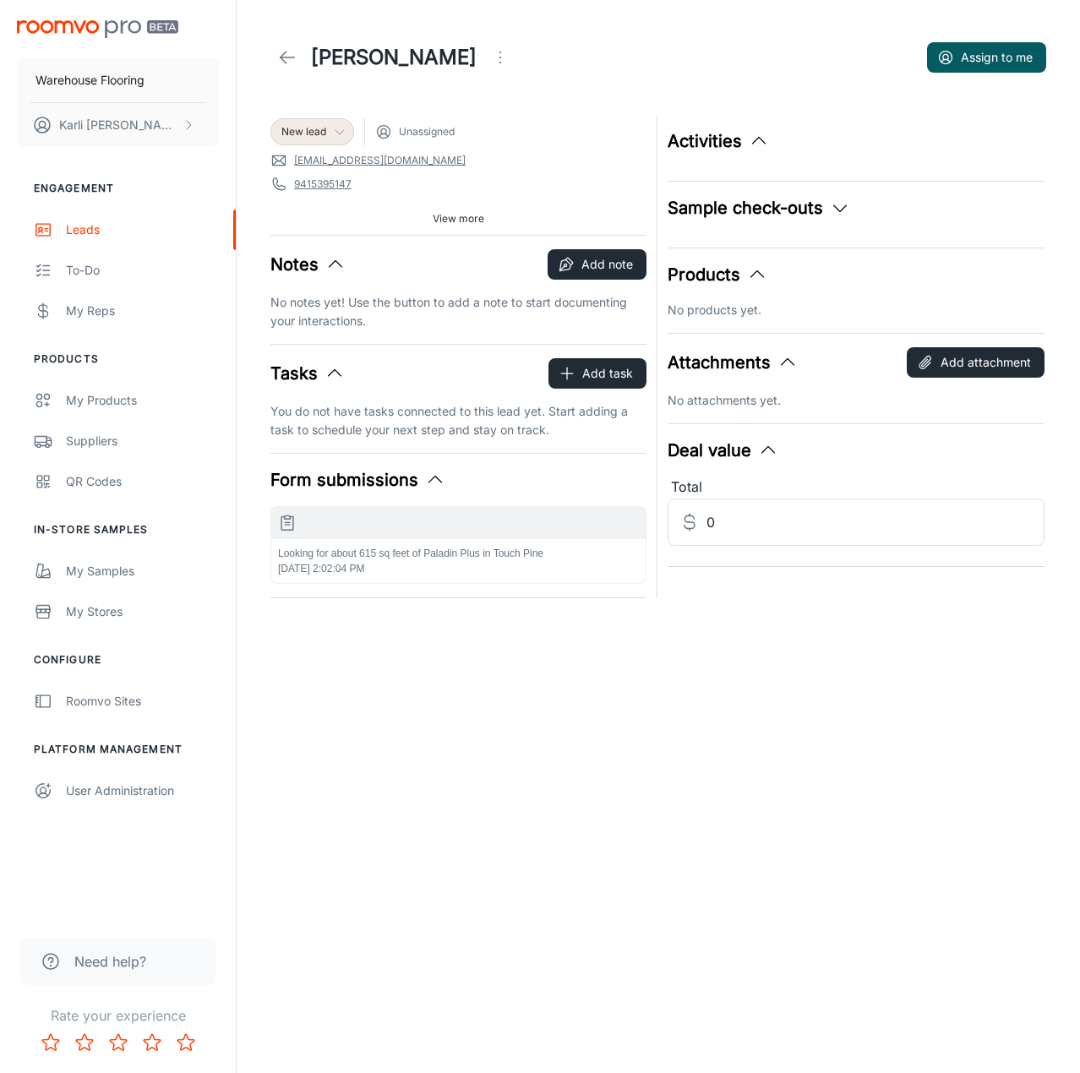
click at [327, 135] on div "New lead" at bounding box center [312, 131] width 62 height 15
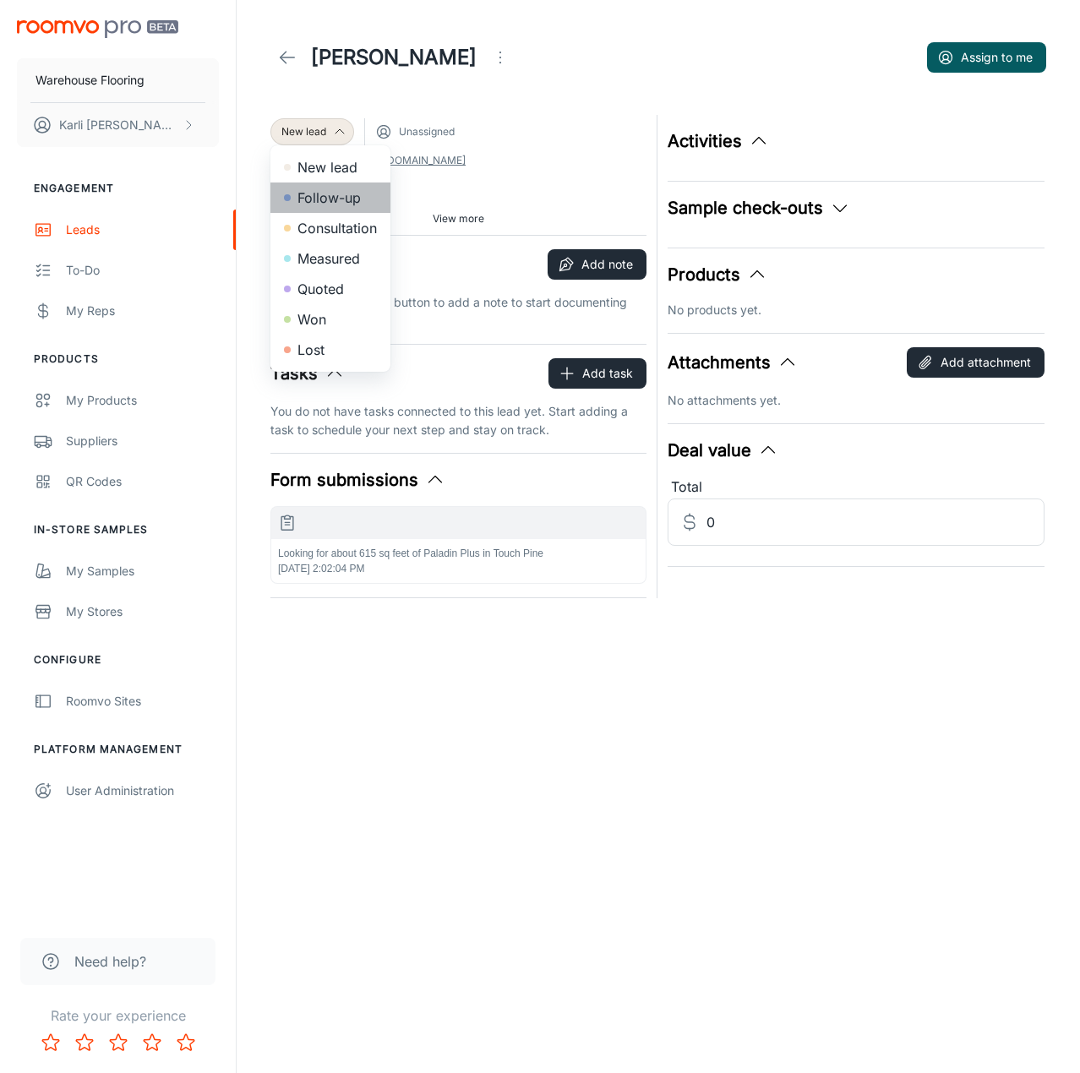
click at [324, 193] on li "Follow-up" at bounding box center [330, 198] width 120 height 30
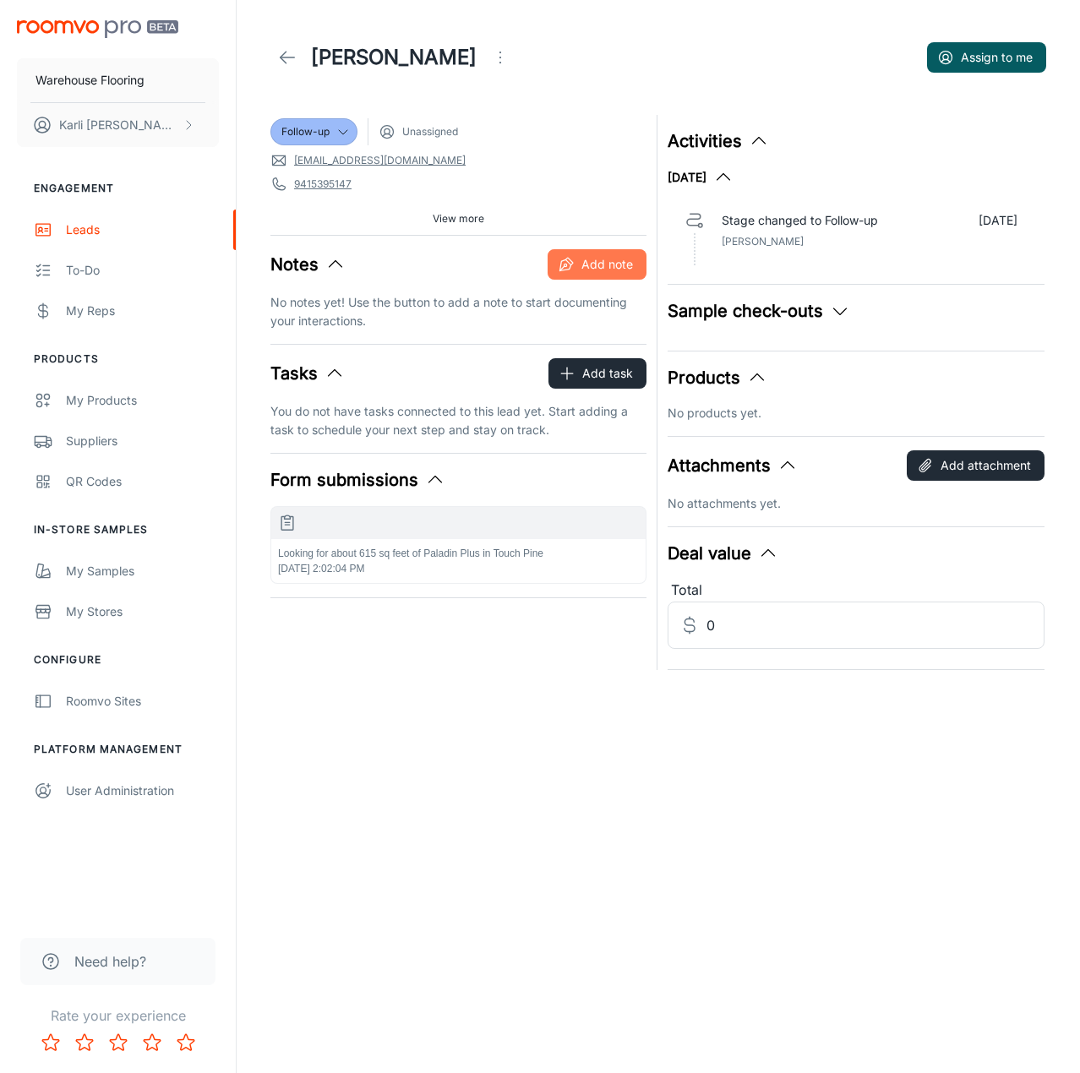
click at [571, 267] on icon "button" at bounding box center [565, 264] width 11 height 11
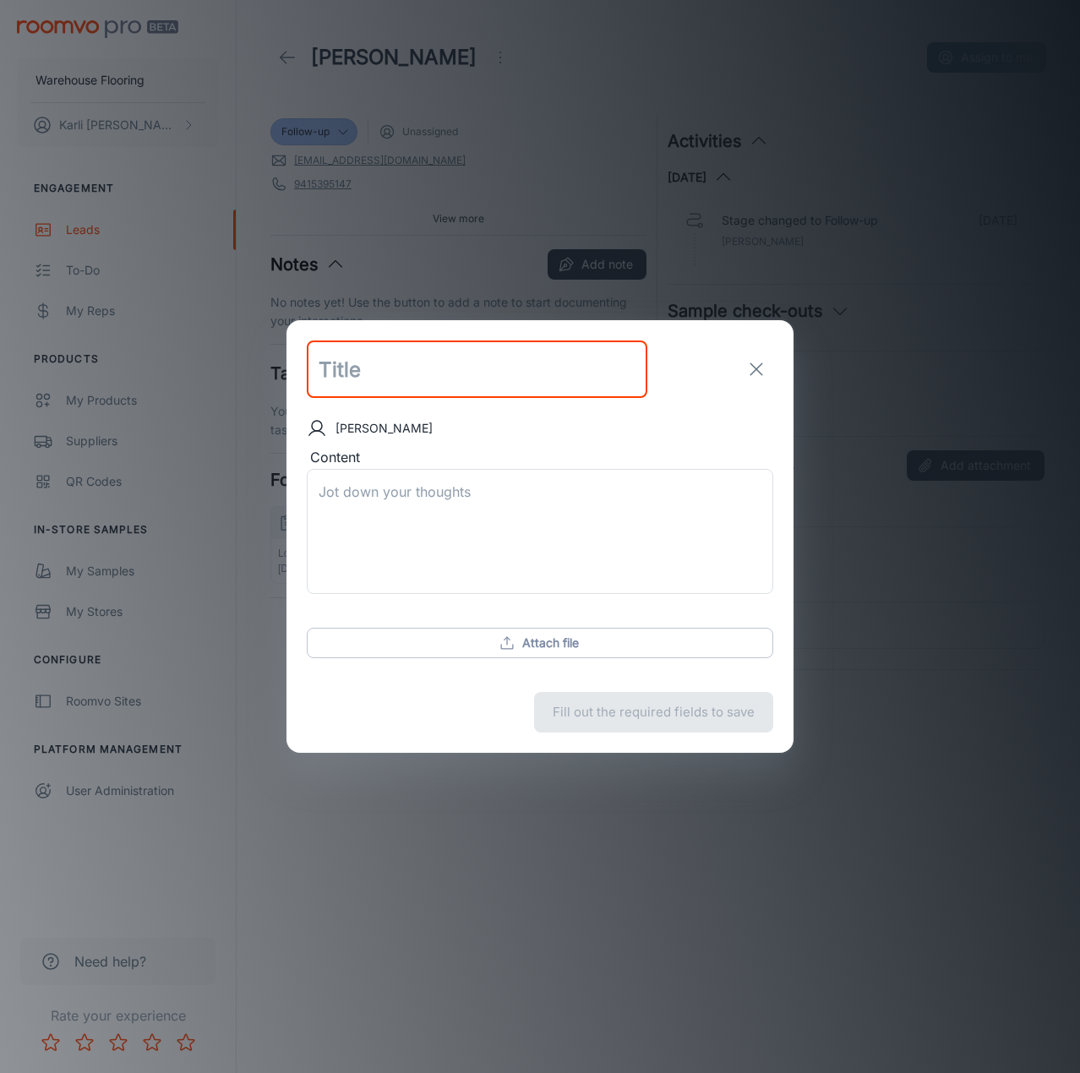
click at [396, 390] on input "text" at bounding box center [477, 369] width 341 height 57
type input "follow up email sent"
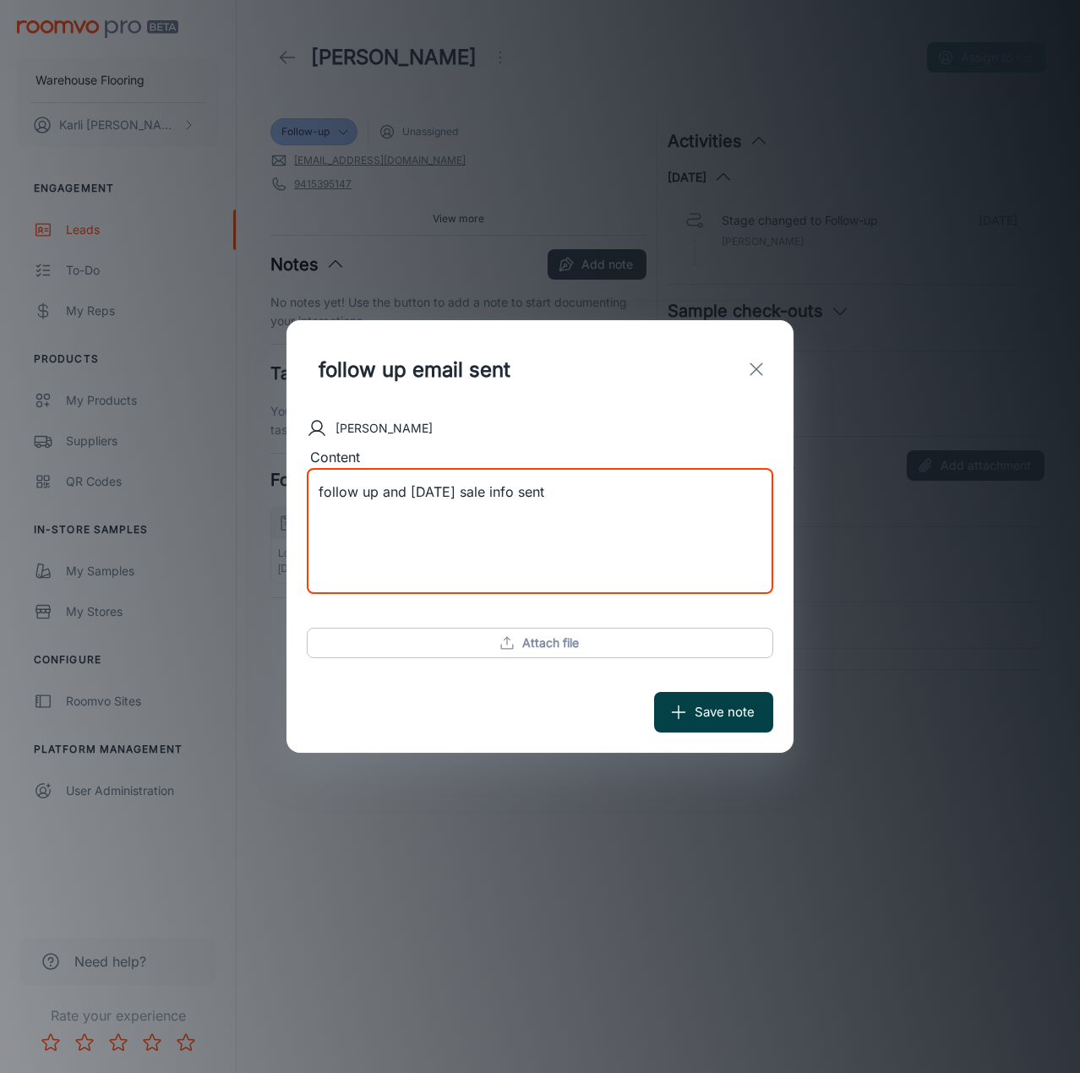
type textarea "follow up and [DATE] sale info sent"
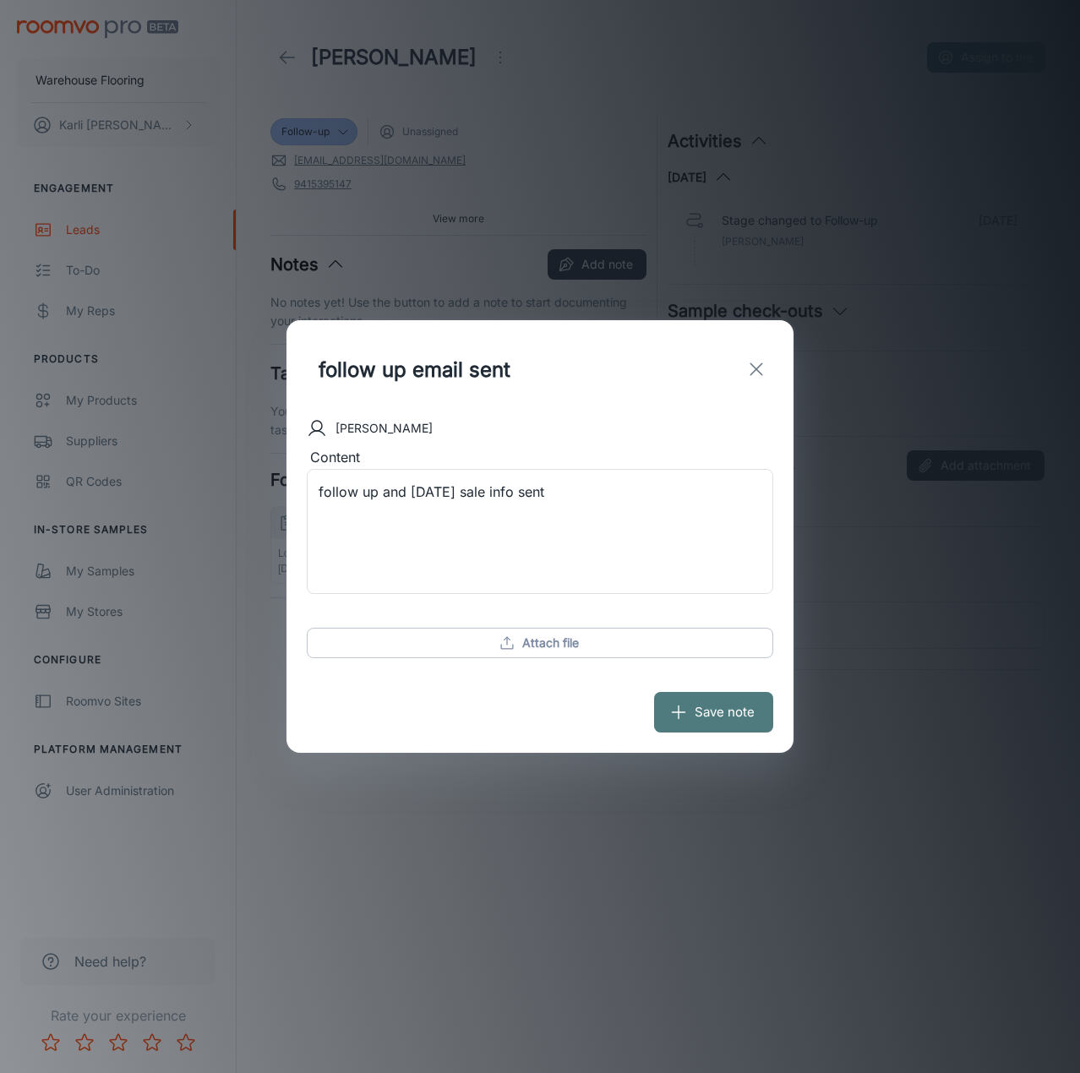
click at [711, 721] on button "Save note" at bounding box center [713, 712] width 119 height 41
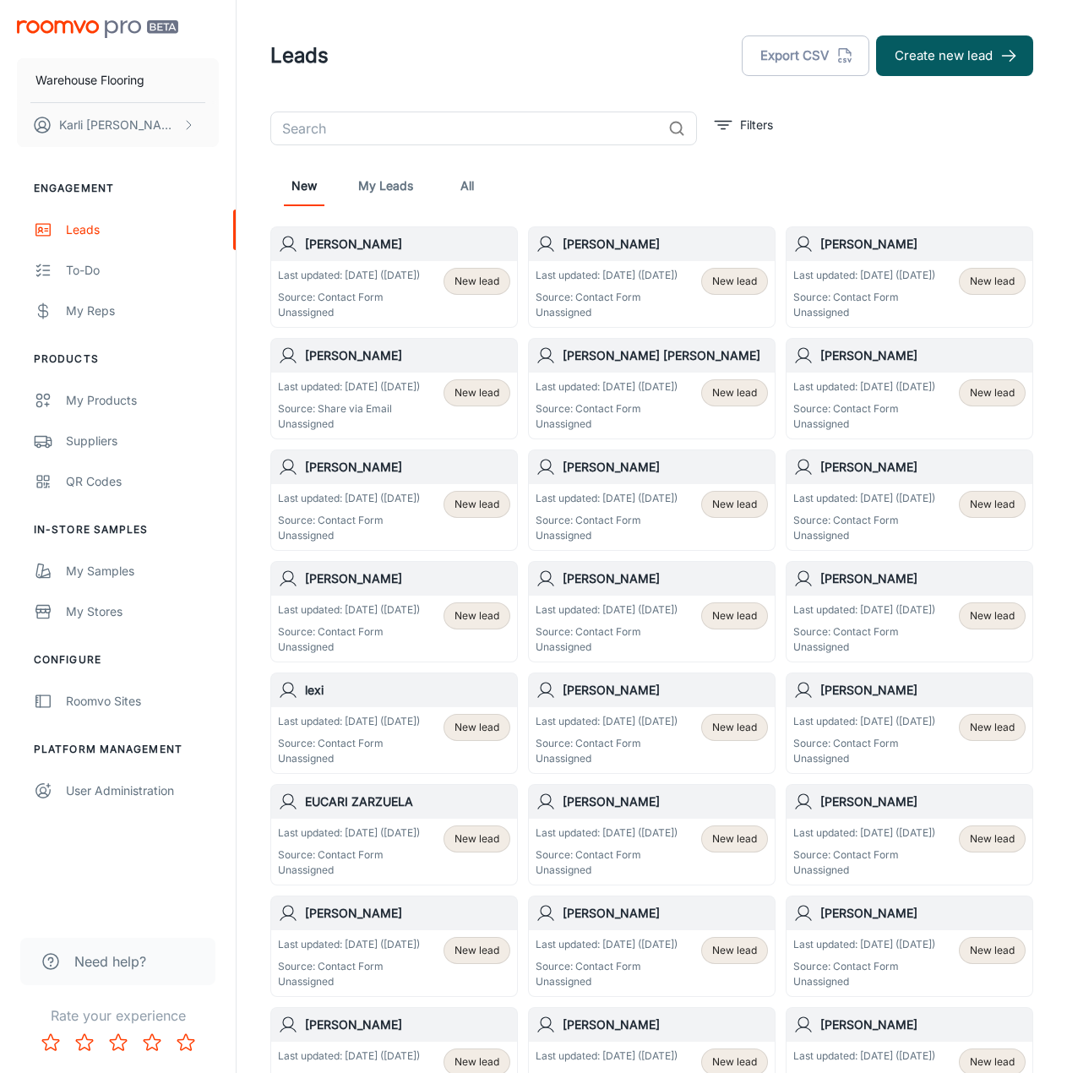
click at [414, 283] on p "Last updated: [DATE] ([DATE])" at bounding box center [349, 275] width 142 height 15
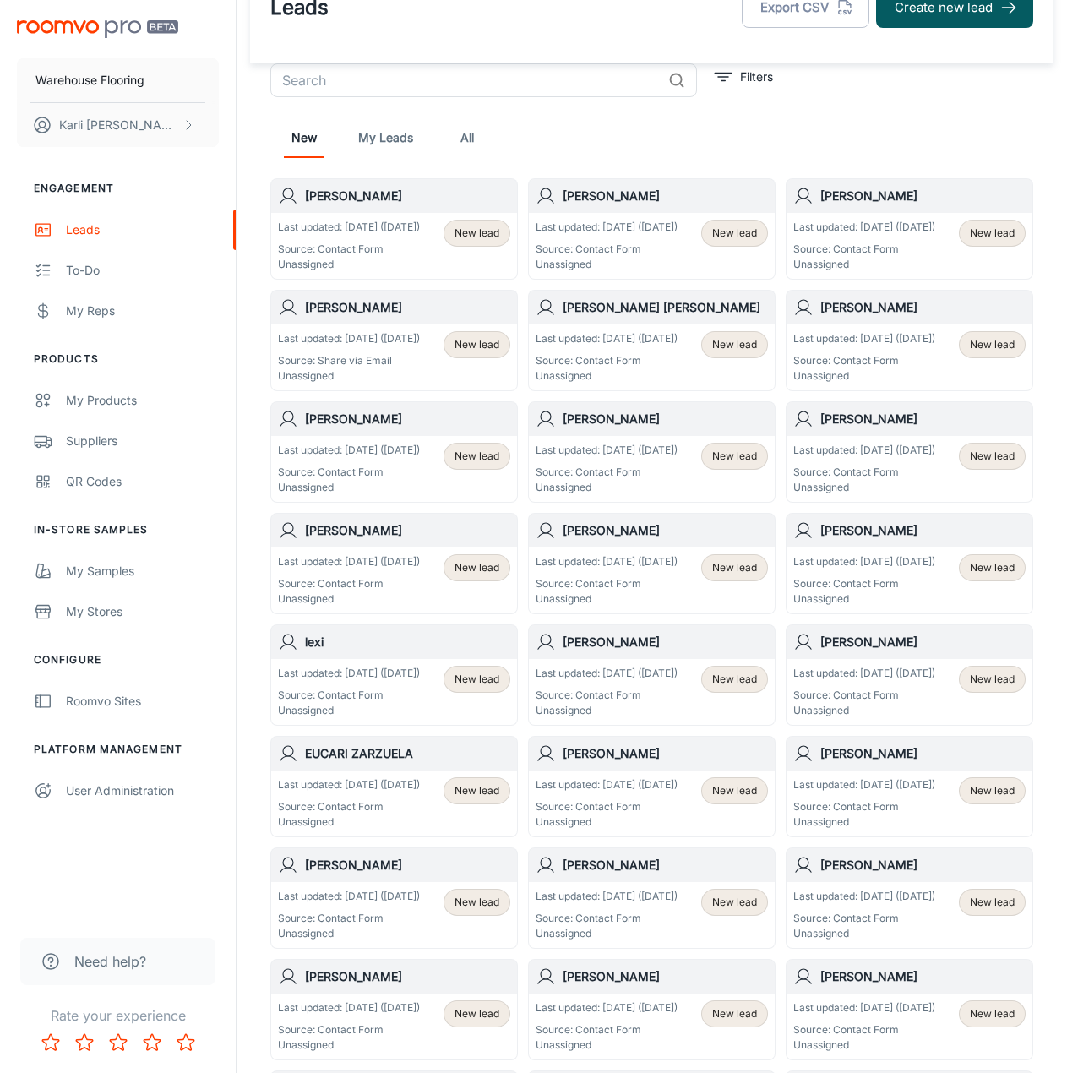
scroll to position [24, 0]
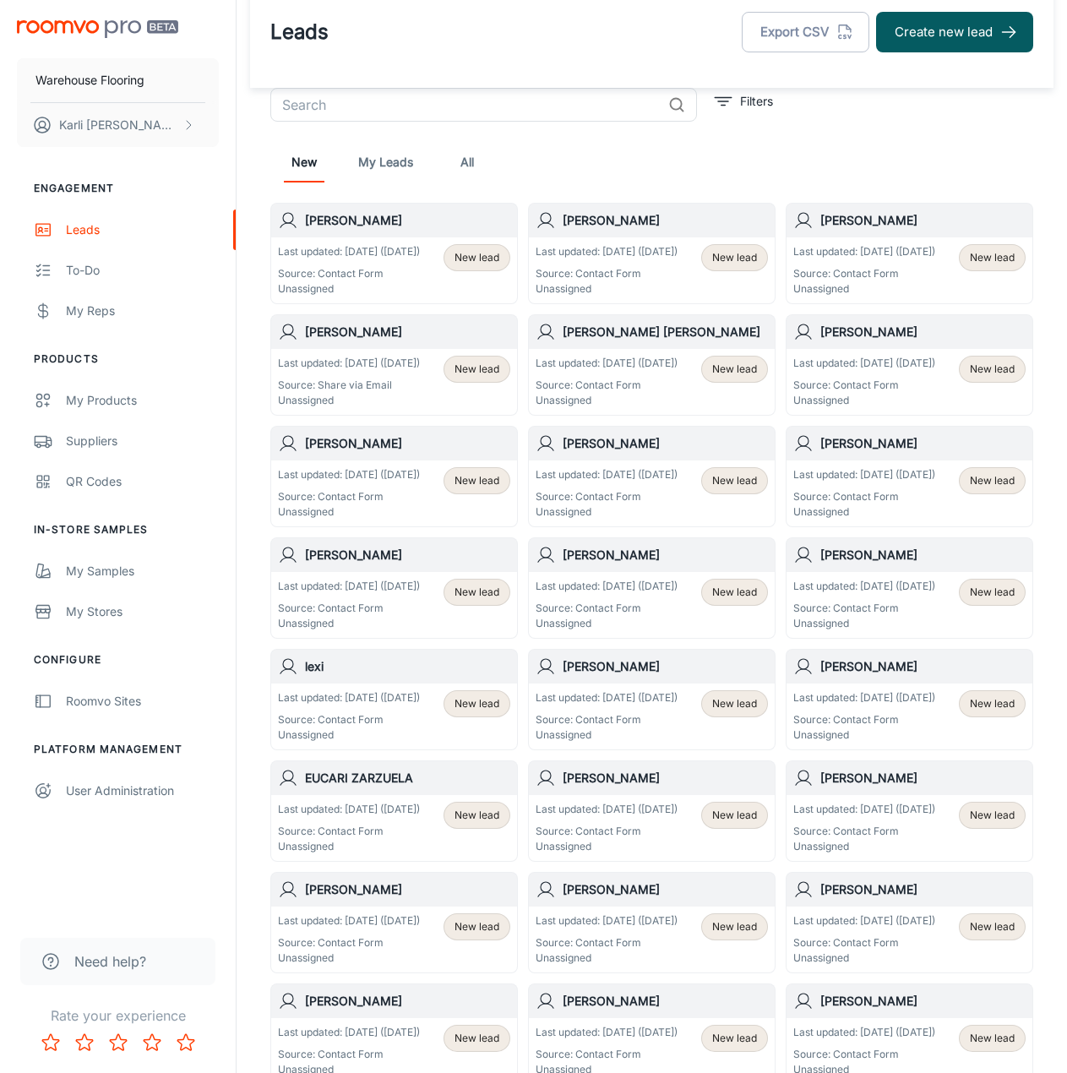
click at [472, 156] on link "All" at bounding box center [467, 162] width 41 height 41
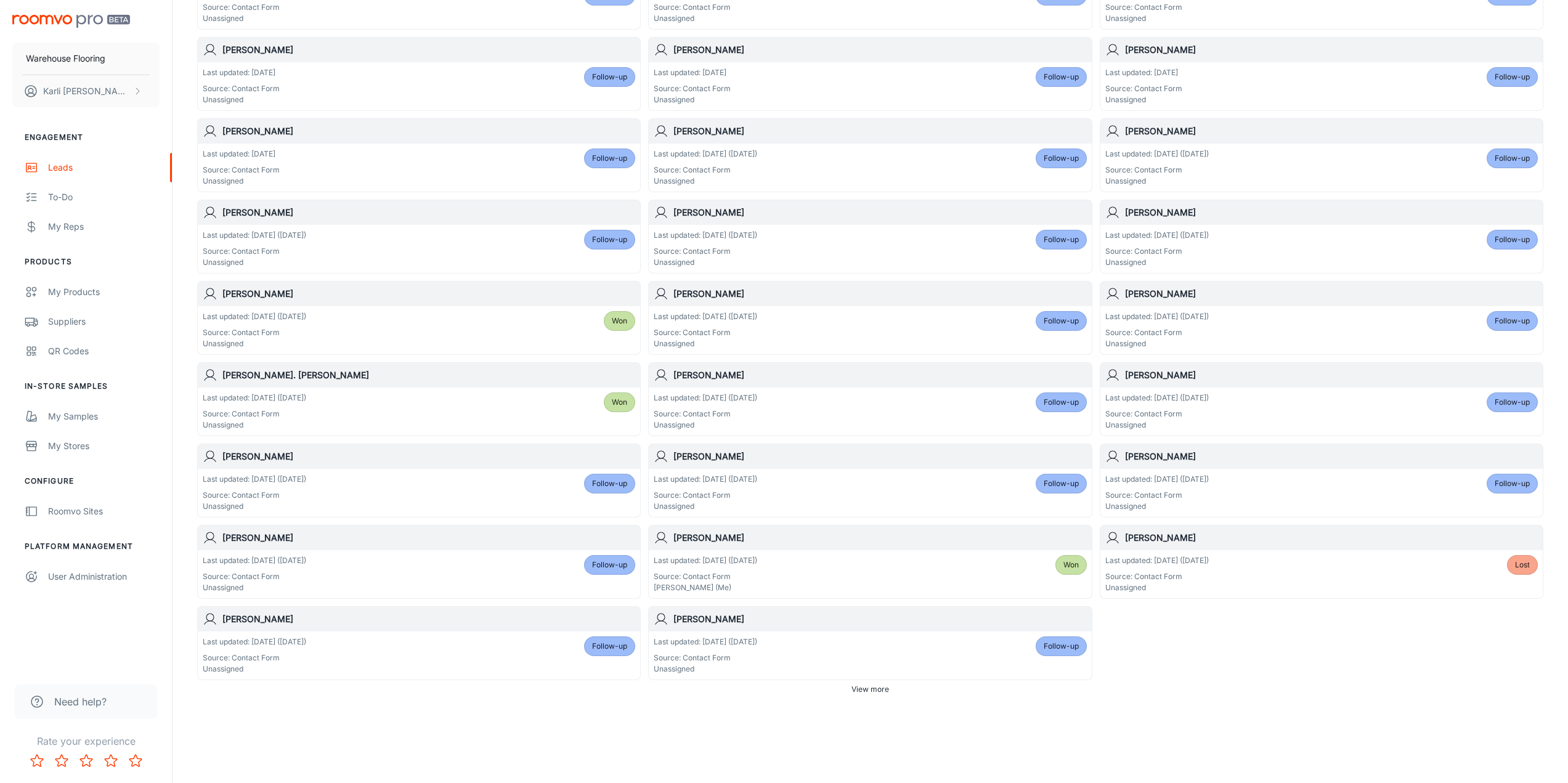
scroll to position [396, 0]
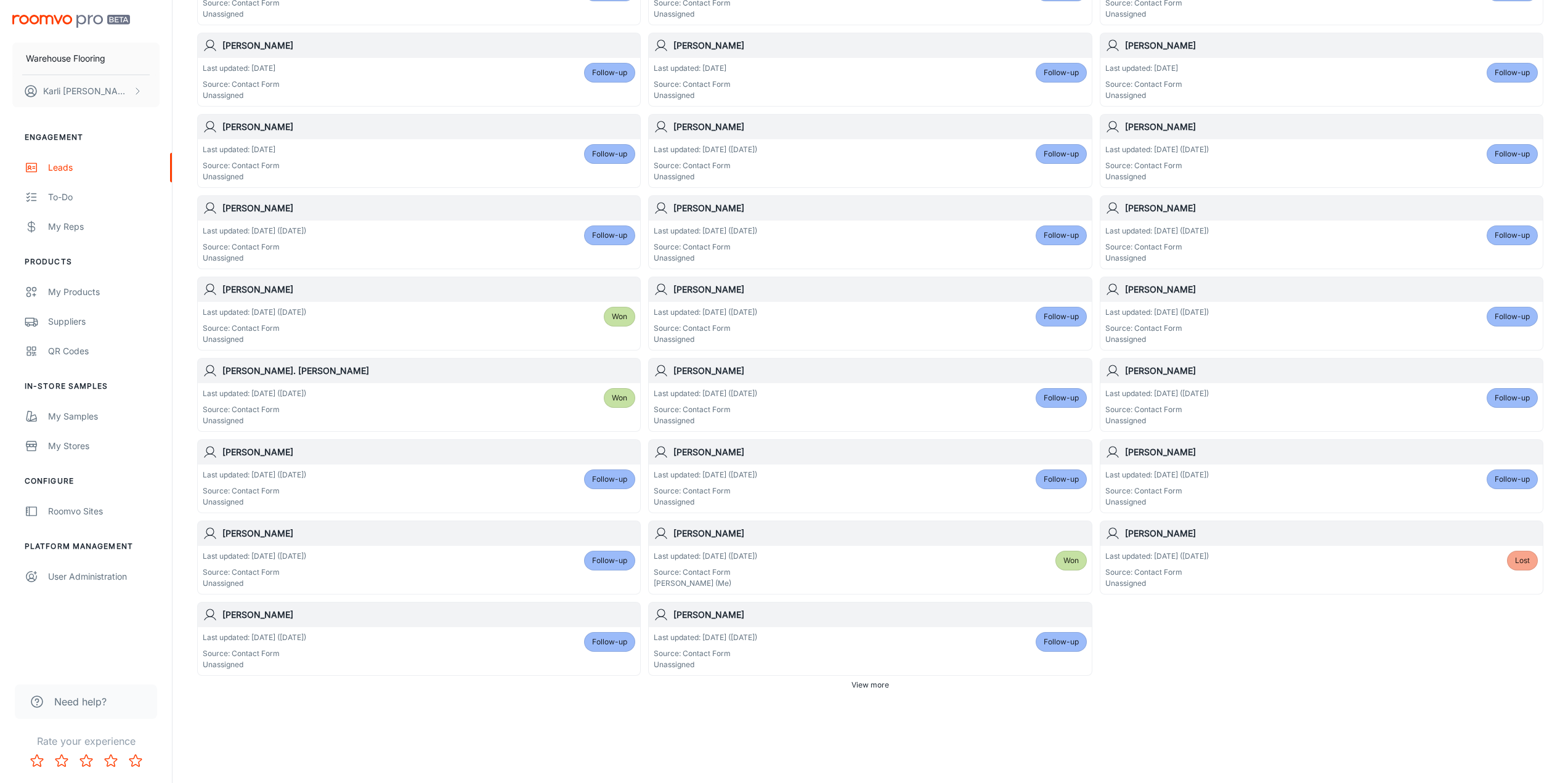
click at [787, 687] on span "View more" at bounding box center [871, 685] width 38 height 11
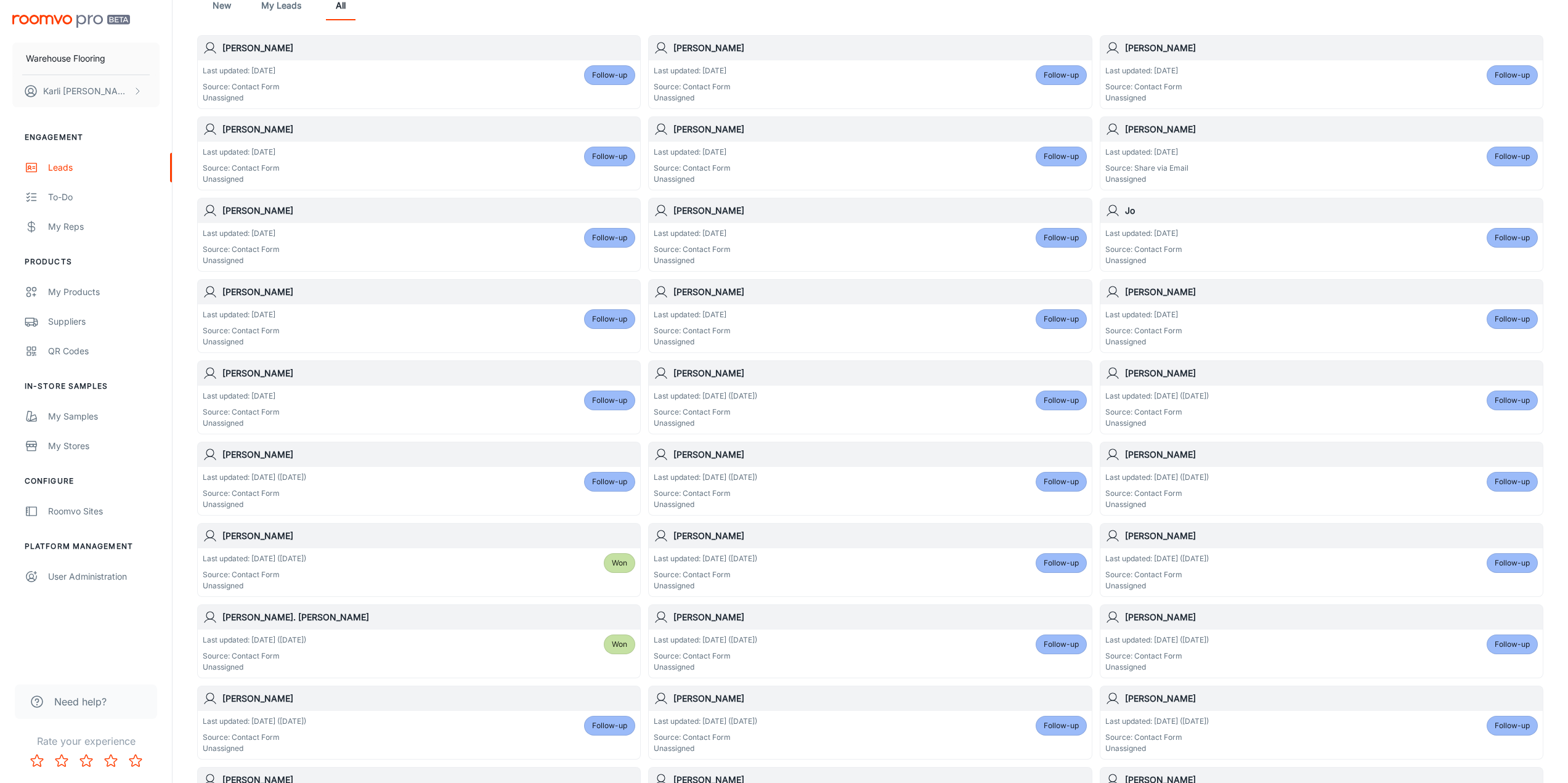
scroll to position [0, 0]
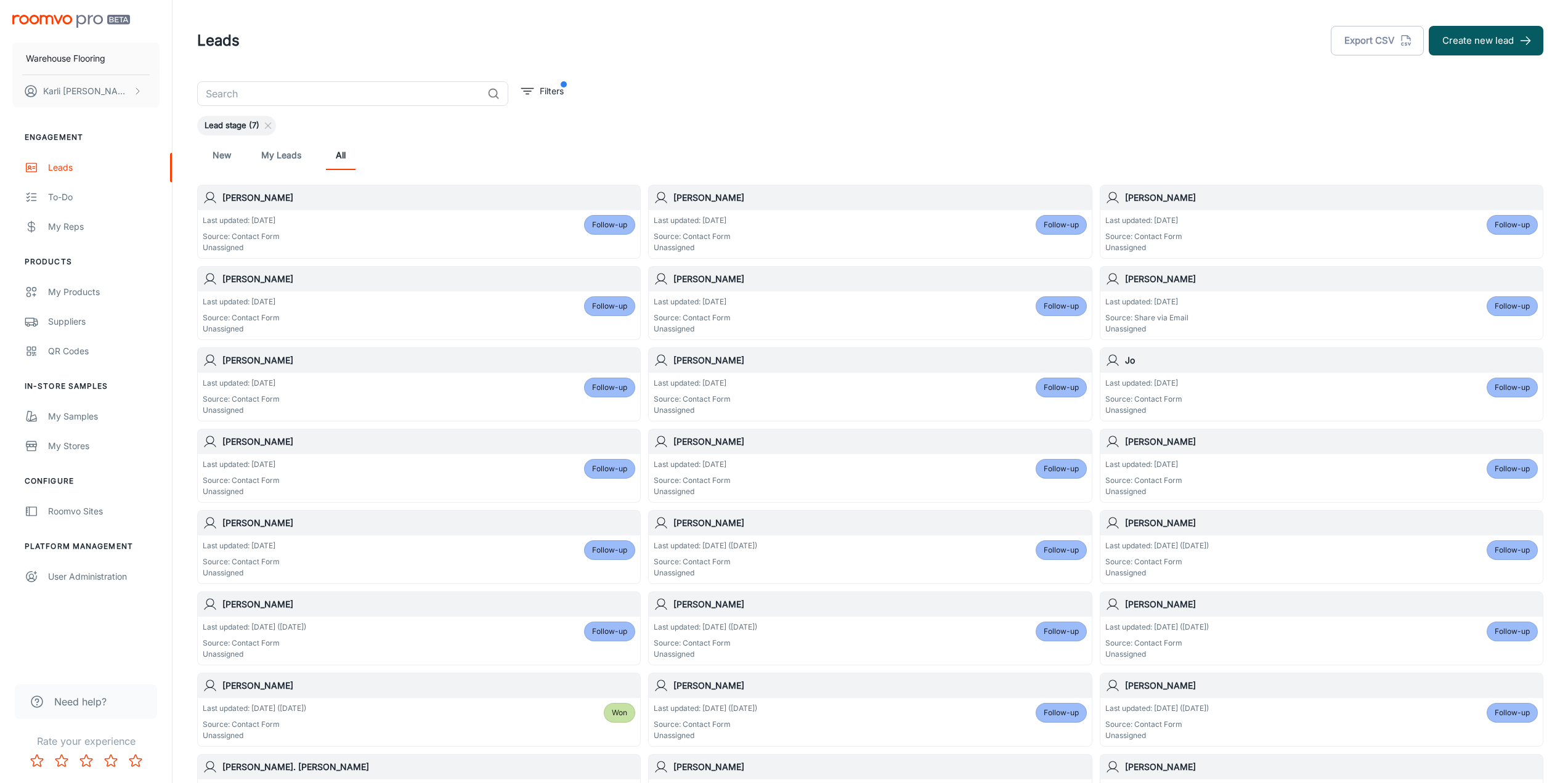
click at [228, 153] on link "New" at bounding box center [222, 155] width 30 height 30
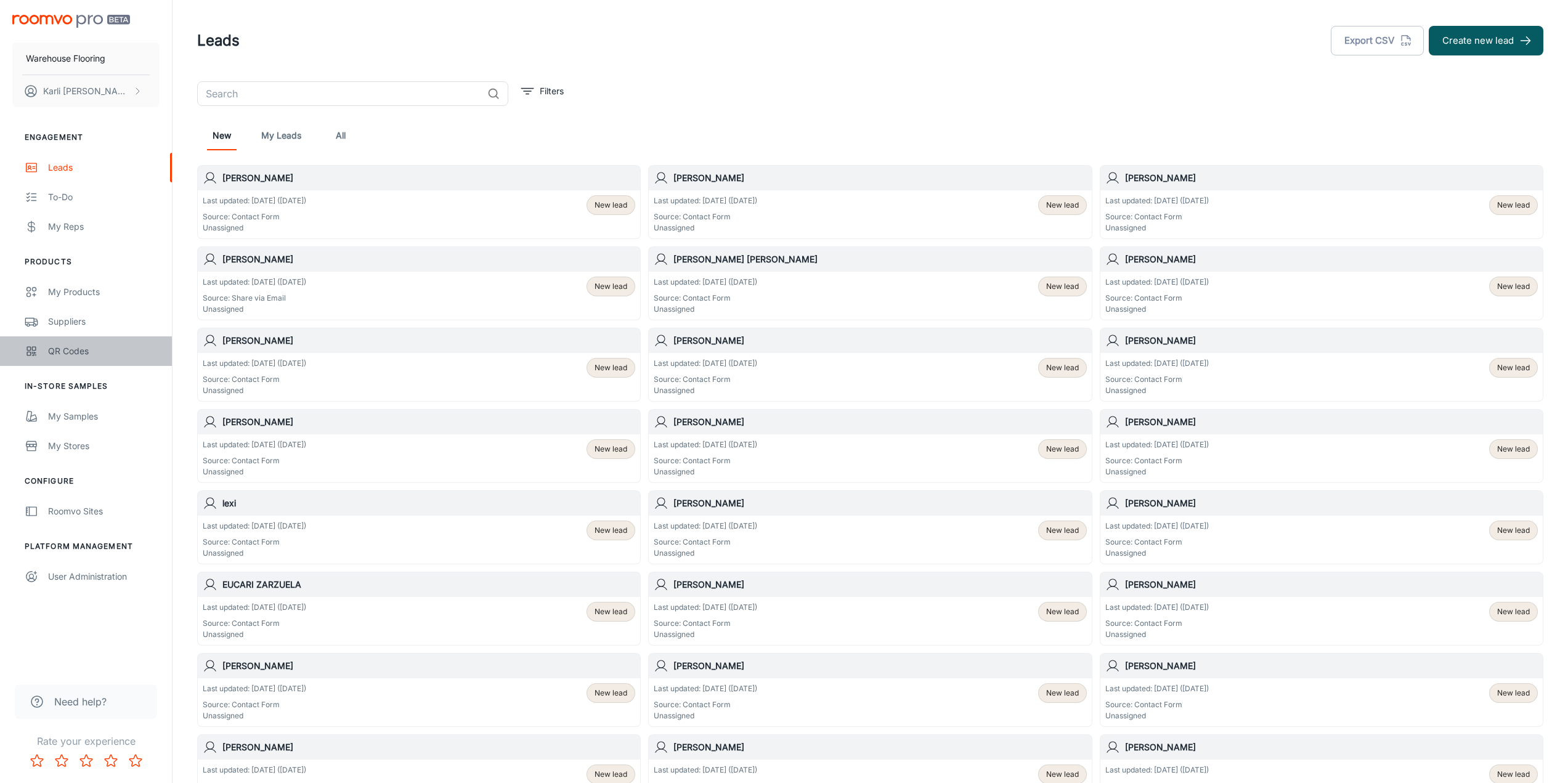
click at [66, 348] on div "QR Codes" at bounding box center [104, 351] width 112 height 14
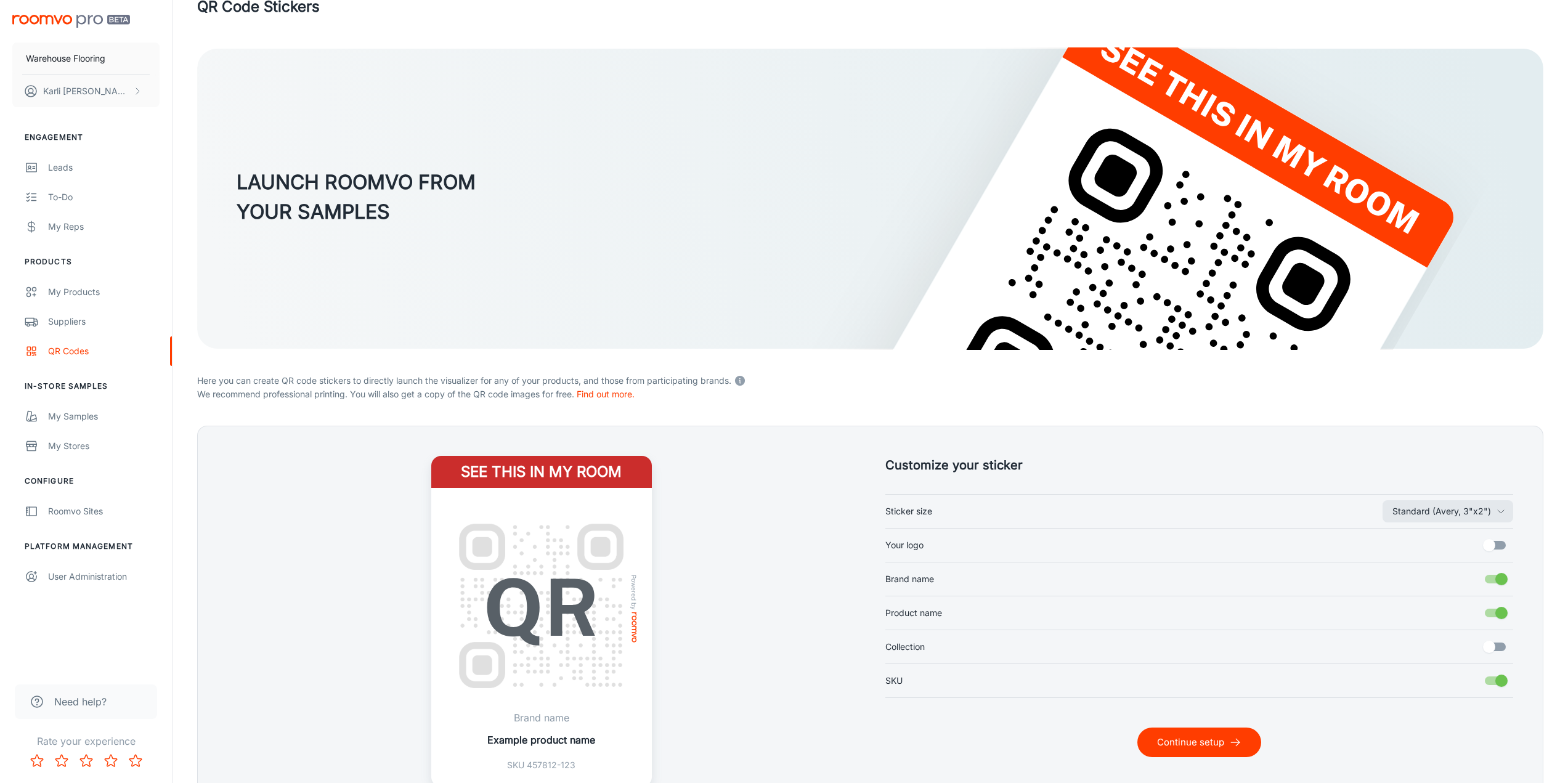
scroll to position [117, 0]
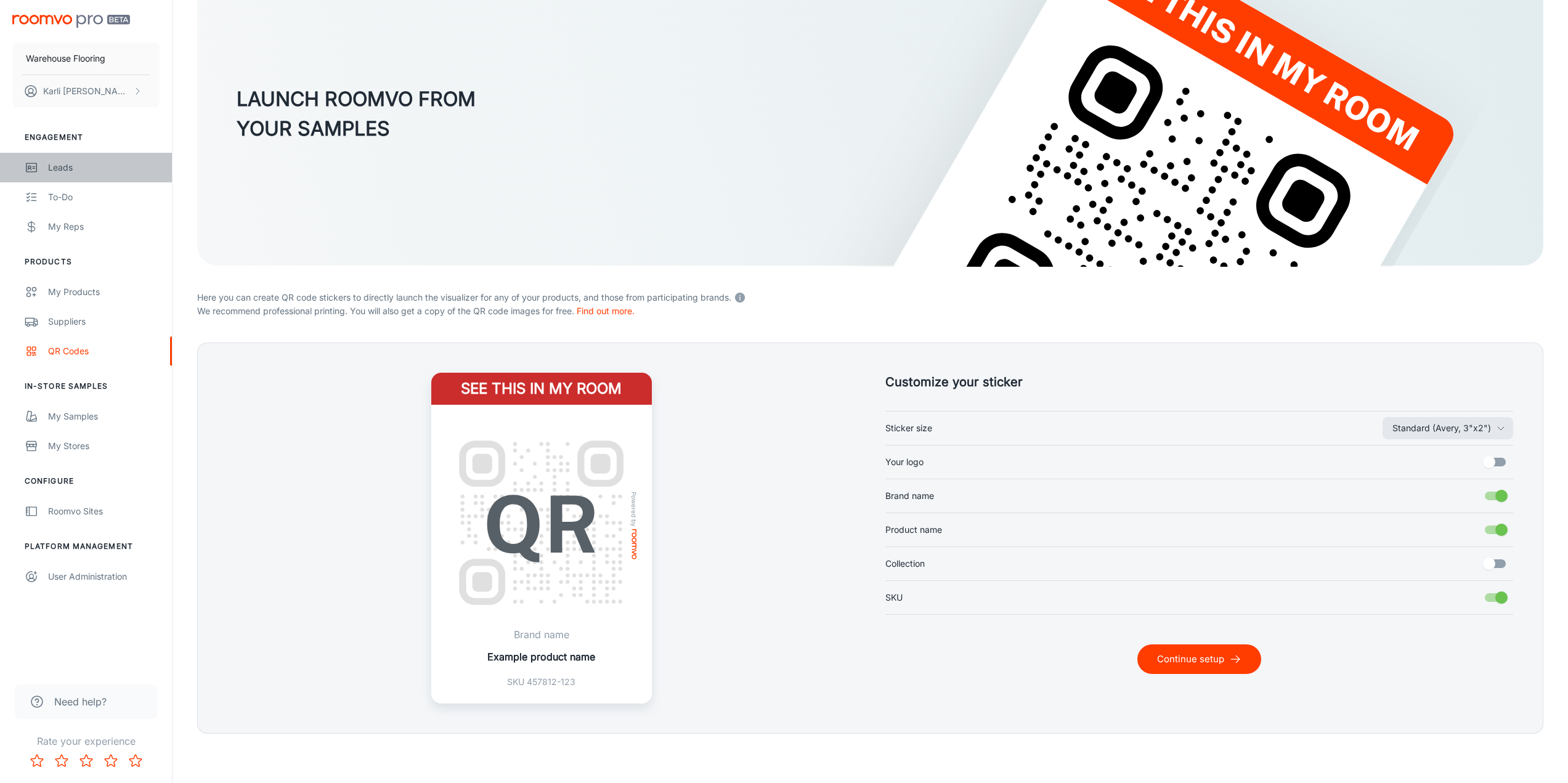
click at [54, 168] on div "Leads" at bounding box center [104, 168] width 112 height 14
